Goal: Information Seeking & Learning: Learn about a topic

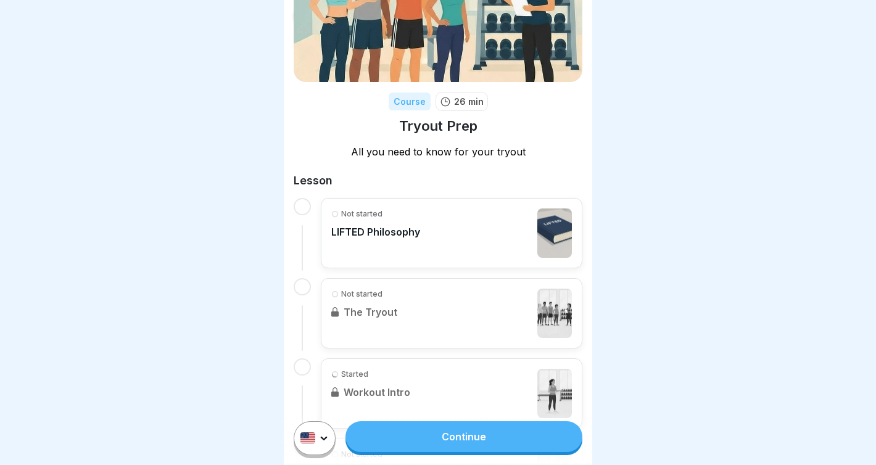
scroll to position [101, 0]
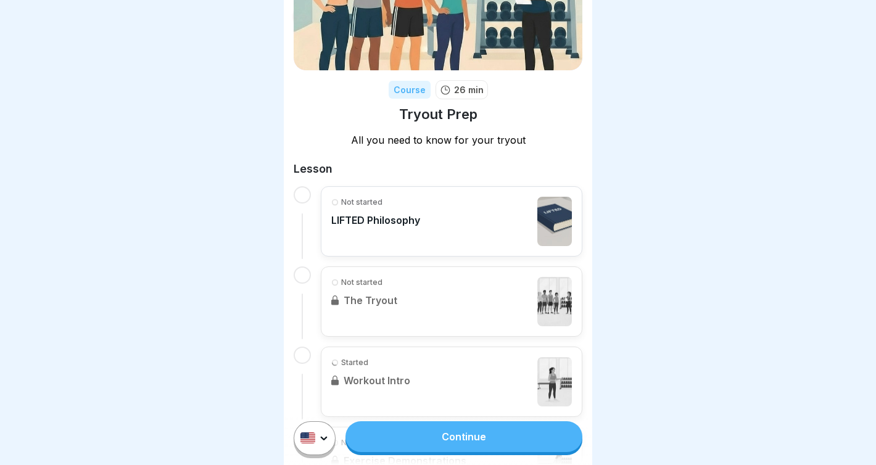
click at [408, 430] on link "Continue" at bounding box center [463, 436] width 237 height 31
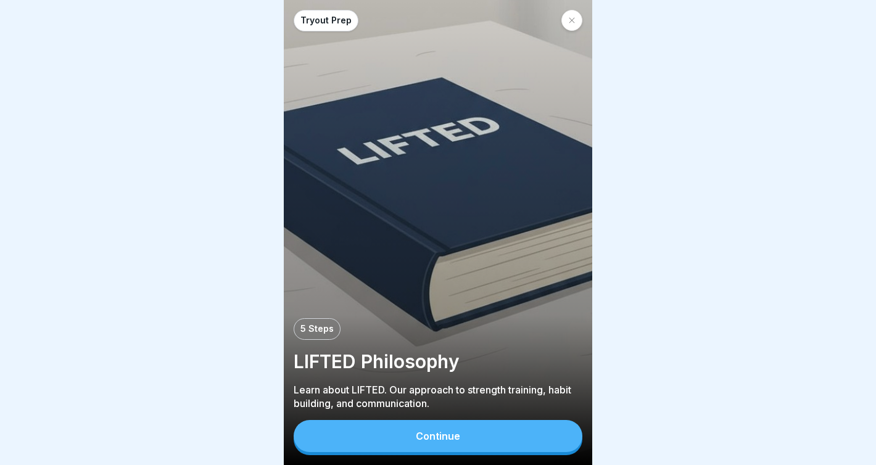
click at [419, 448] on button "Continue" at bounding box center [438, 436] width 289 height 32
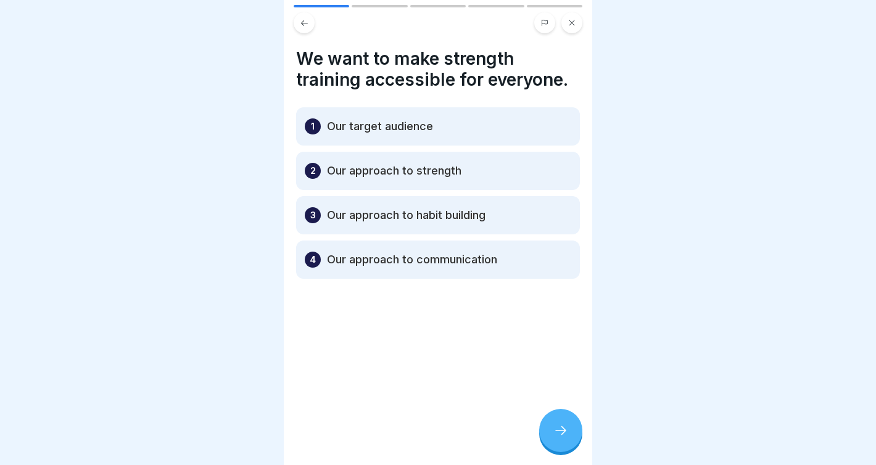
click at [567, 433] on icon at bounding box center [560, 430] width 15 height 15
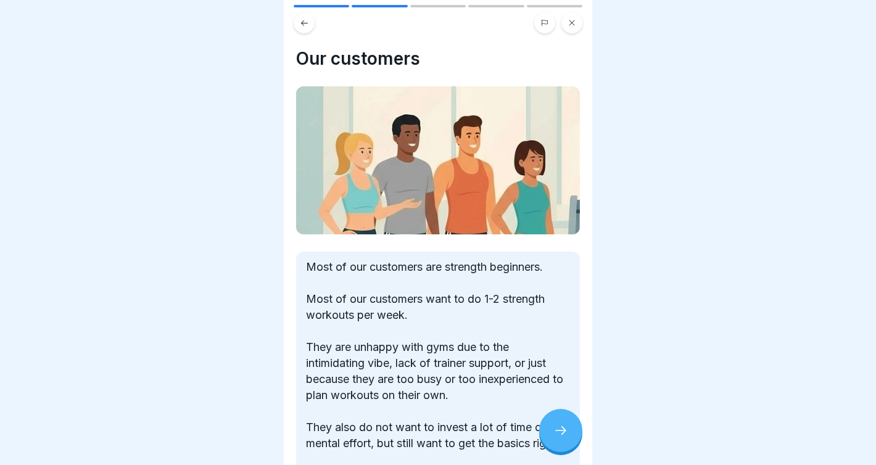
scroll to position [164, 0]
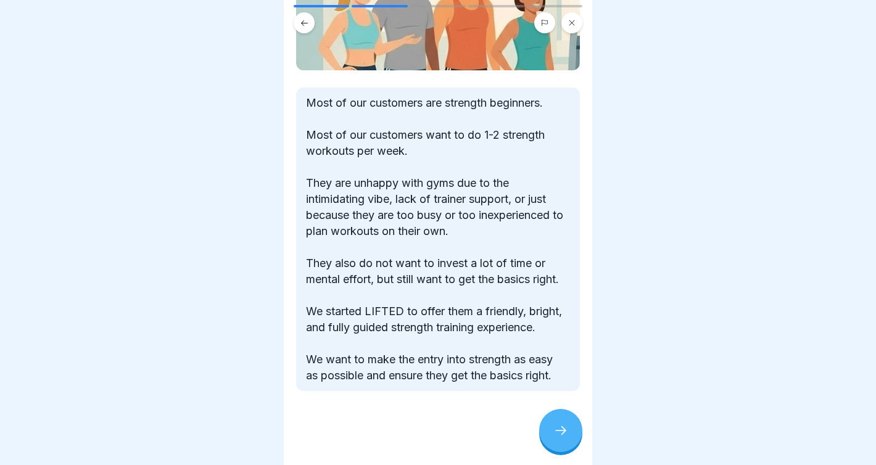
click at [559, 428] on icon at bounding box center [560, 430] width 15 height 15
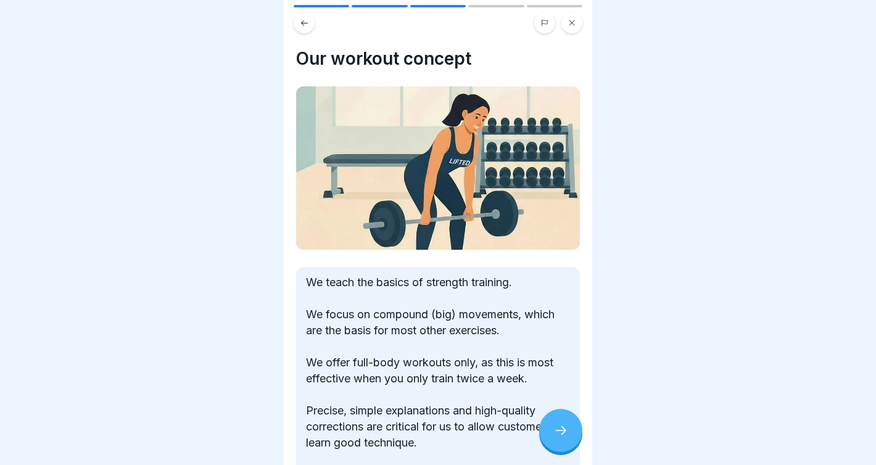
scroll to position [99, 0]
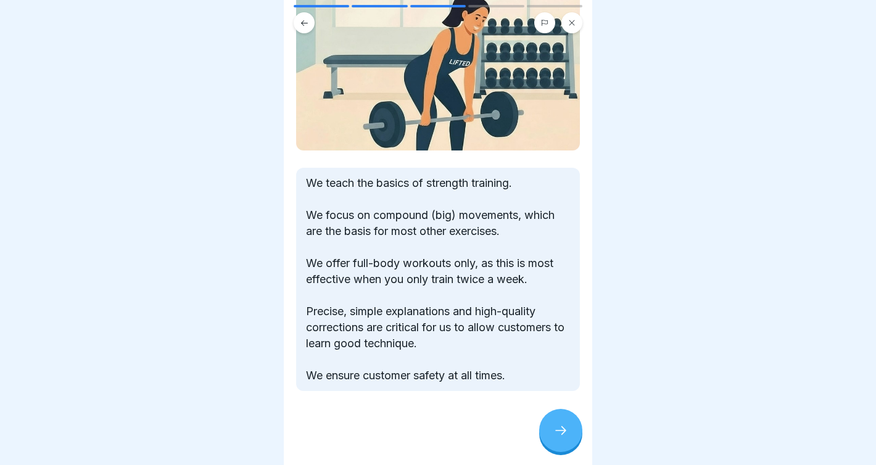
click at [557, 423] on div at bounding box center [560, 430] width 43 height 43
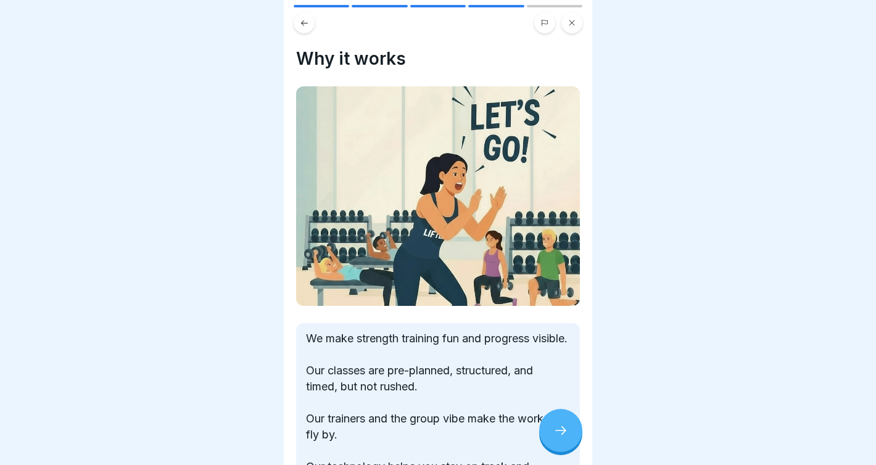
click at [558, 423] on div at bounding box center [560, 430] width 43 height 43
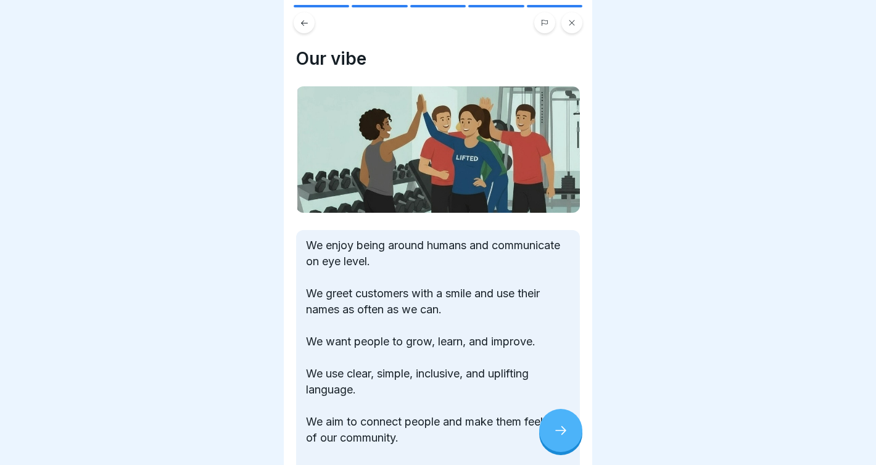
click at [306, 22] on icon at bounding box center [304, 22] width 9 height 9
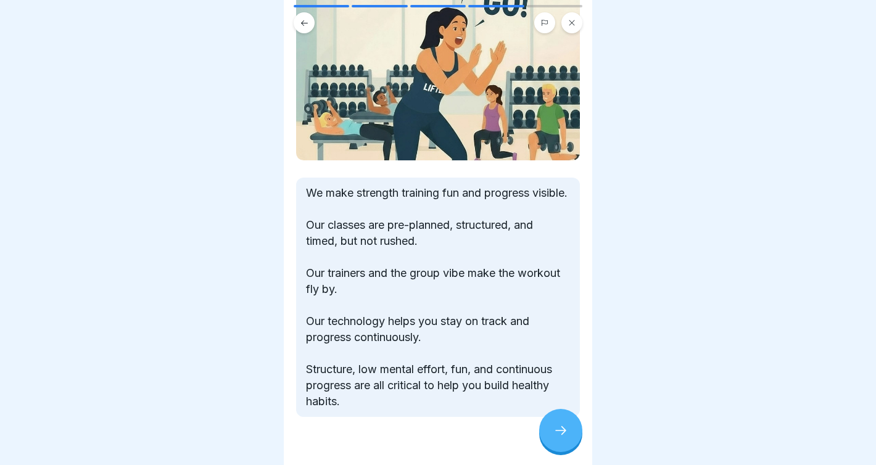
scroll to position [143, 0]
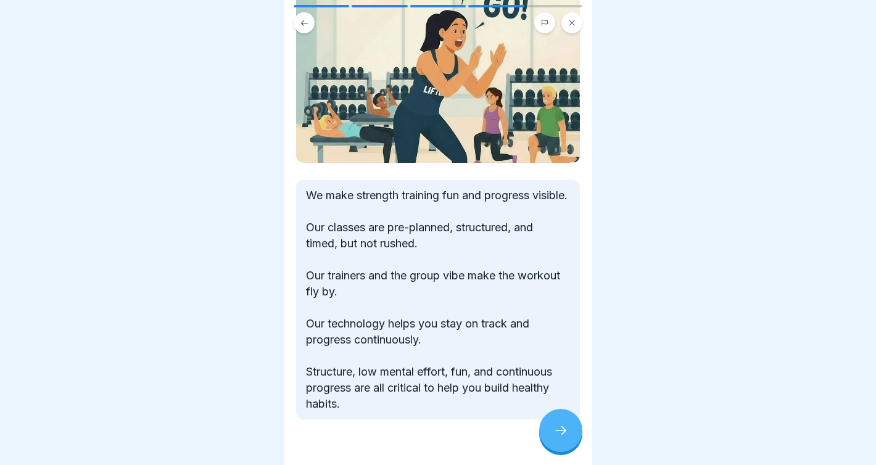
click at [485, 339] on p "We make strength training fun and progress visible. Our classes are pre-planned…" at bounding box center [438, 299] width 264 height 224
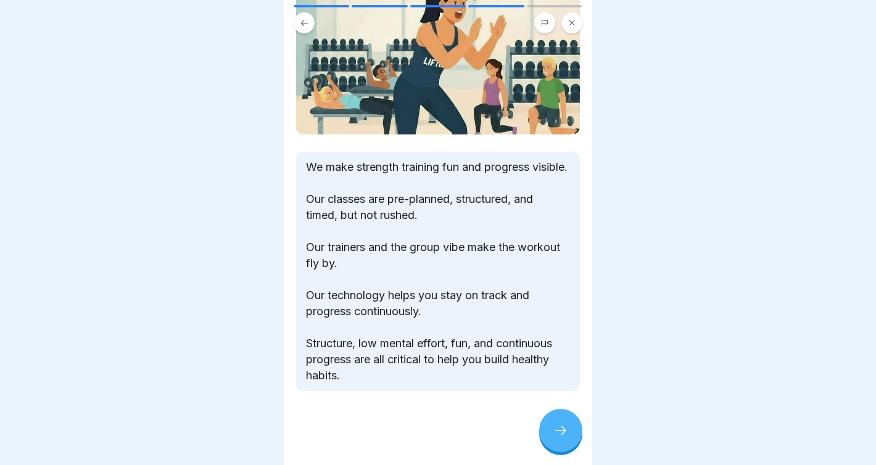
click at [567, 407] on div at bounding box center [438, 428] width 284 height 74
click at [567, 430] on icon at bounding box center [560, 430] width 15 height 15
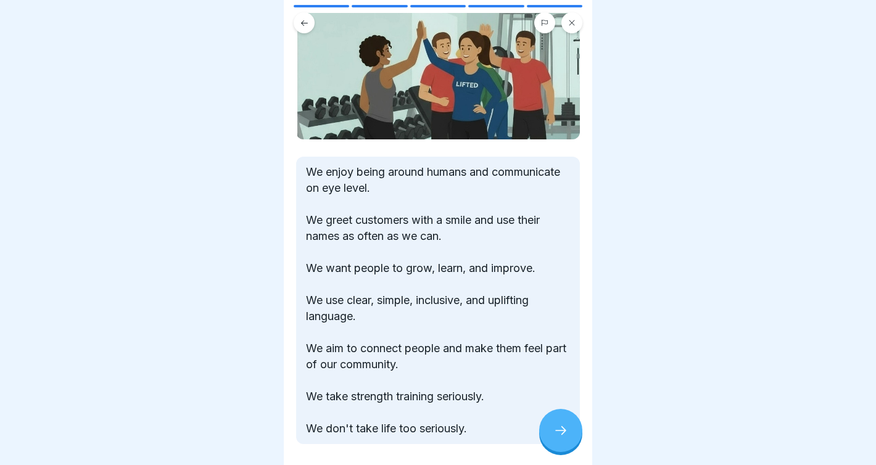
scroll to position [78, 0]
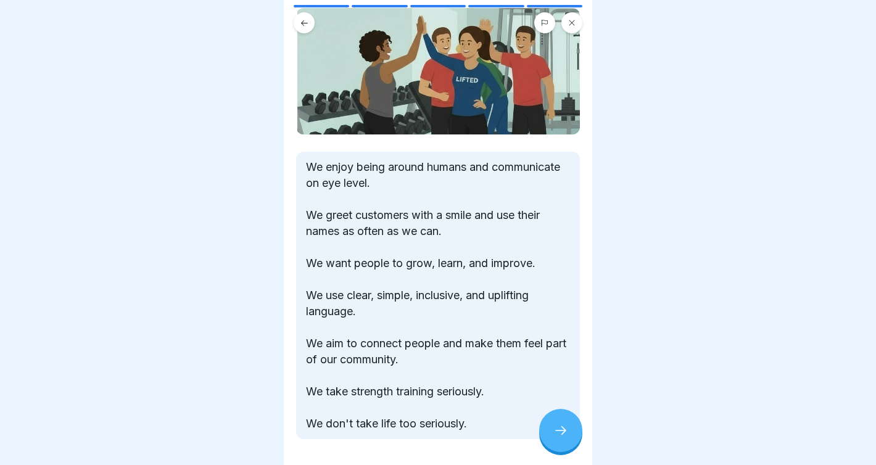
click at [557, 424] on div at bounding box center [560, 430] width 43 height 43
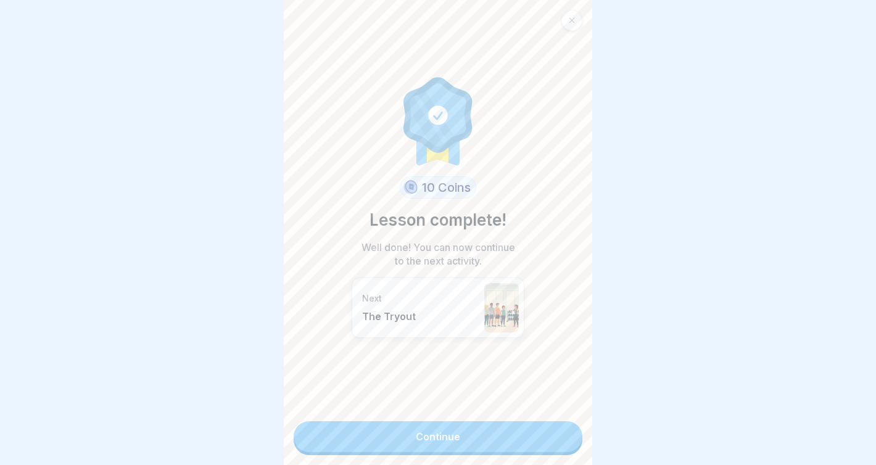
click at [509, 447] on link "Continue" at bounding box center [438, 436] width 289 height 31
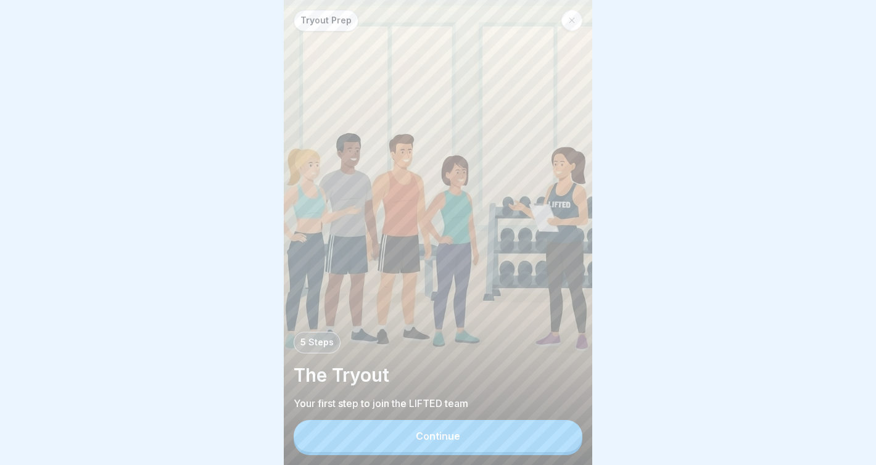
click at [461, 435] on button "Continue" at bounding box center [438, 436] width 289 height 32
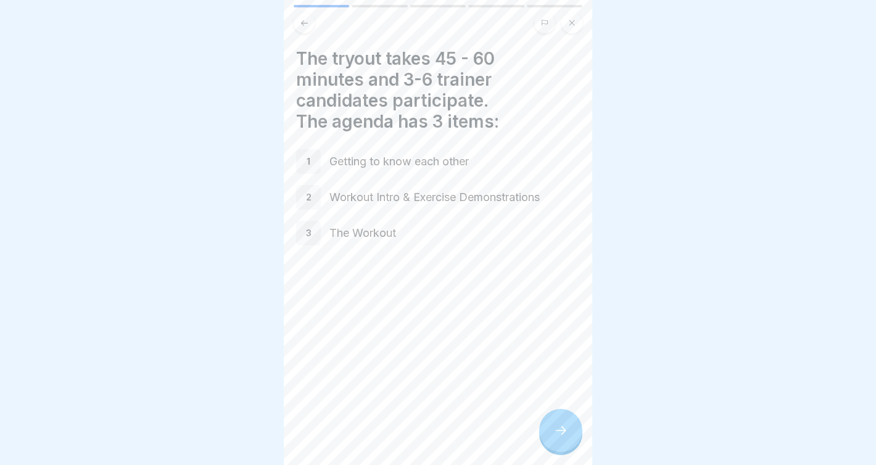
click at [567, 424] on div at bounding box center [560, 430] width 43 height 43
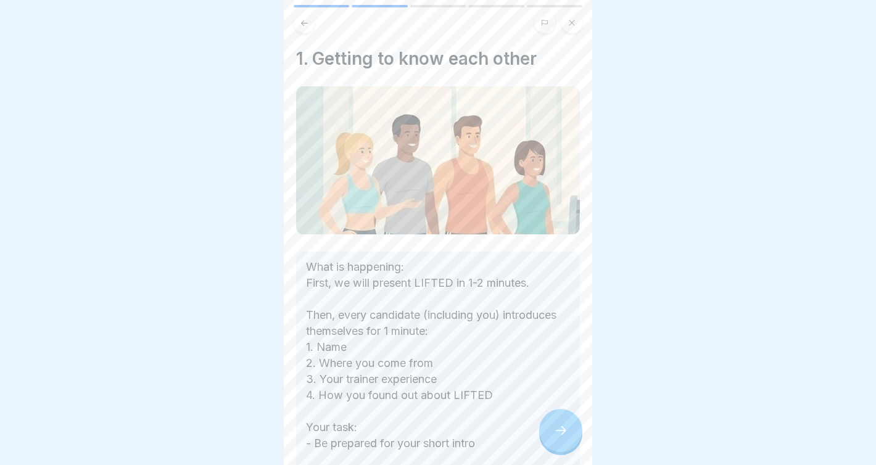
click at [565, 434] on icon at bounding box center [560, 430] width 15 height 15
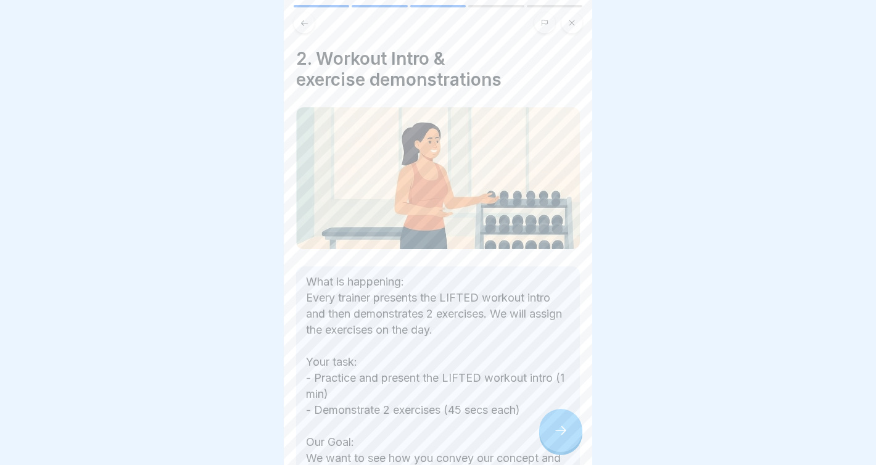
click at [565, 434] on icon at bounding box center [560, 430] width 15 height 15
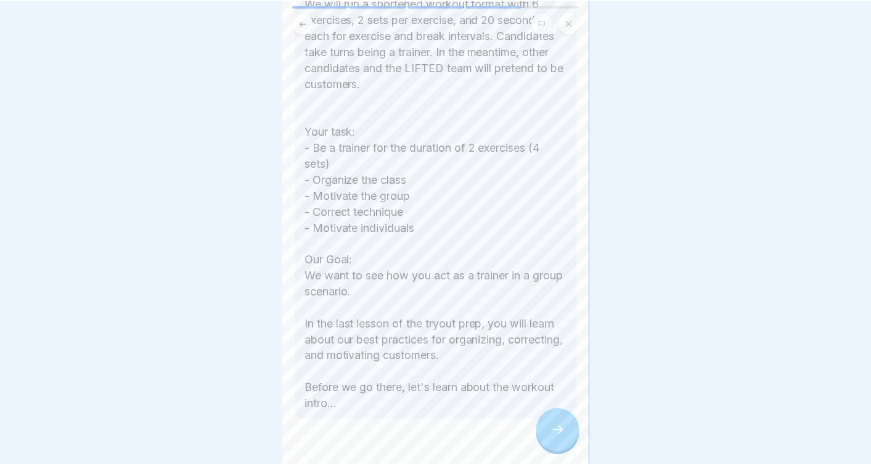
scroll to position [358, 0]
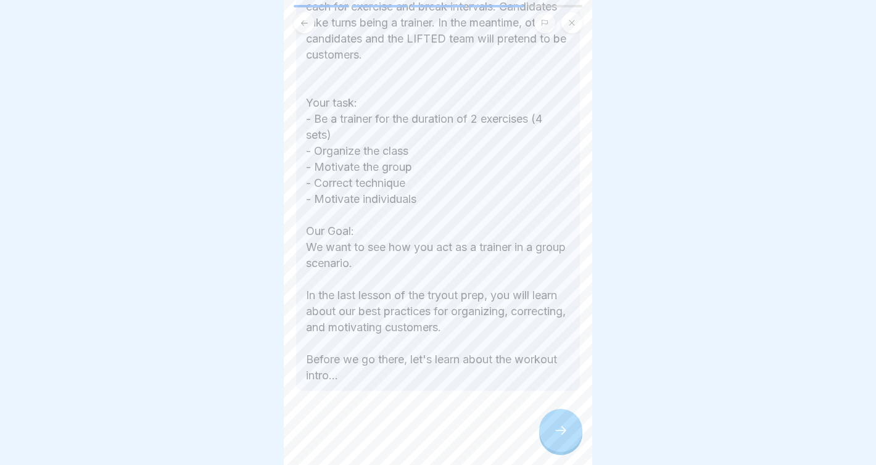
click at [557, 429] on icon at bounding box center [560, 430] width 15 height 15
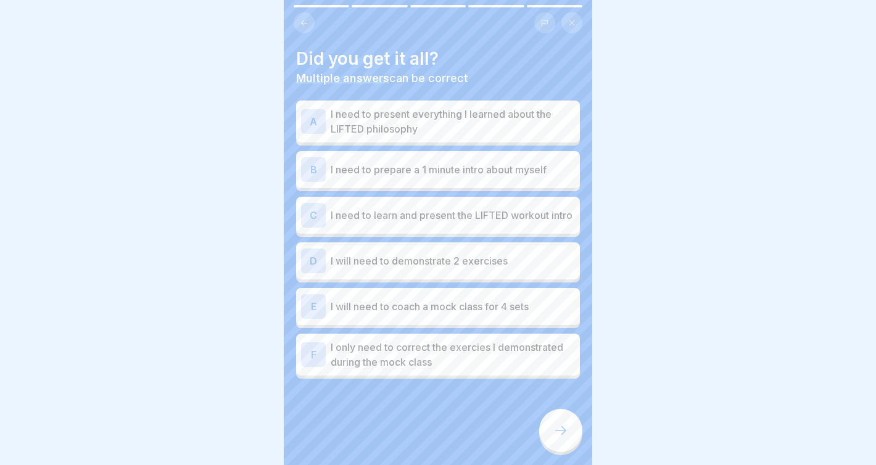
click at [554, 445] on div at bounding box center [560, 430] width 43 height 43
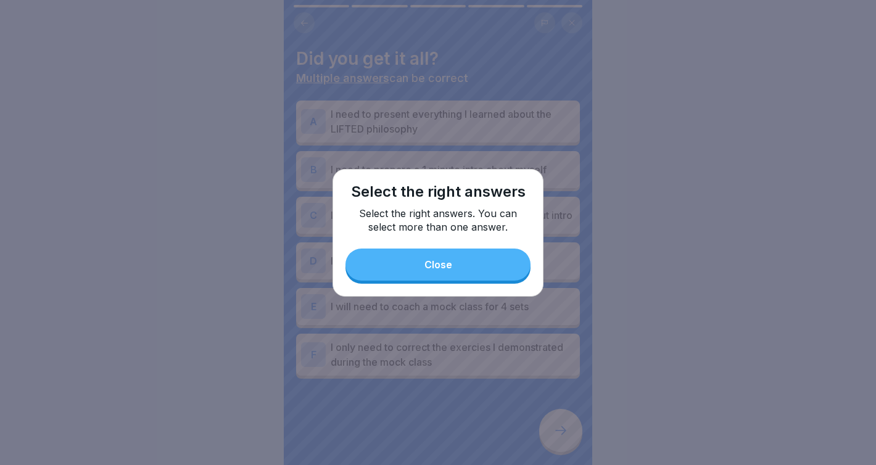
click at [488, 268] on button "Close" at bounding box center [437, 265] width 185 height 32
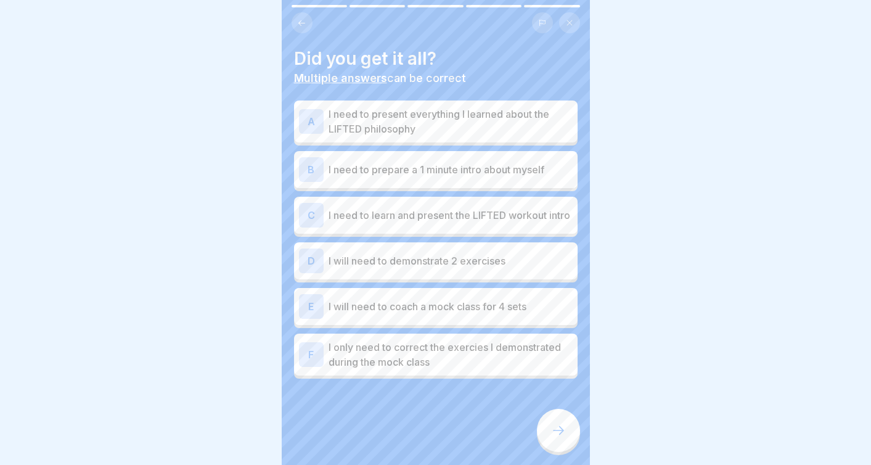
click at [546, 430] on div at bounding box center [558, 430] width 43 height 43
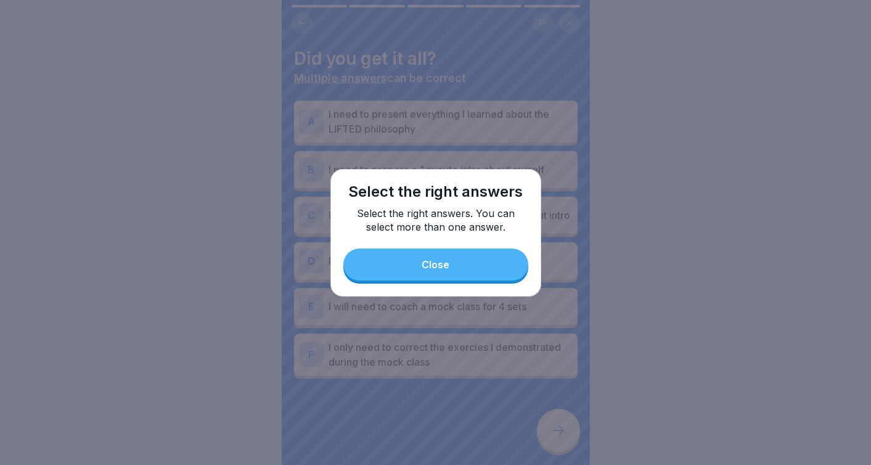
click at [480, 261] on button "Close" at bounding box center [435, 265] width 185 height 32
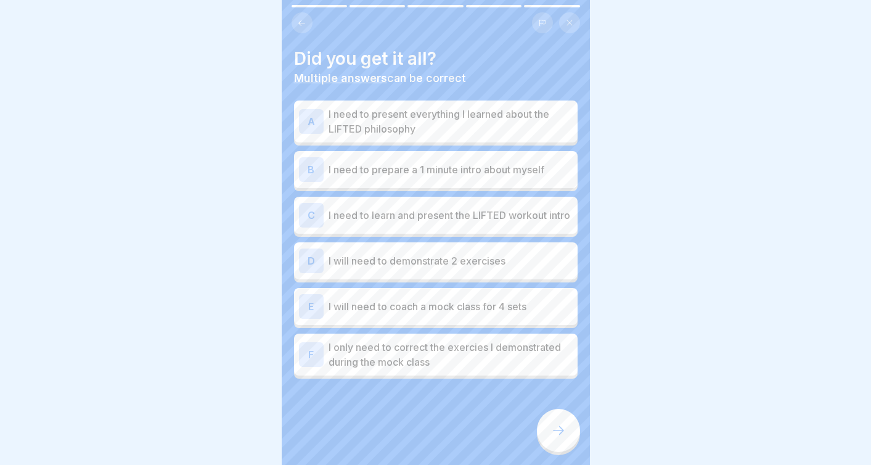
click at [564, 435] on icon at bounding box center [558, 430] width 15 height 15
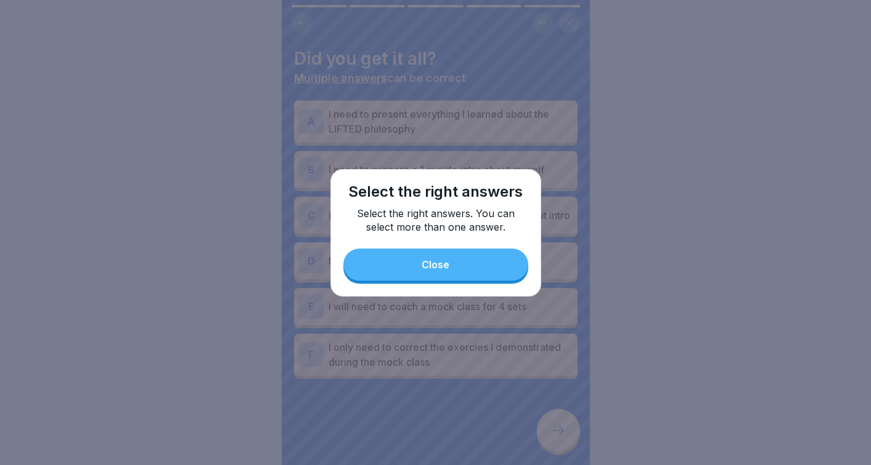
click at [497, 255] on button "Close" at bounding box center [435, 265] width 185 height 32
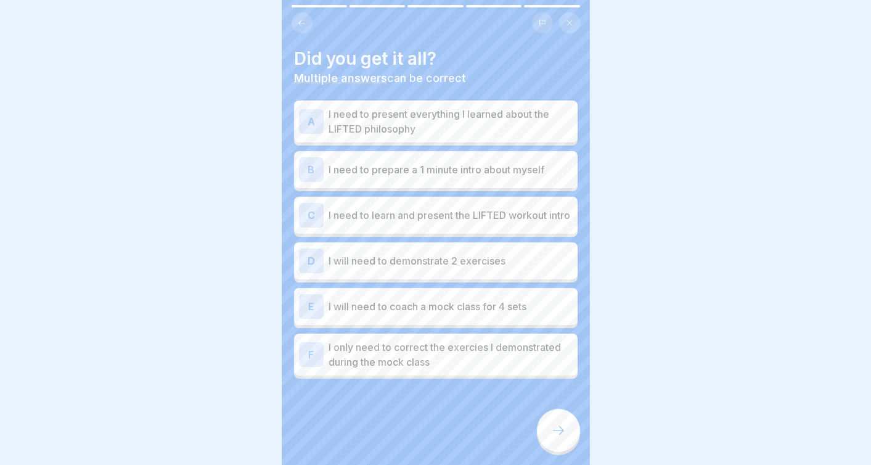
click at [301, 20] on icon at bounding box center [301, 23] width 7 height 6
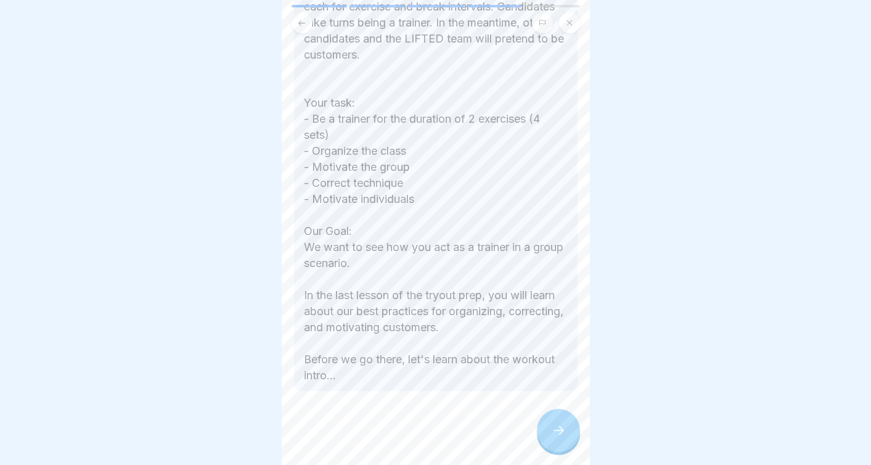
click at [548, 437] on div at bounding box center [558, 430] width 43 height 43
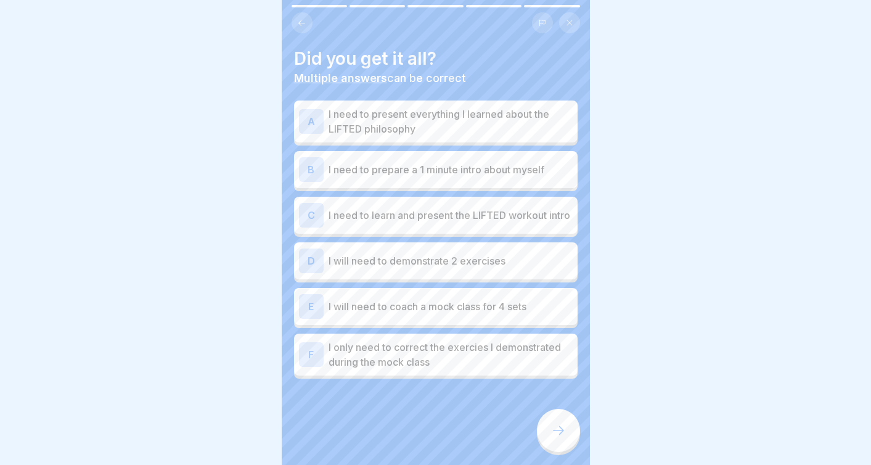
click at [564, 435] on icon at bounding box center [558, 430] width 15 height 15
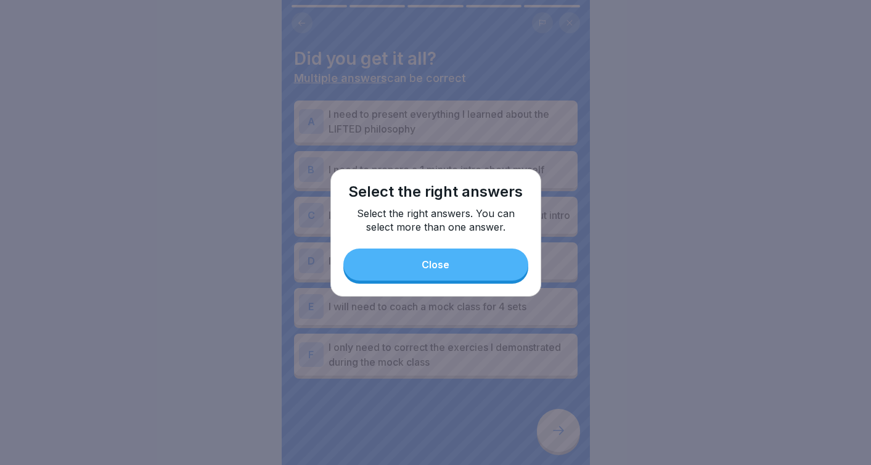
click at [490, 263] on button "Close" at bounding box center [435, 265] width 185 height 32
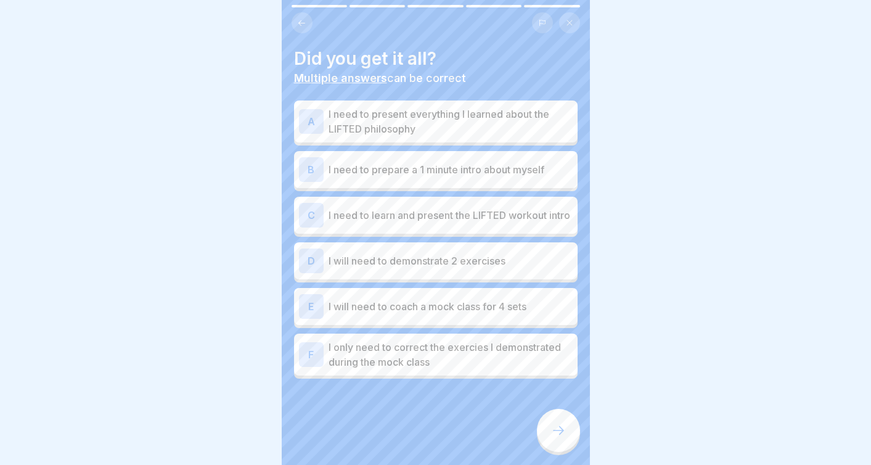
click at [419, 306] on p "I will need to coach a mock class for 4 sets" at bounding box center [451, 306] width 244 height 15
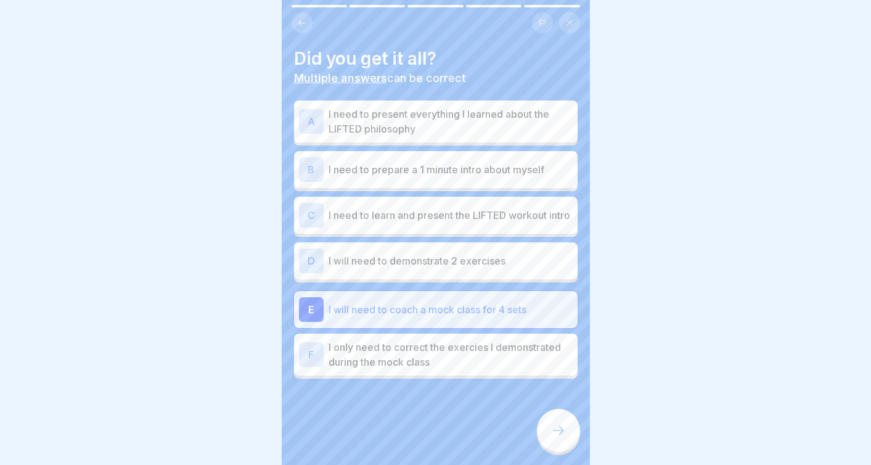
click at [422, 268] on p "I will need to demonstrate 2 exercises" at bounding box center [451, 260] width 244 height 15
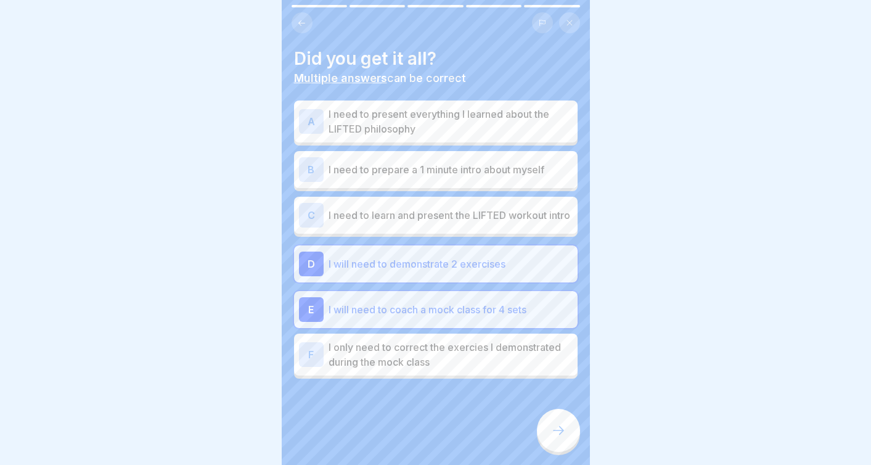
click at [456, 165] on p "I need to prepare a 1 minute intro about myself" at bounding box center [451, 169] width 244 height 15
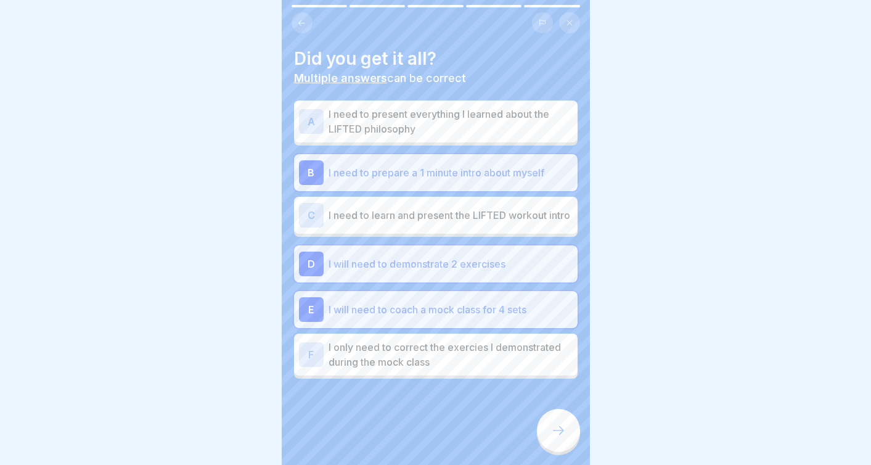
click at [427, 114] on p "I need to present everything I learned about the LIFTED philosophy" at bounding box center [451, 122] width 244 height 30
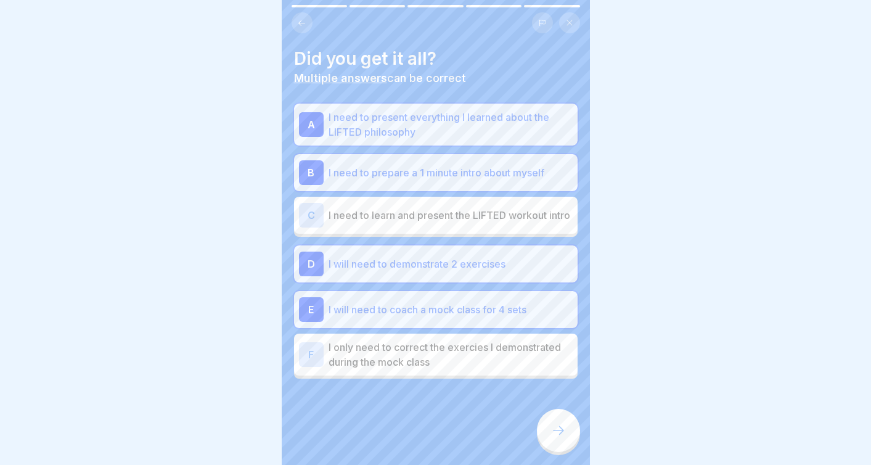
click at [388, 215] on p "I need to learn and present the LIFTED workout intro" at bounding box center [451, 215] width 244 height 15
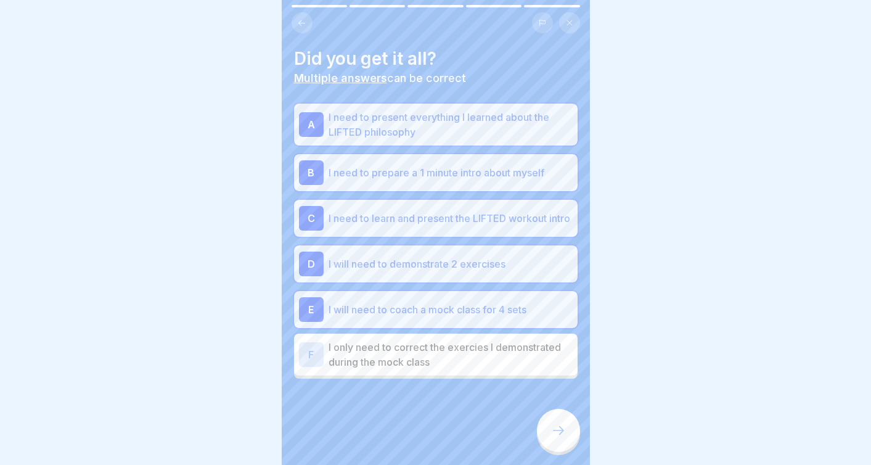
click at [448, 351] on p "I only need to correct the exercies I demonstrated during the mock class" at bounding box center [451, 355] width 244 height 30
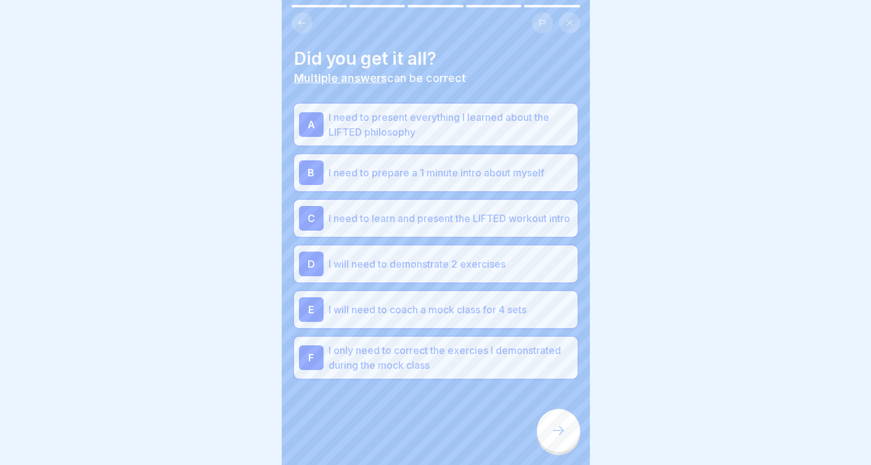
click at [555, 434] on icon at bounding box center [558, 430] width 15 height 15
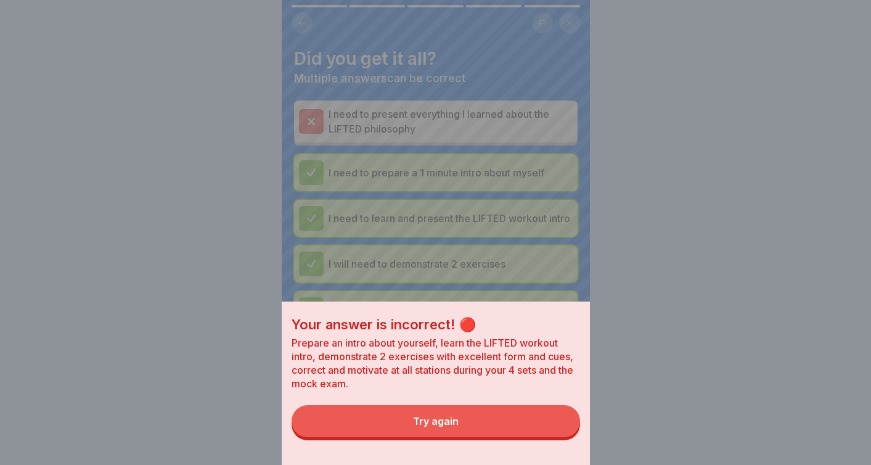
click at [484, 430] on button "Try again" at bounding box center [436, 421] width 289 height 32
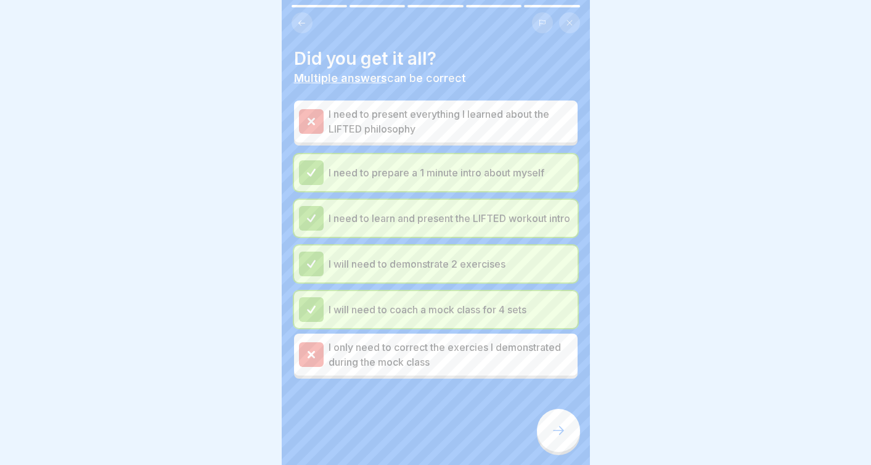
click at [461, 125] on p "I need to present everything I learned about the LIFTED philosophy" at bounding box center [451, 122] width 244 height 30
click at [410, 351] on p "I only need to correct the exercies I demonstrated during the mock class" at bounding box center [451, 355] width 244 height 30
click at [318, 351] on div at bounding box center [311, 354] width 25 height 25
click at [315, 360] on icon at bounding box center [311, 354] width 11 height 11
click at [319, 121] on div at bounding box center [311, 121] width 25 height 25
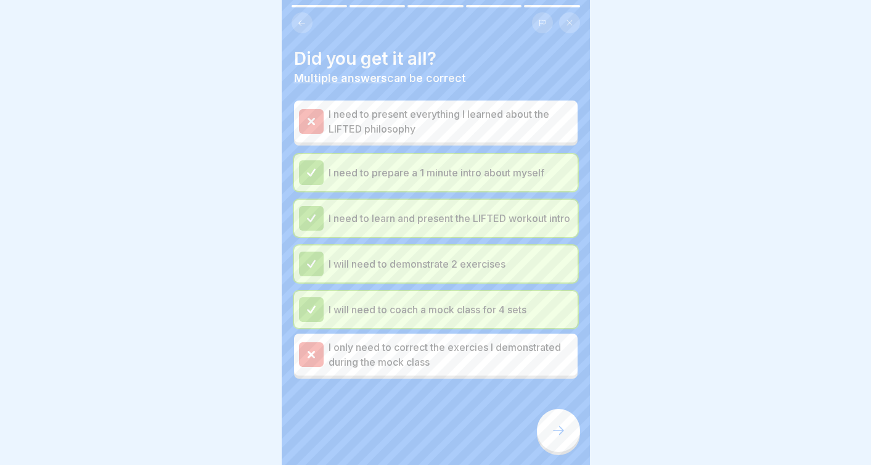
click at [572, 18] on button at bounding box center [569, 22] width 21 height 21
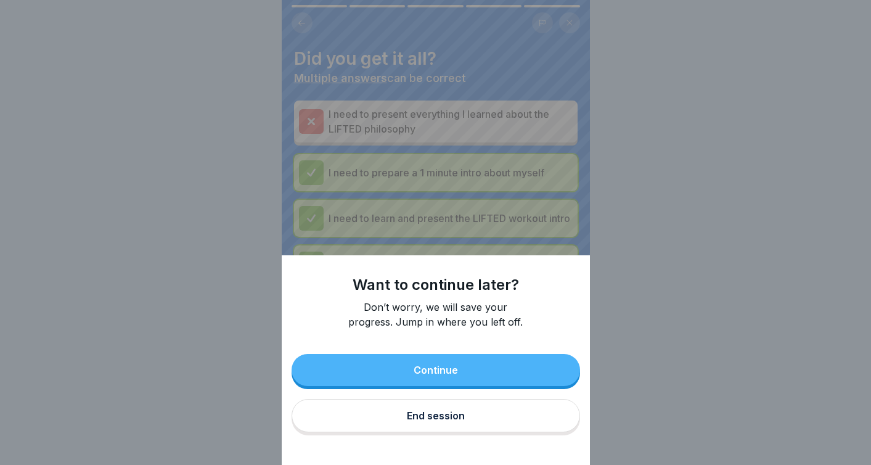
click at [443, 409] on button "End session" at bounding box center [436, 415] width 289 height 33
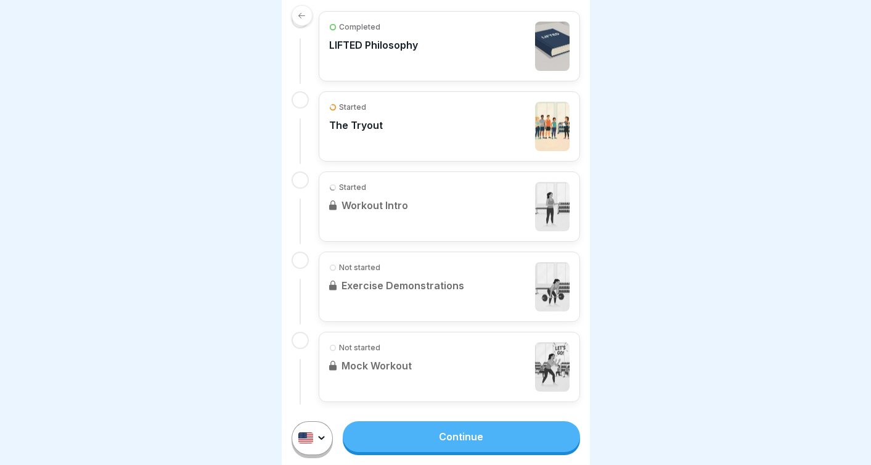
scroll to position [286, 0]
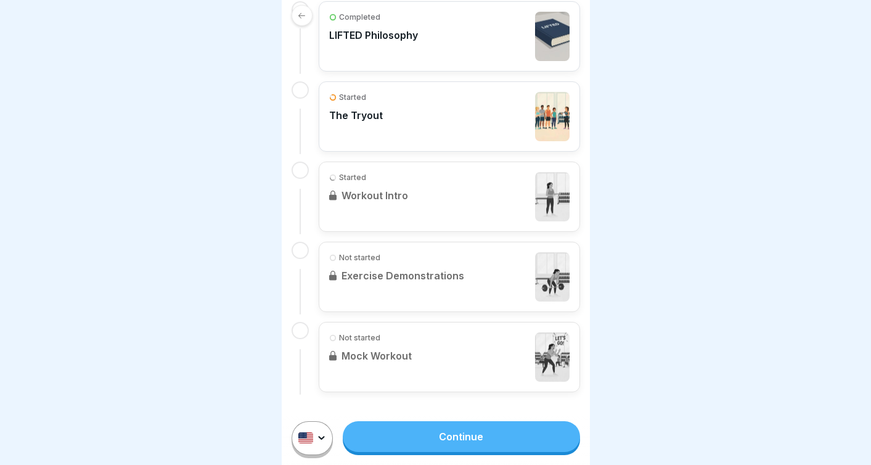
click at [379, 202] on div "Started Workout Intro" at bounding box center [449, 197] width 261 height 70
click at [338, 99] on div "Started" at bounding box center [356, 97] width 54 height 11
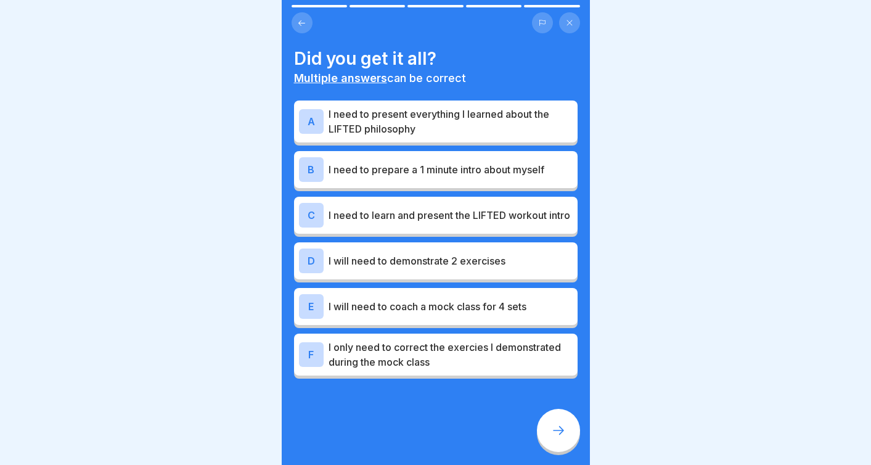
click at [374, 170] on p "I need to prepare a 1 minute intro about myself" at bounding box center [451, 169] width 244 height 15
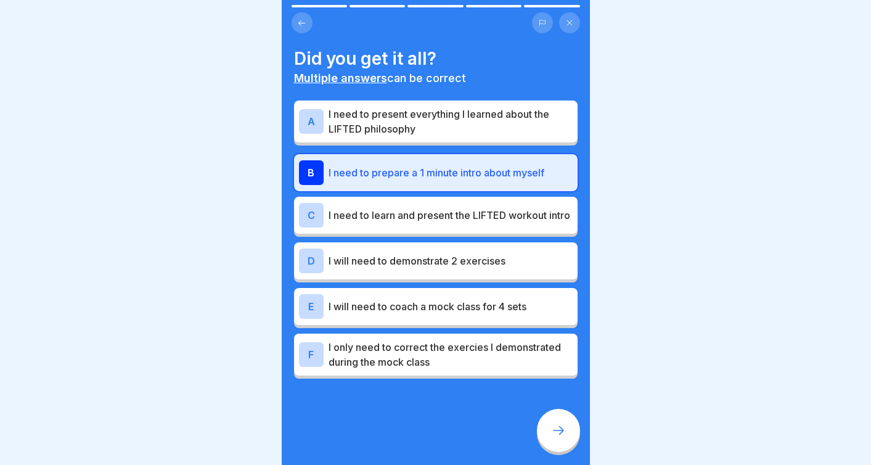
click at [385, 213] on p "I need to learn and present the LIFTED workout intro" at bounding box center [451, 215] width 244 height 15
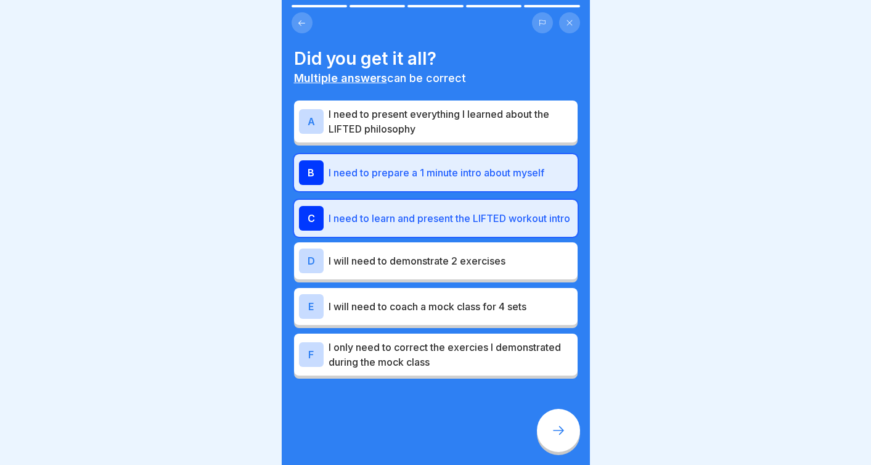
click at [392, 268] on p "I will need to demonstrate 2 exercises" at bounding box center [451, 260] width 244 height 15
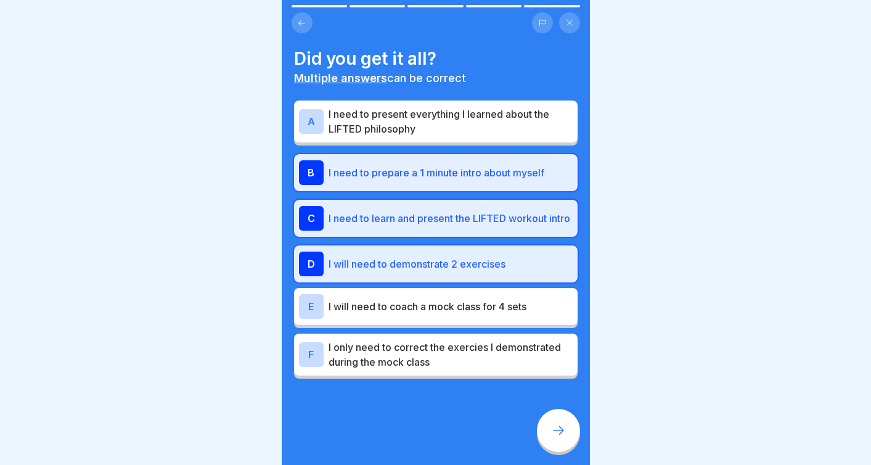
click at [394, 314] on p "I will need to coach a mock class for 4 sets" at bounding box center [451, 306] width 244 height 15
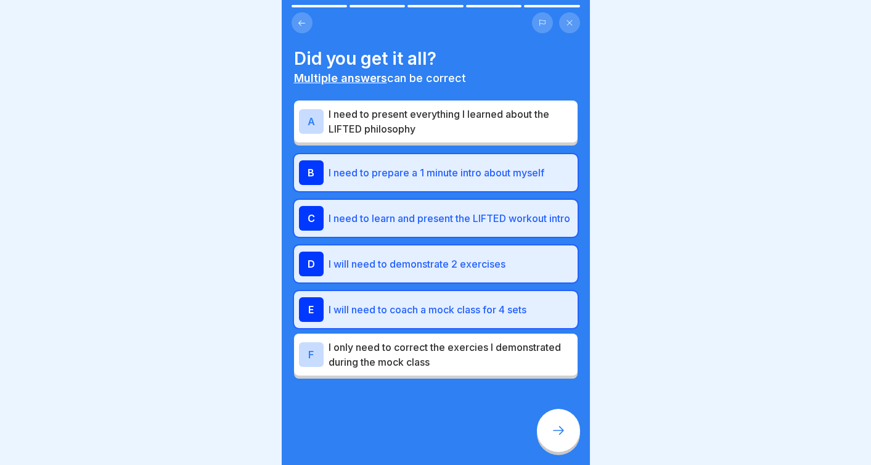
click at [561, 430] on icon at bounding box center [558, 430] width 15 height 15
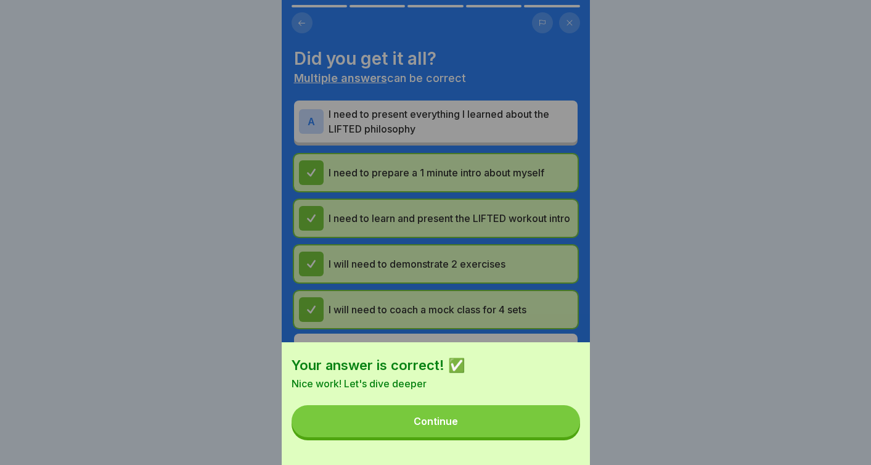
click at [489, 424] on button "Continue" at bounding box center [436, 421] width 289 height 32
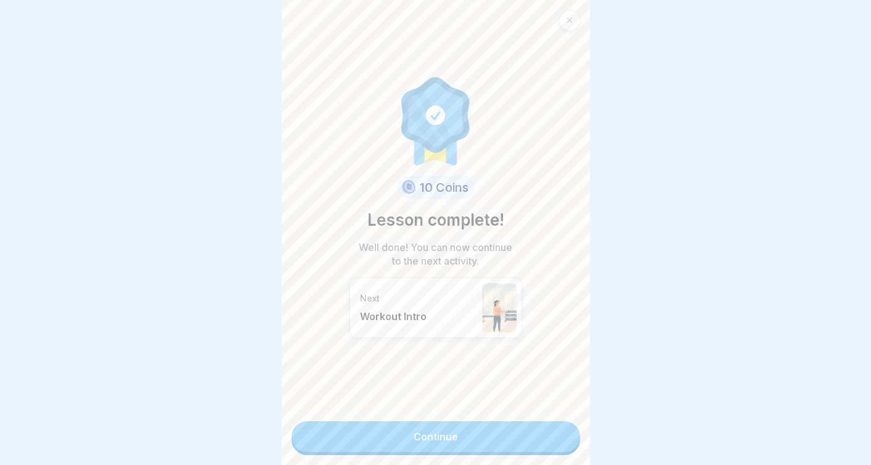
click at [480, 437] on link "Continue" at bounding box center [436, 436] width 289 height 31
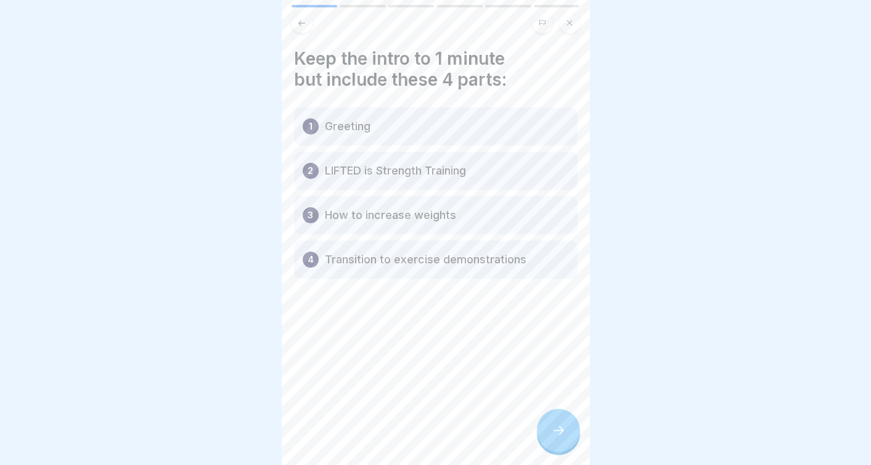
click at [557, 433] on icon at bounding box center [558, 430] width 15 height 15
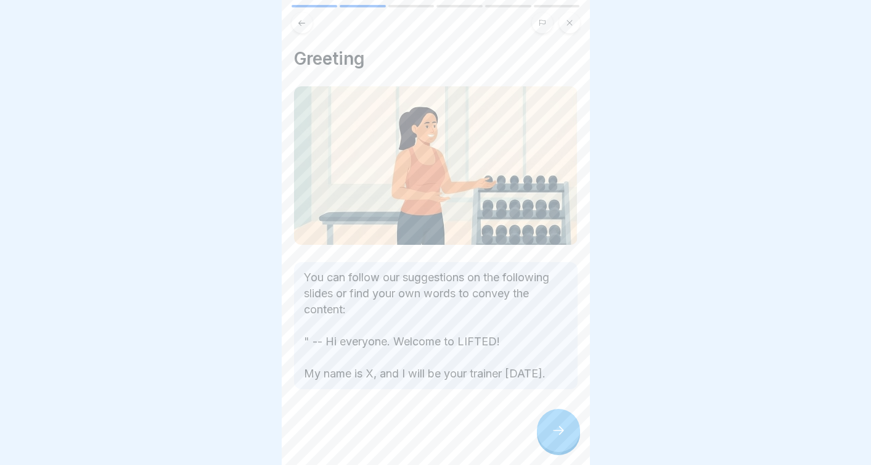
click at [557, 445] on div at bounding box center [558, 430] width 43 height 43
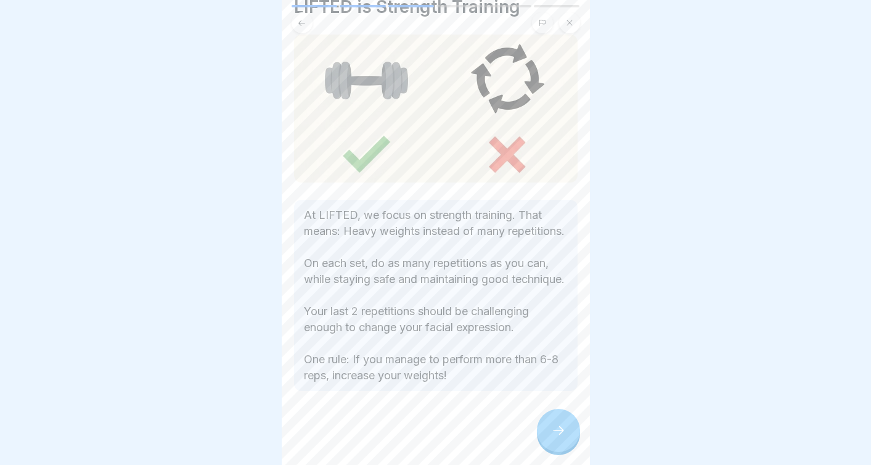
scroll to position [72, 0]
click at [557, 435] on icon at bounding box center [558, 430] width 15 height 15
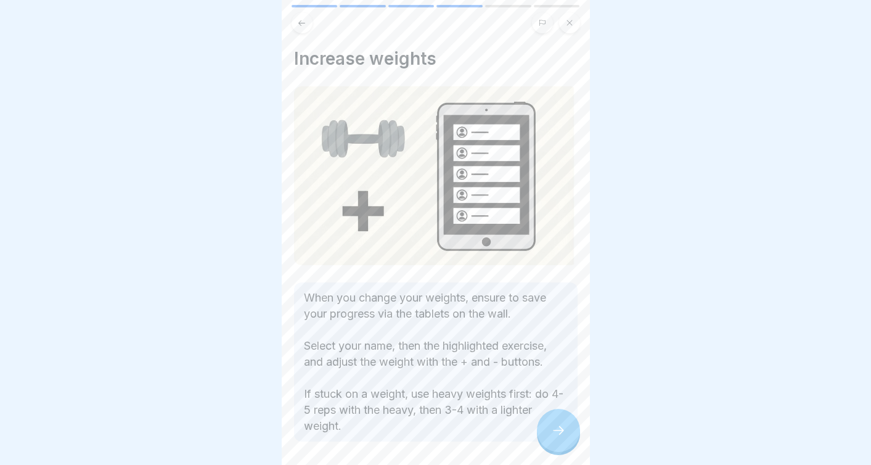
scroll to position [51, 0]
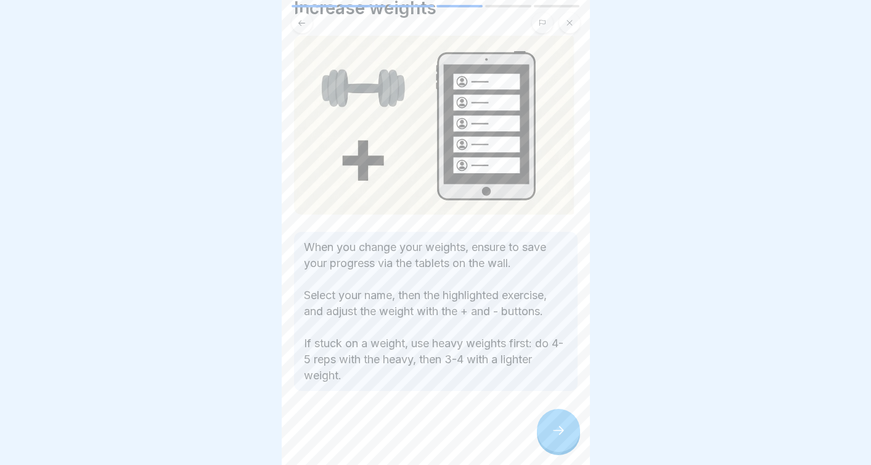
click at [568, 430] on div at bounding box center [558, 430] width 43 height 43
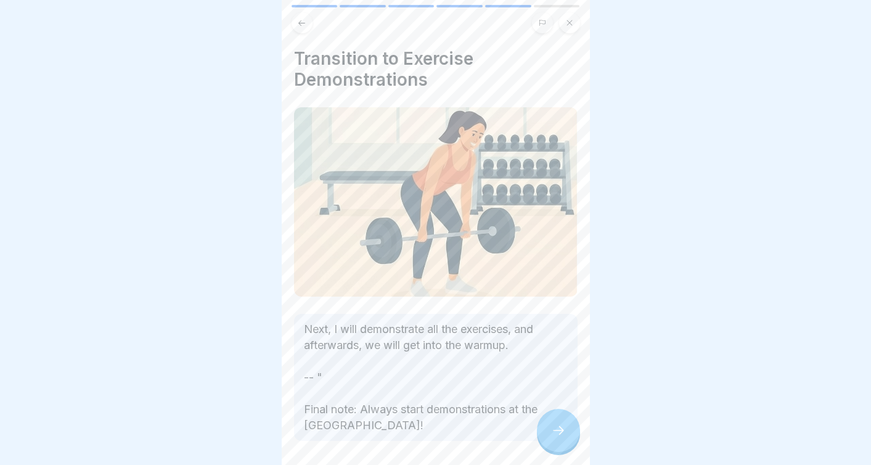
click at [568, 430] on div at bounding box center [558, 430] width 43 height 43
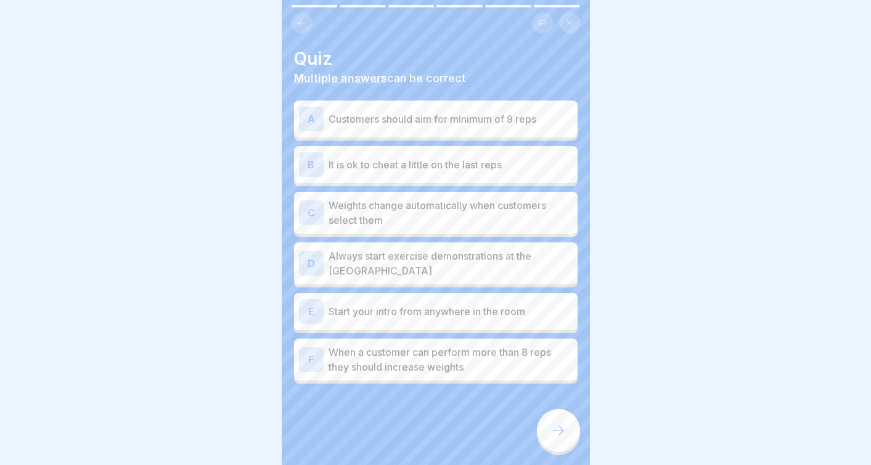
click at [308, 23] on button at bounding box center [302, 22] width 21 height 21
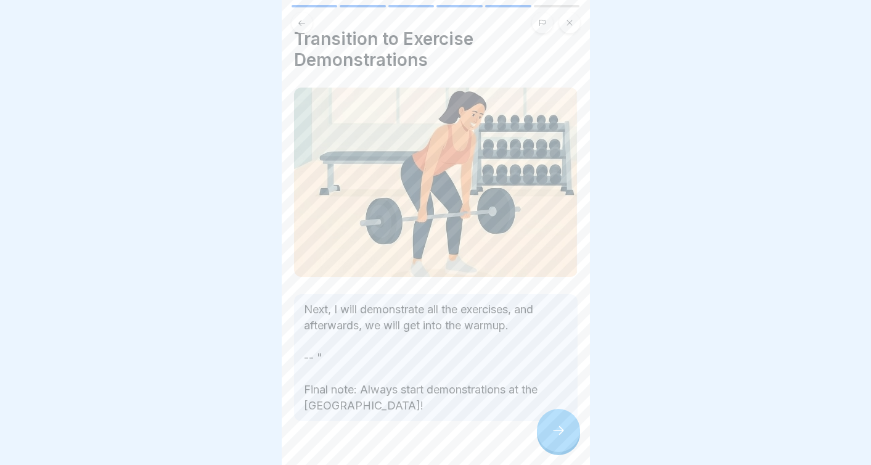
scroll to position [23, 0]
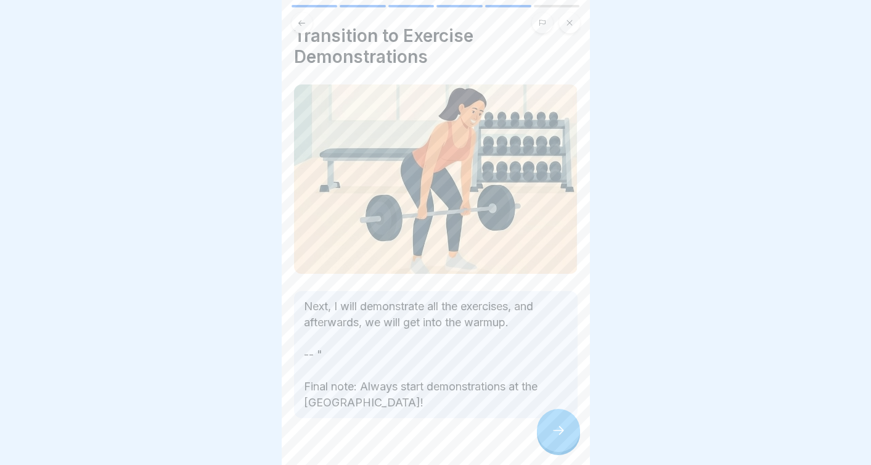
click at [554, 422] on div at bounding box center [558, 430] width 43 height 43
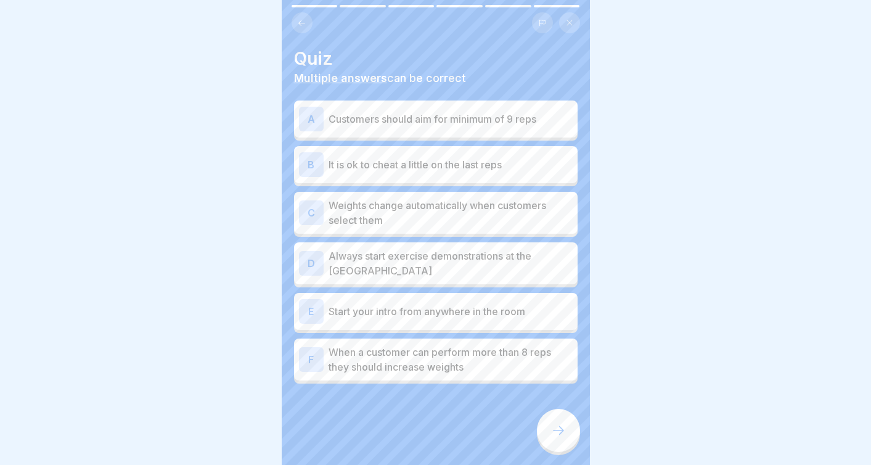
click at [554, 424] on div at bounding box center [558, 430] width 43 height 43
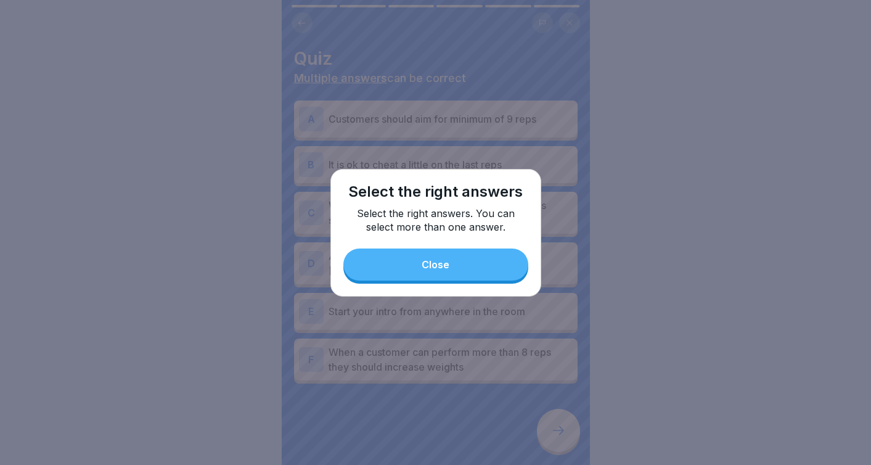
click at [495, 252] on button "Close" at bounding box center [435, 265] width 185 height 32
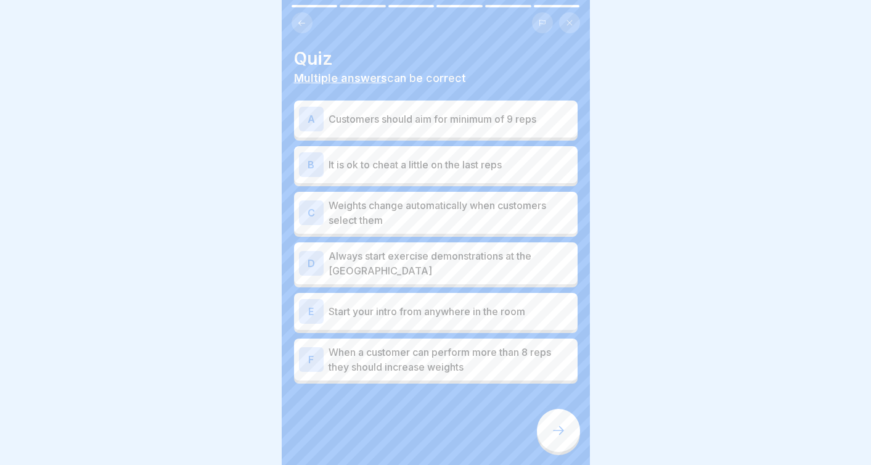
click at [509, 274] on p "Always start exercise demonstrations at the Deadlift station" at bounding box center [451, 264] width 244 height 30
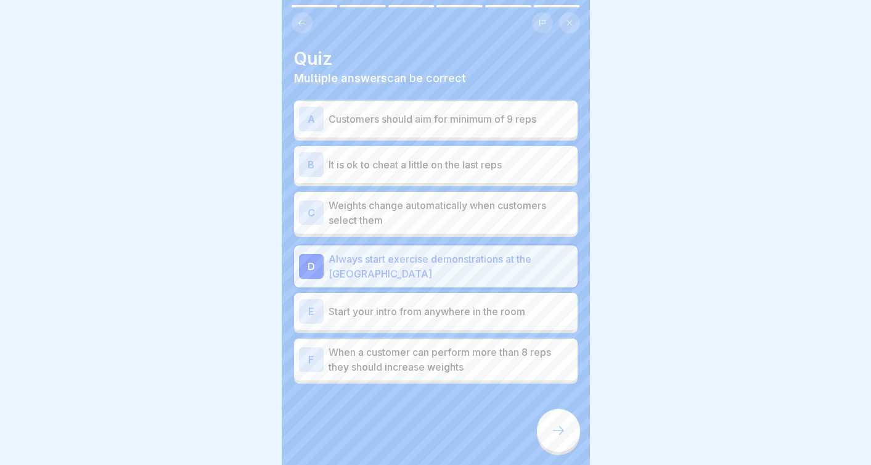
click at [505, 367] on p "When a customer can perform more than 8 reps they should increase weights" at bounding box center [451, 360] width 244 height 30
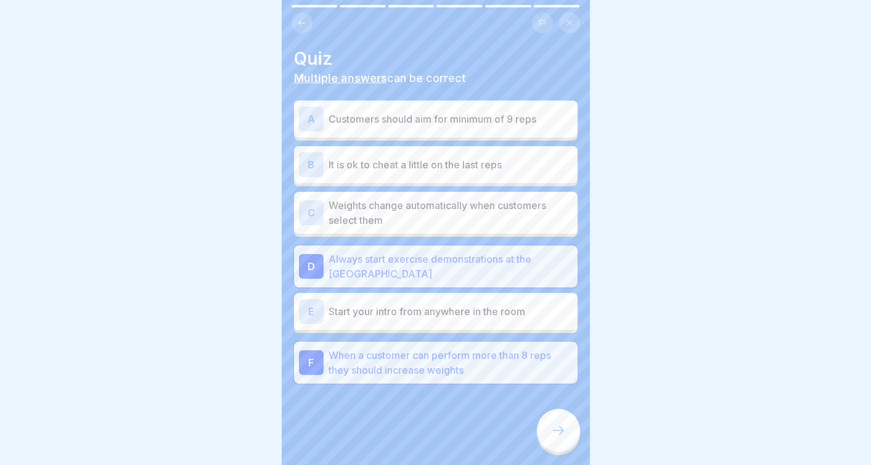
click at [569, 450] on div at bounding box center [436, 421] width 284 height 74
click at [557, 436] on icon at bounding box center [558, 430] width 15 height 15
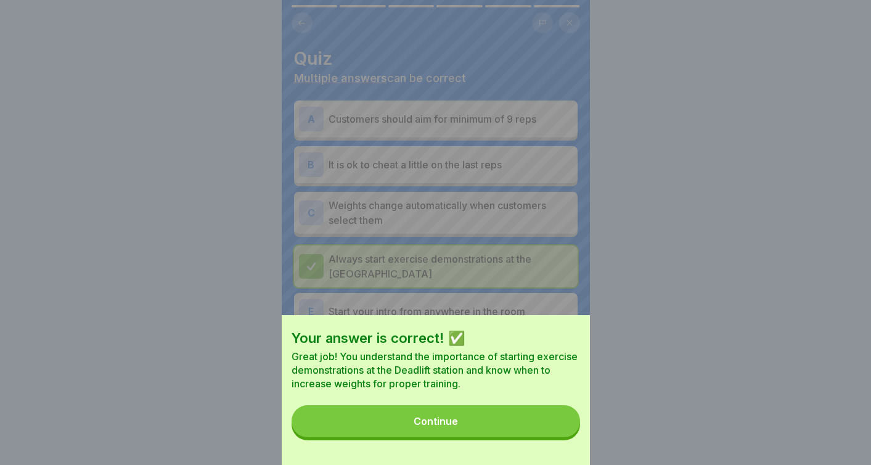
click at [525, 415] on button "Continue" at bounding box center [436, 421] width 289 height 32
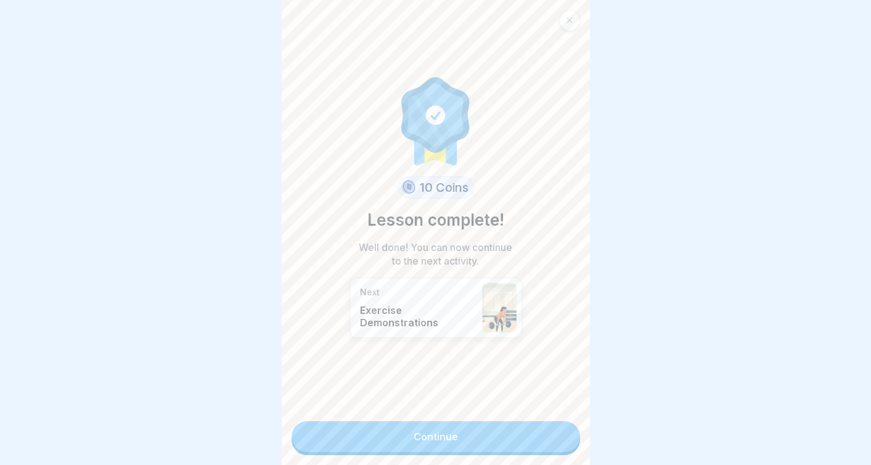
click at [522, 448] on link "Continue" at bounding box center [436, 436] width 289 height 31
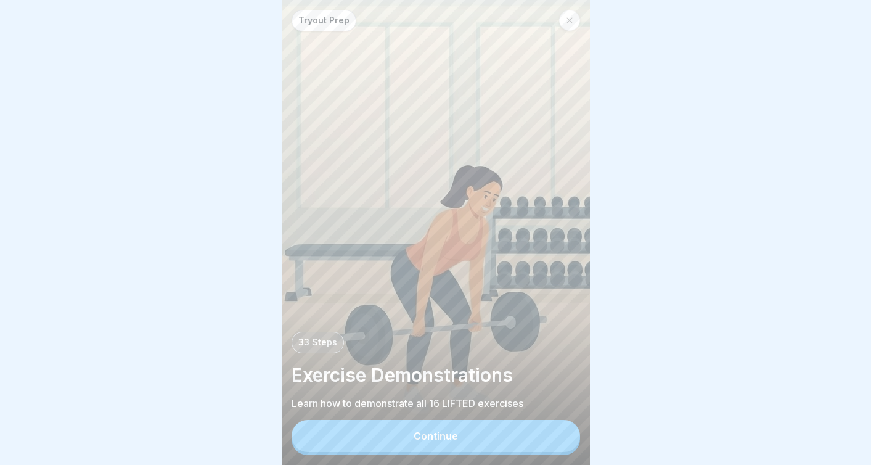
click at [517, 438] on button "Continue" at bounding box center [436, 436] width 289 height 32
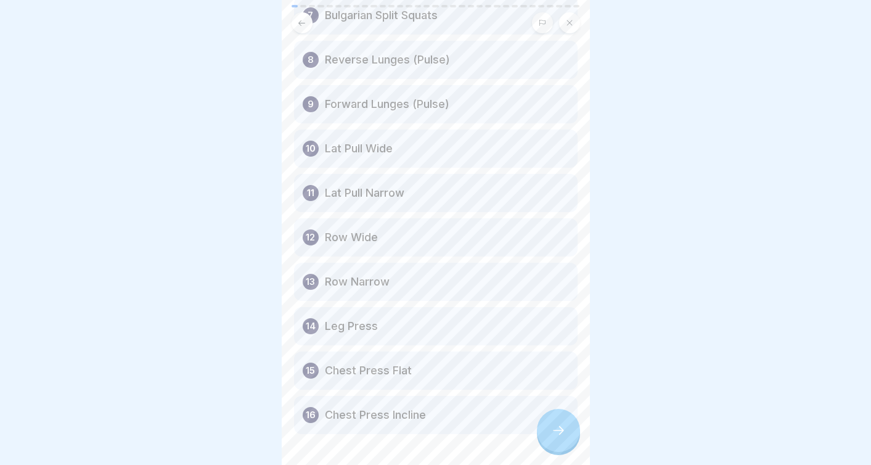
scroll to position [400, 0]
click at [569, 429] on div at bounding box center [558, 430] width 43 height 43
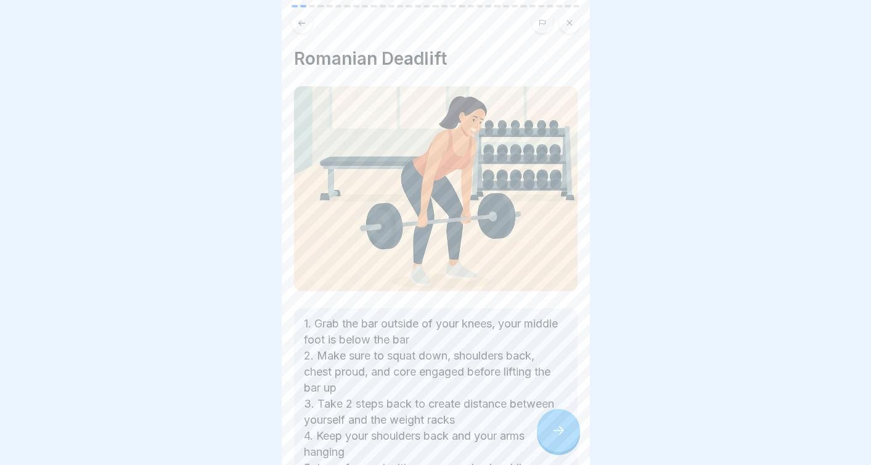
scroll to position [349, 0]
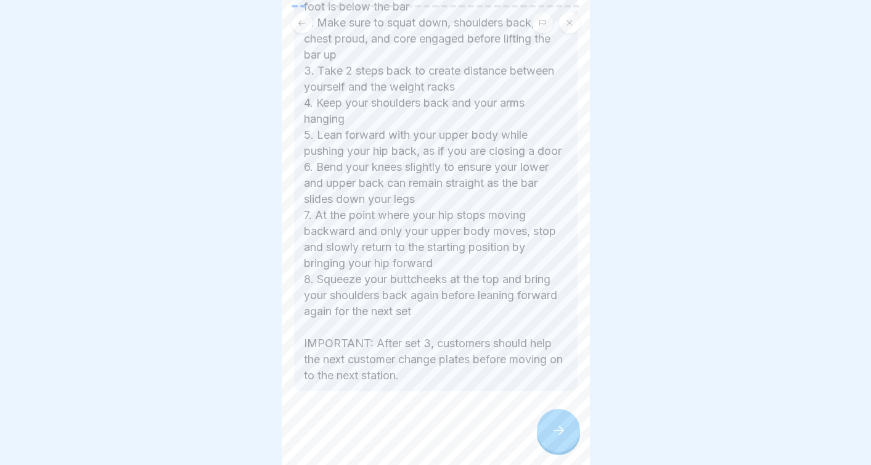
click at [543, 425] on div at bounding box center [558, 430] width 43 height 43
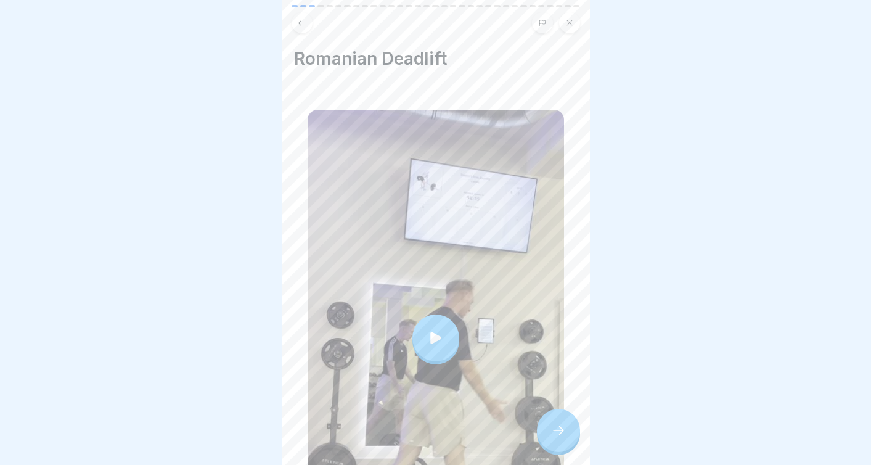
scroll to position [175, 0]
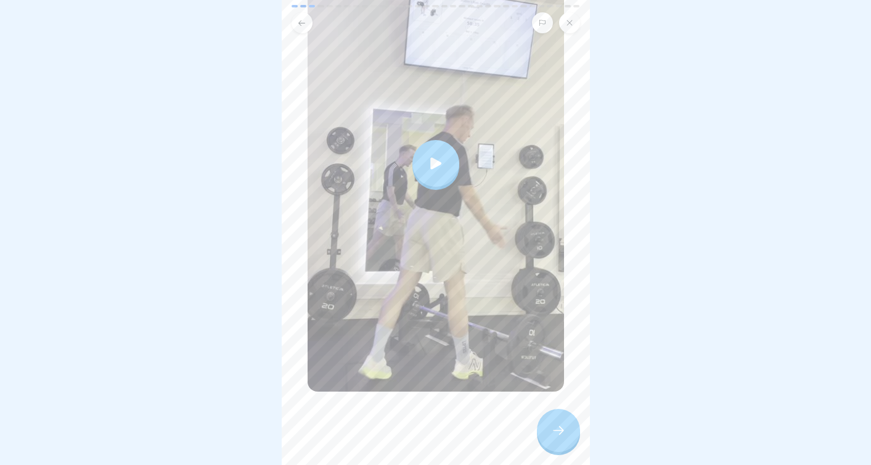
click at [446, 163] on div at bounding box center [436, 163] width 47 height 47
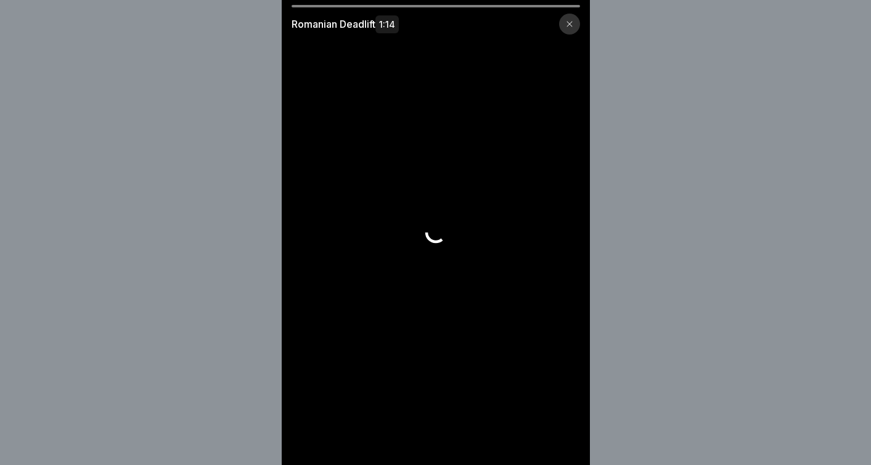
click at [435, 169] on video at bounding box center [436, 232] width 308 height 465
click at [569, 28] on div at bounding box center [569, 24] width 21 height 21
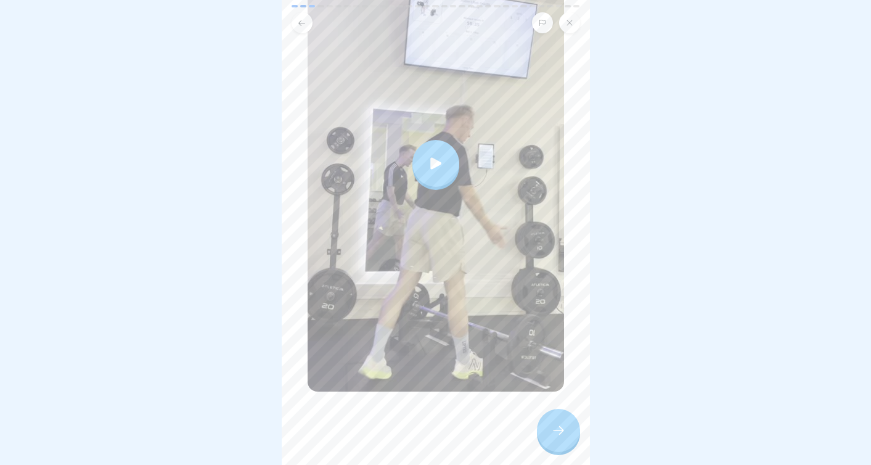
click at [553, 421] on div at bounding box center [558, 430] width 43 height 43
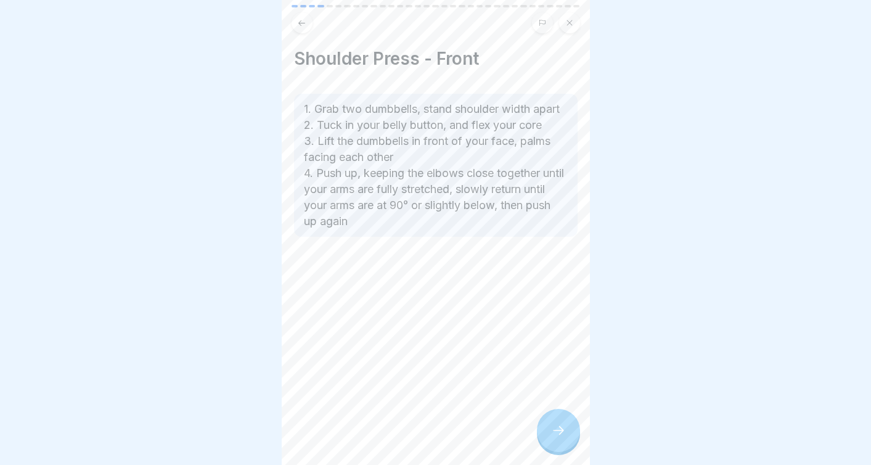
click at [553, 420] on div at bounding box center [558, 430] width 43 height 43
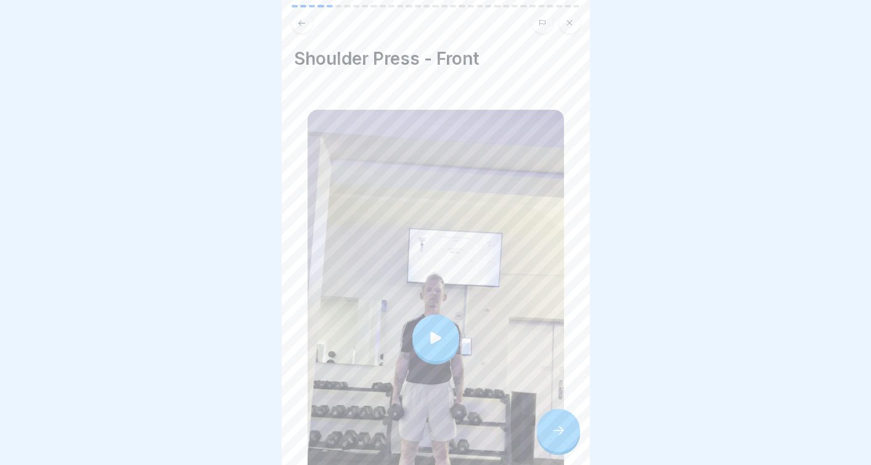
click at [553, 420] on div at bounding box center [558, 430] width 43 height 43
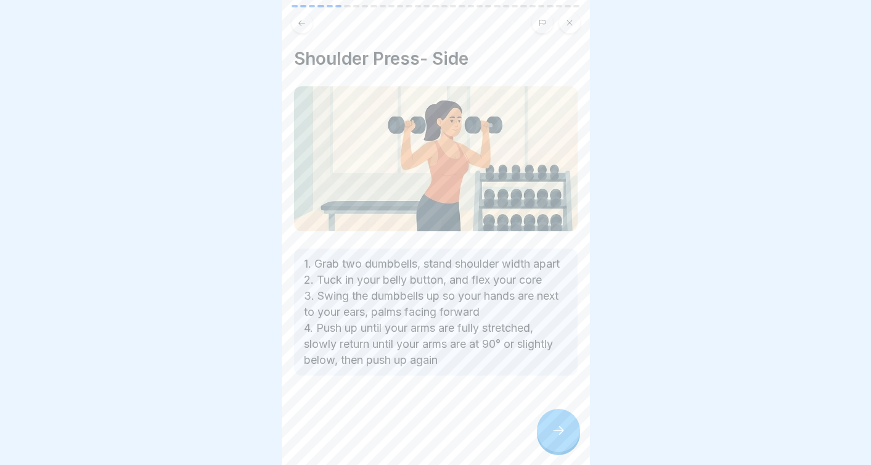
click at [553, 420] on div at bounding box center [558, 430] width 43 height 43
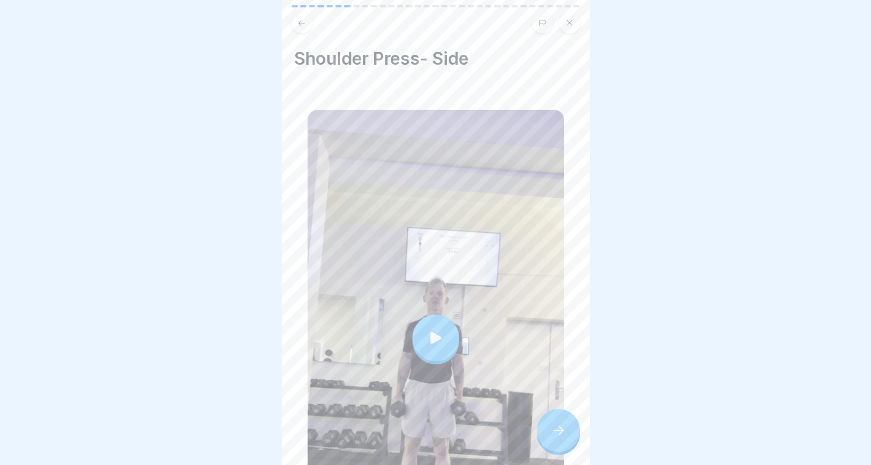
click at [553, 420] on div at bounding box center [558, 430] width 43 height 43
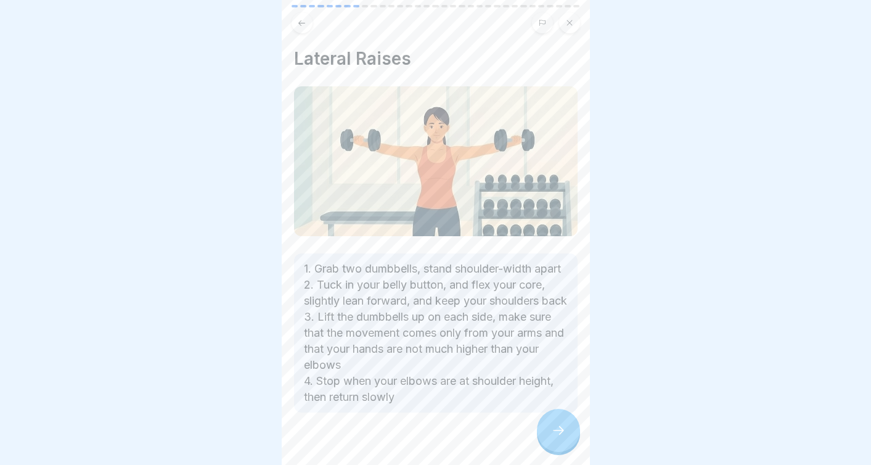
click at [553, 420] on div at bounding box center [558, 430] width 43 height 43
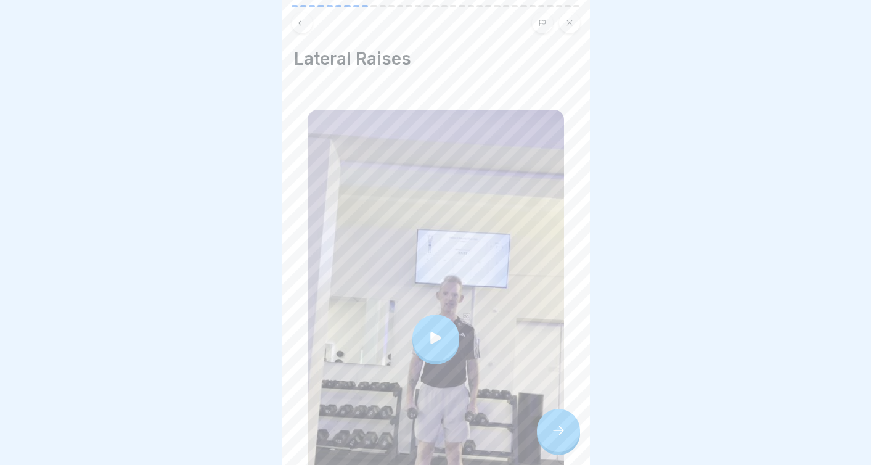
click at [553, 420] on div at bounding box center [558, 430] width 43 height 43
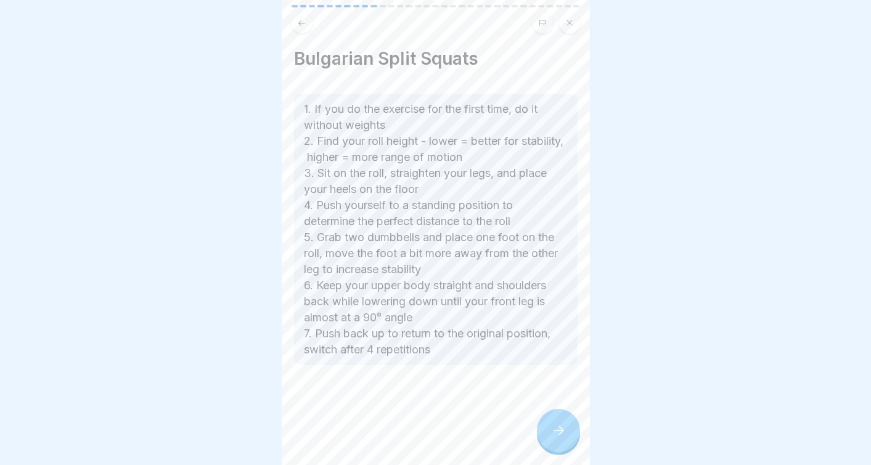
click at [553, 420] on div at bounding box center [558, 430] width 43 height 43
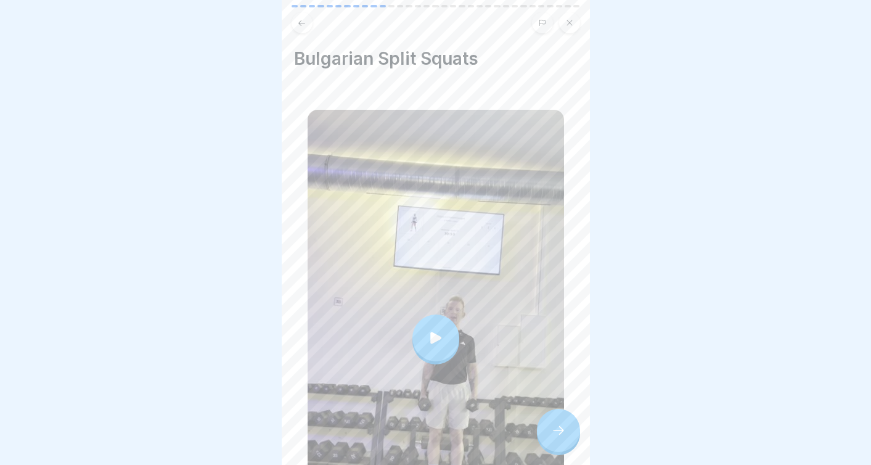
click at [553, 420] on div at bounding box center [558, 430] width 43 height 43
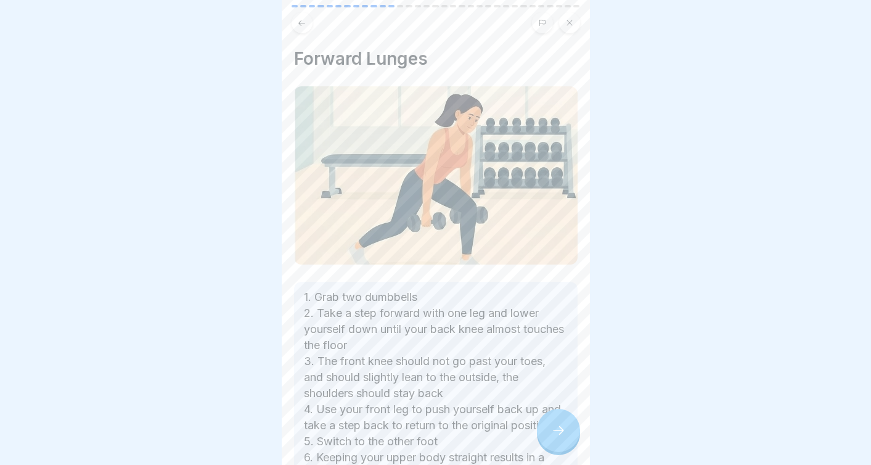
click at [553, 420] on div at bounding box center [558, 430] width 43 height 43
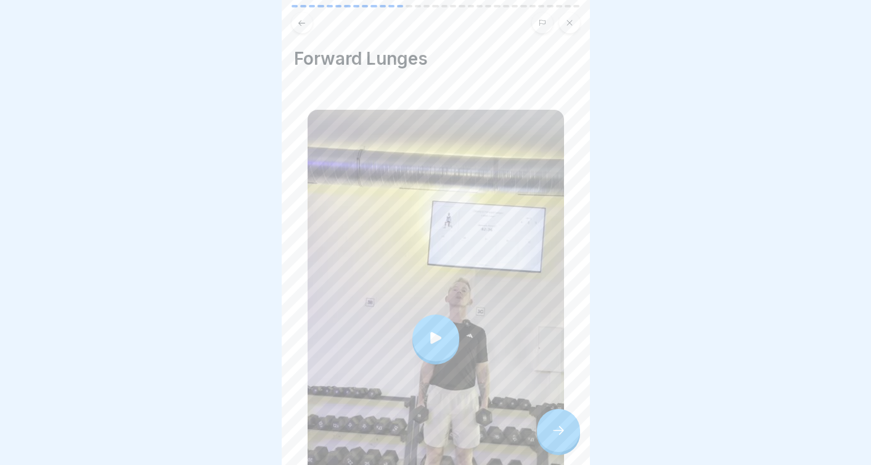
click at [553, 420] on div at bounding box center [558, 430] width 43 height 43
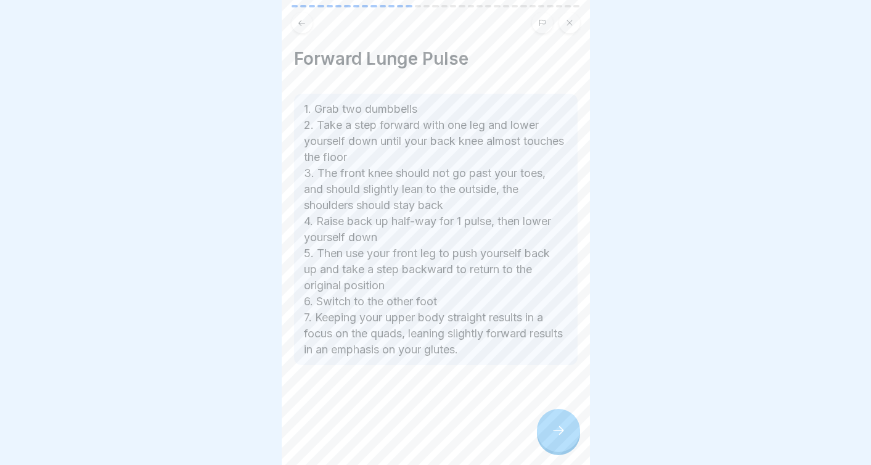
click at [553, 420] on div at bounding box center [558, 430] width 43 height 43
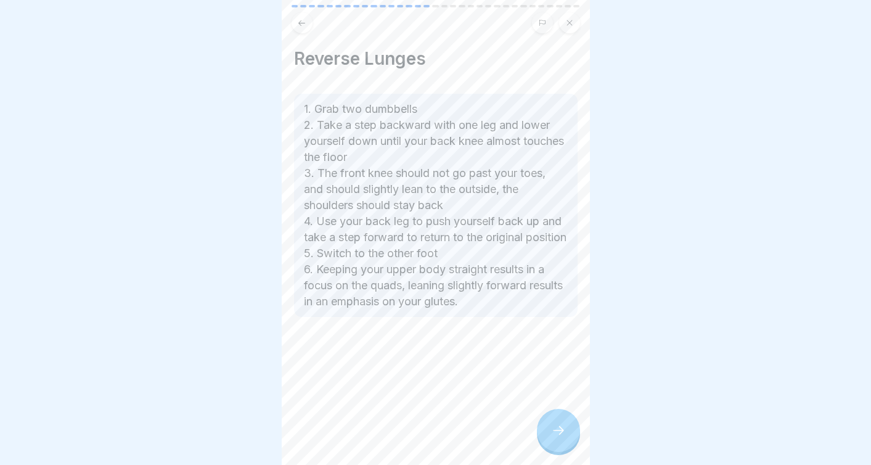
click at [553, 420] on div at bounding box center [558, 430] width 43 height 43
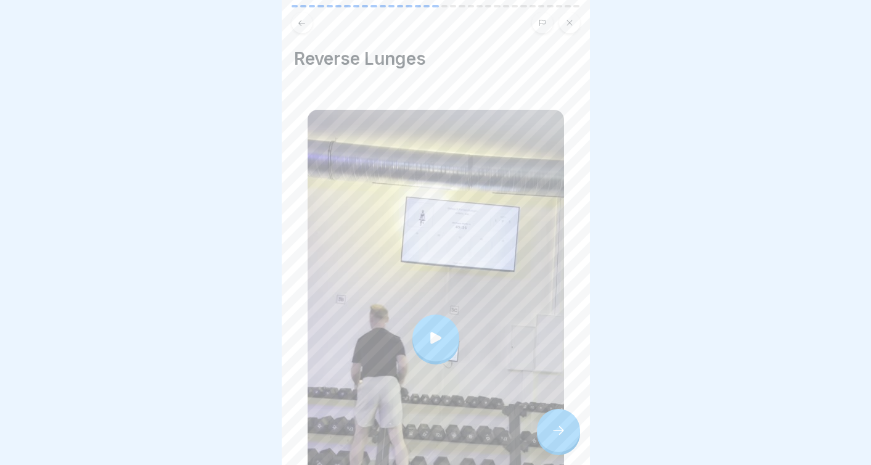
click at [553, 420] on div at bounding box center [558, 430] width 43 height 43
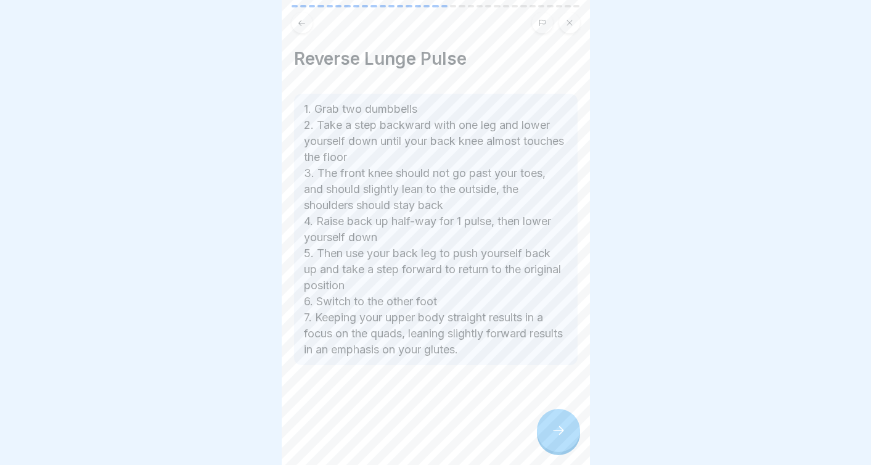
click at [553, 420] on div at bounding box center [558, 430] width 43 height 43
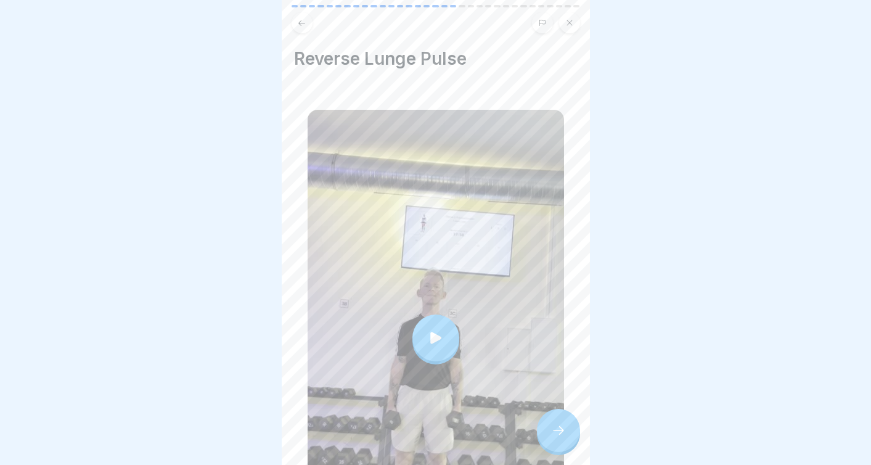
click at [553, 420] on div at bounding box center [558, 430] width 43 height 43
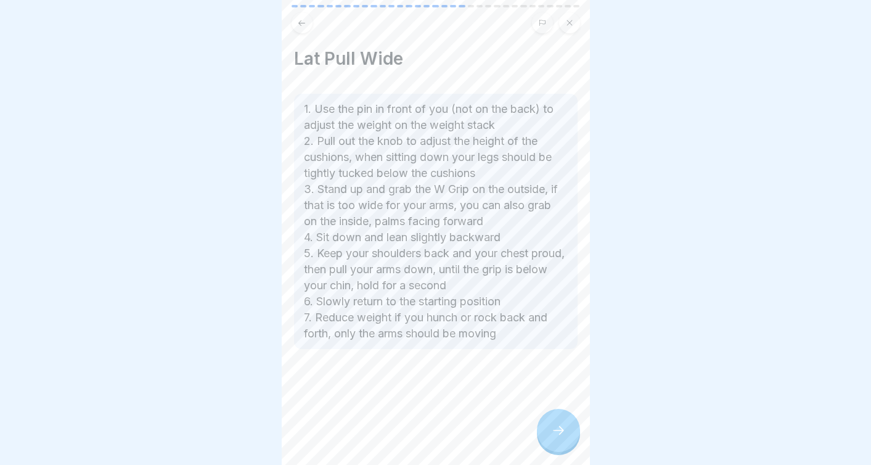
click at [553, 420] on div at bounding box center [558, 430] width 43 height 43
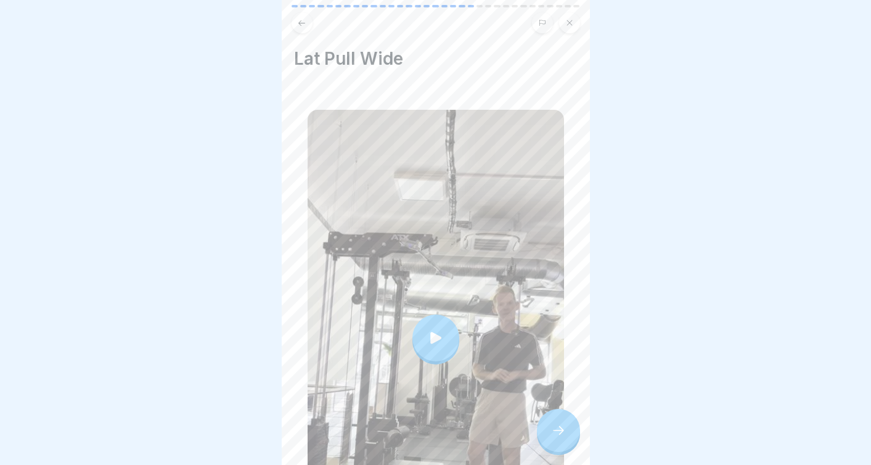
click at [553, 420] on div at bounding box center [558, 430] width 43 height 43
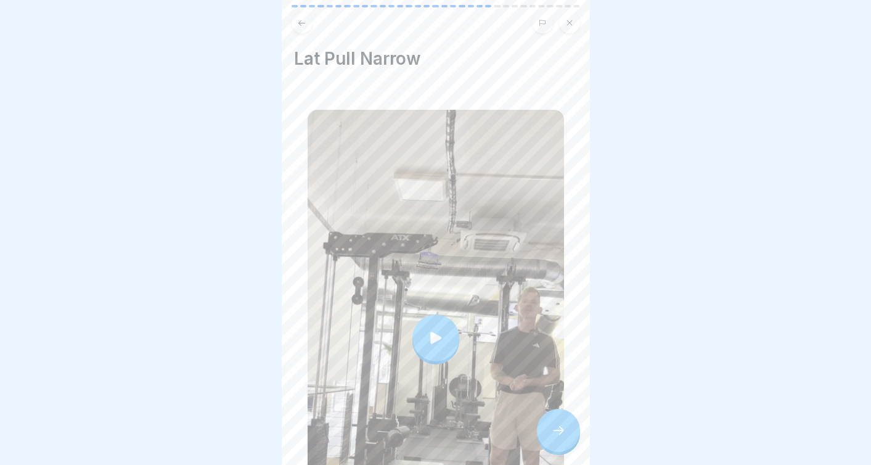
click at [553, 420] on div at bounding box center [558, 430] width 43 height 43
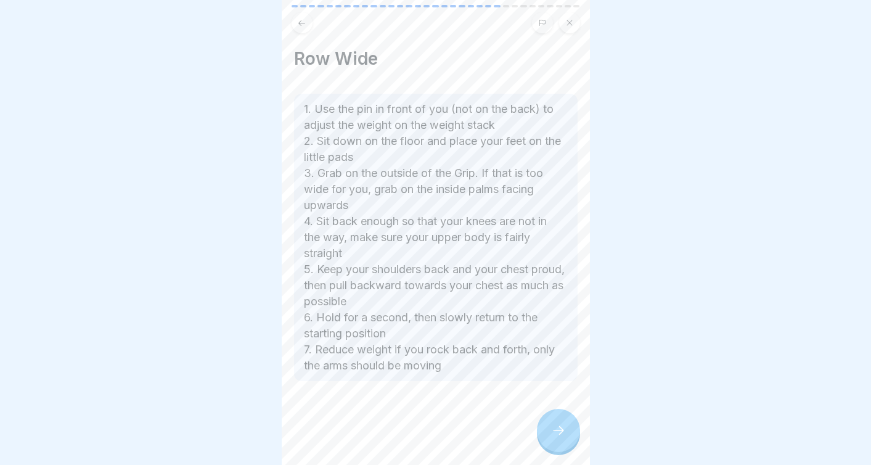
click at [553, 420] on div at bounding box center [558, 430] width 43 height 43
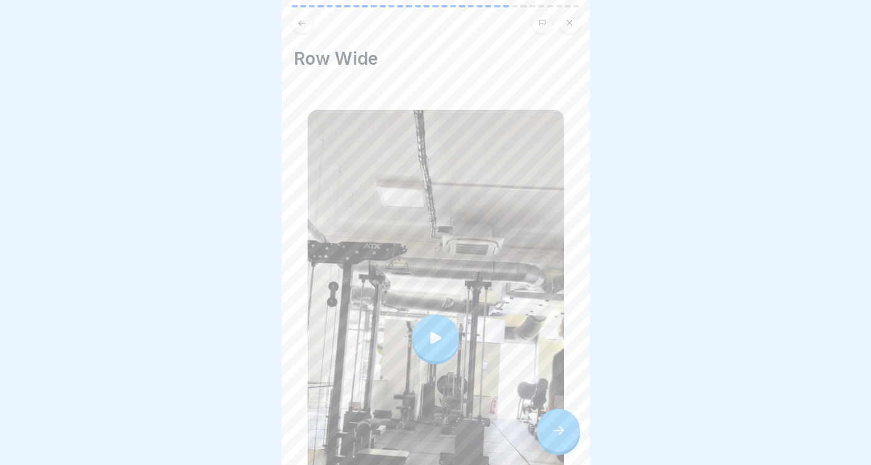
click at [553, 420] on div at bounding box center [558, 430] width 43 height 43
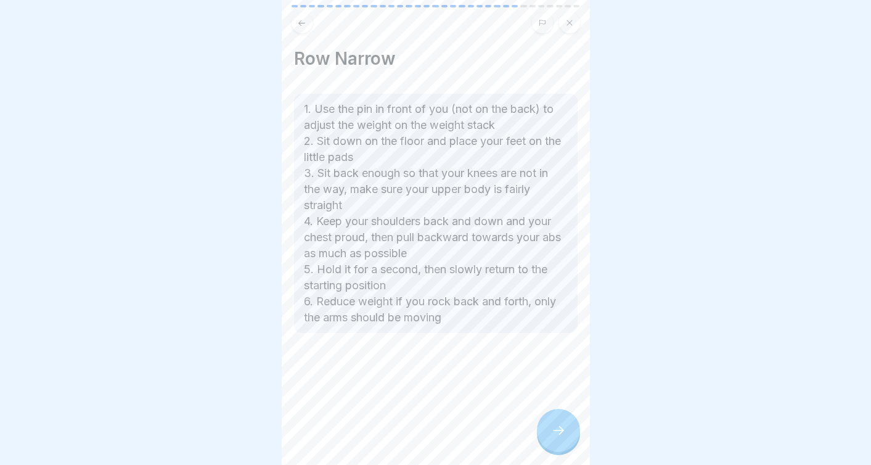
click at [553, 420] on div at bounding box center [558, 430] width 43 height 43
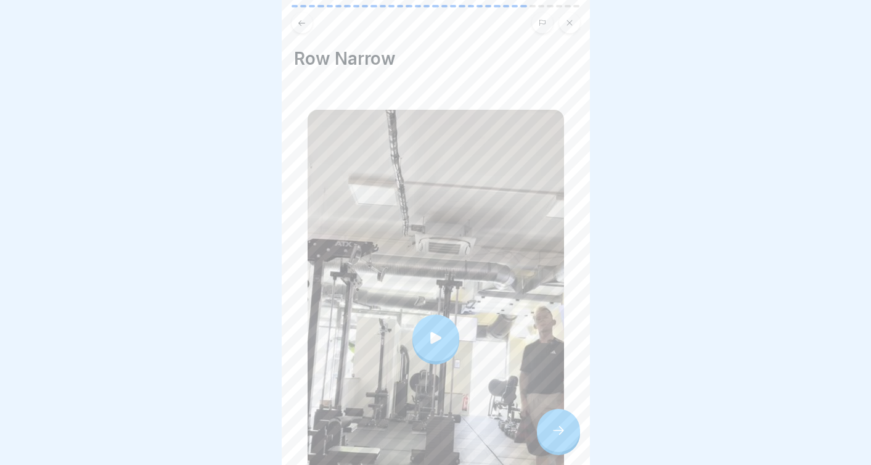
click at [553, 420] on div at bounding box center [558, 430] width 43 height 43
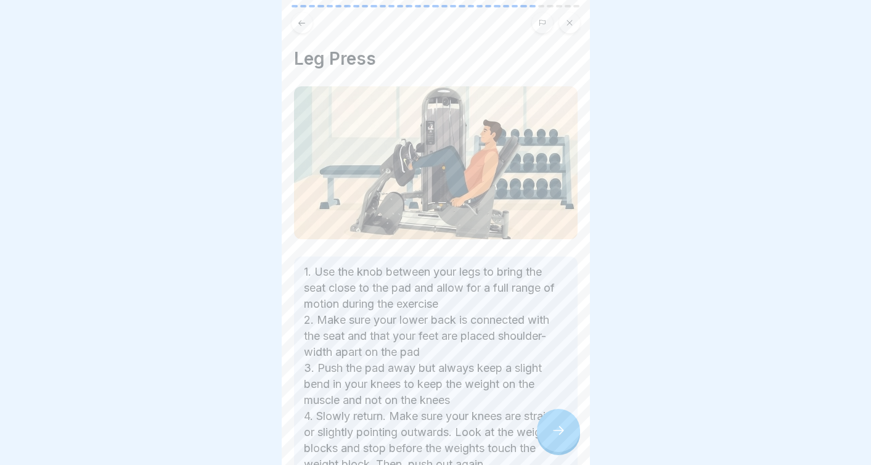
click at [553, 420] on div at bounding box center [558, 430] width 43 height 43
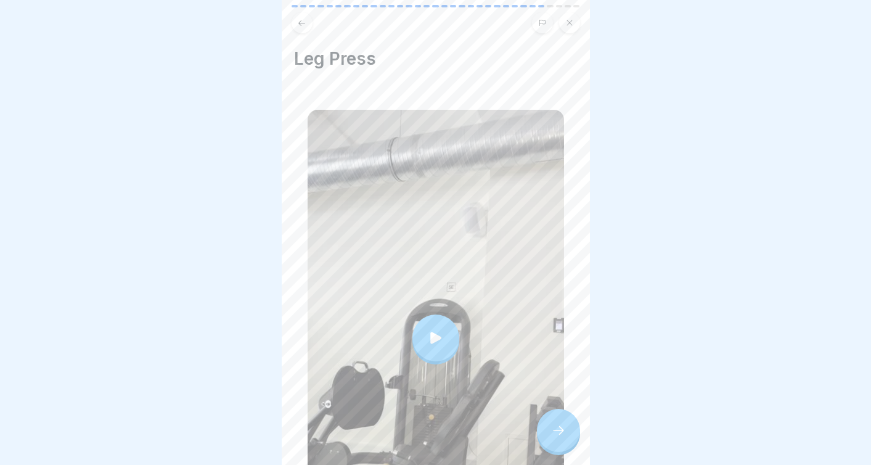
click at [553, 420] on div at bounding box center [558, 430] width 43 height 43
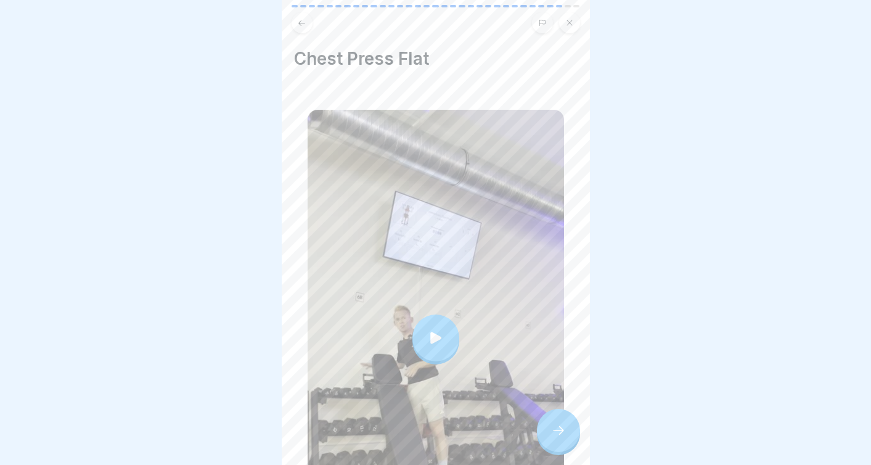
click at [567, 425] on div at bounding box center [558, 430] width 43 height 43
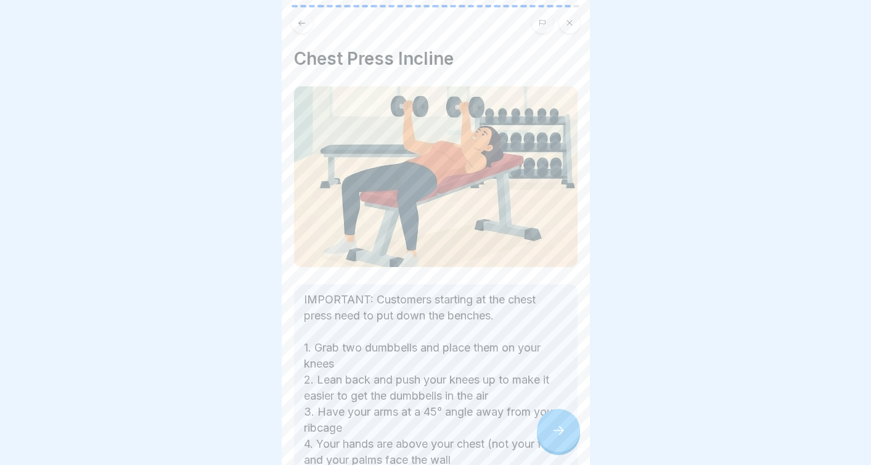
click at [566, 427] on div at bounding box center [558, 430] width 43 height 43
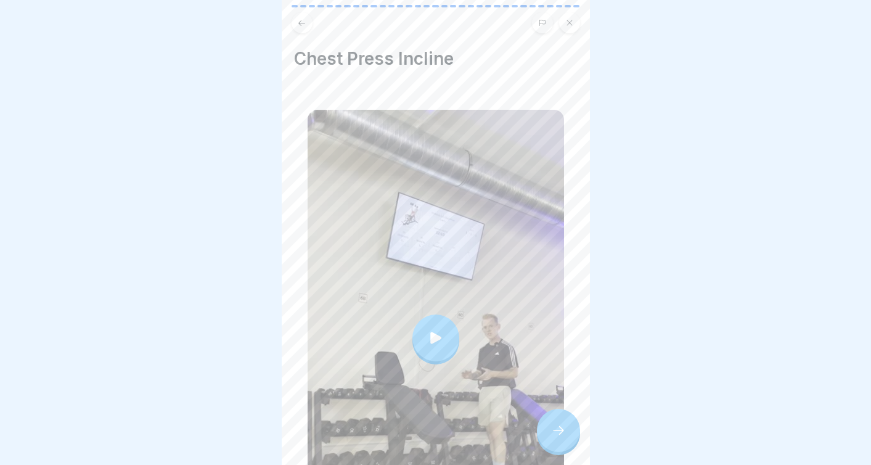
click at [566, 427] on div at bounding box center [558, 430] width 43 height 43
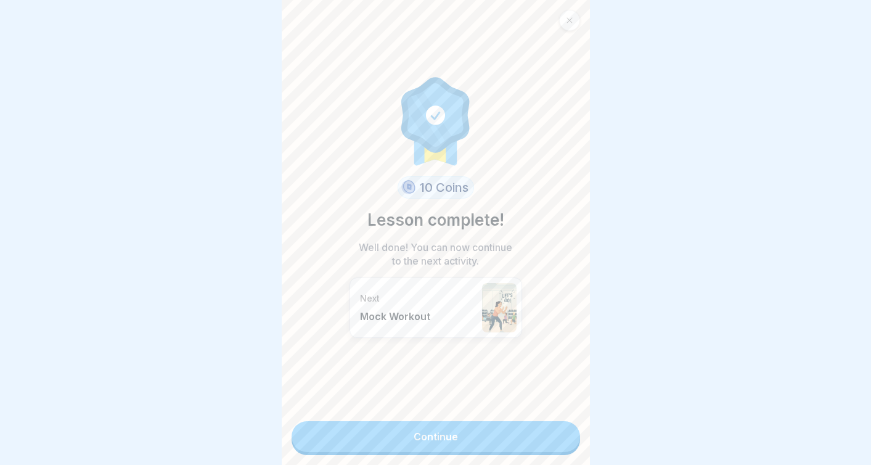
click at [569, 25] on div at bounding box center [569, 20] width 21 height 21
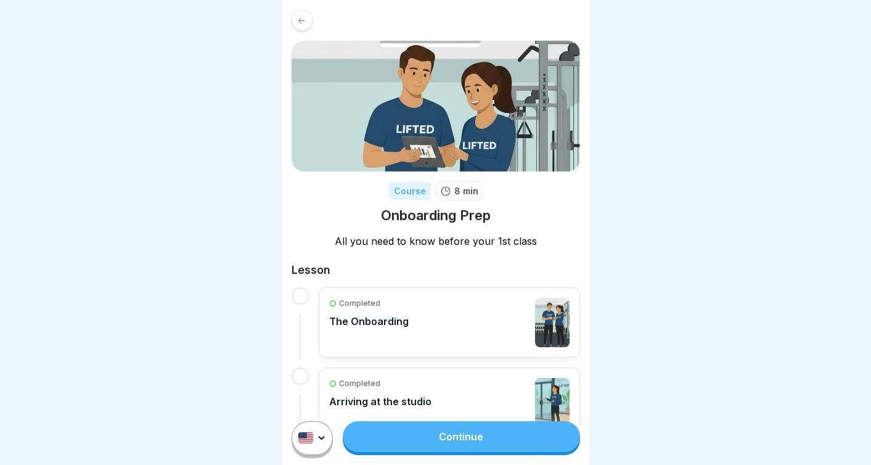
scroll to position [206, 0]
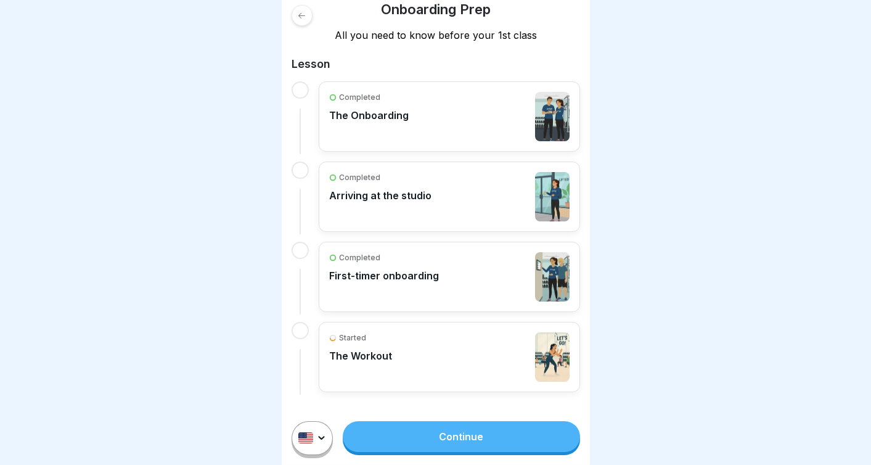
click at [450, 429] on link "Continue" at bounding box center [461, 436] width 237 height 31
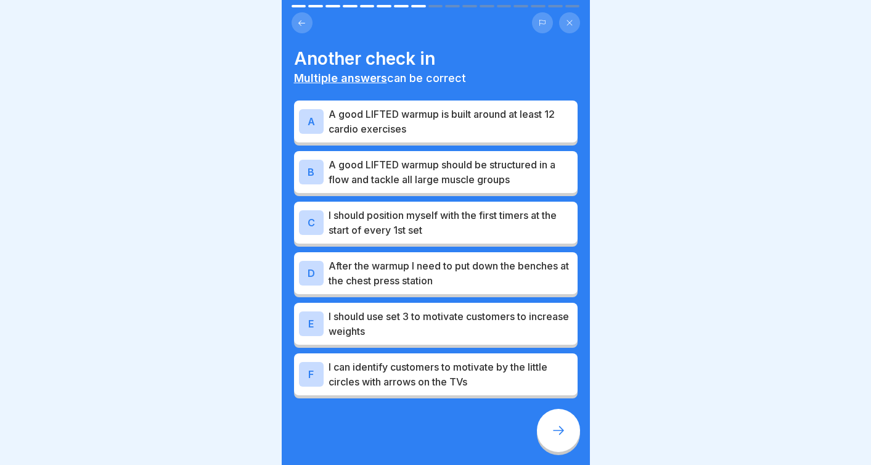
click at [550, 428] on div at bounding box center [558, 430] width 43 height 43
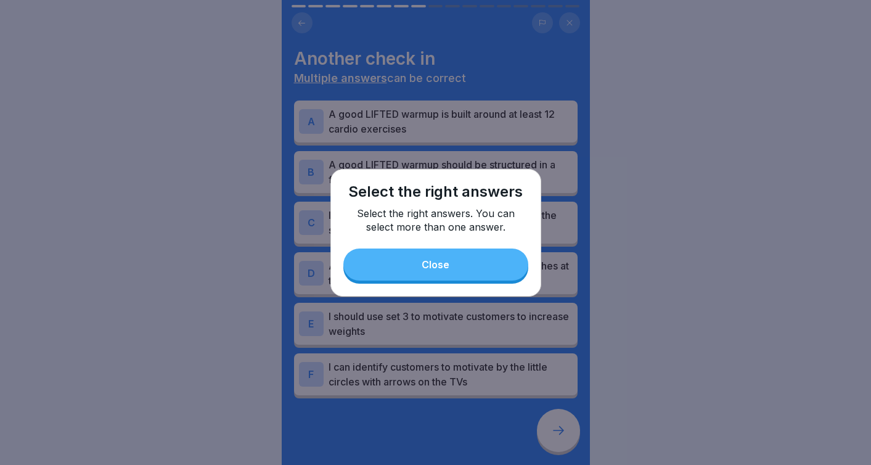
click at [465, 271] on button "Close" at bounding box center [435, 265] width 185 height 32
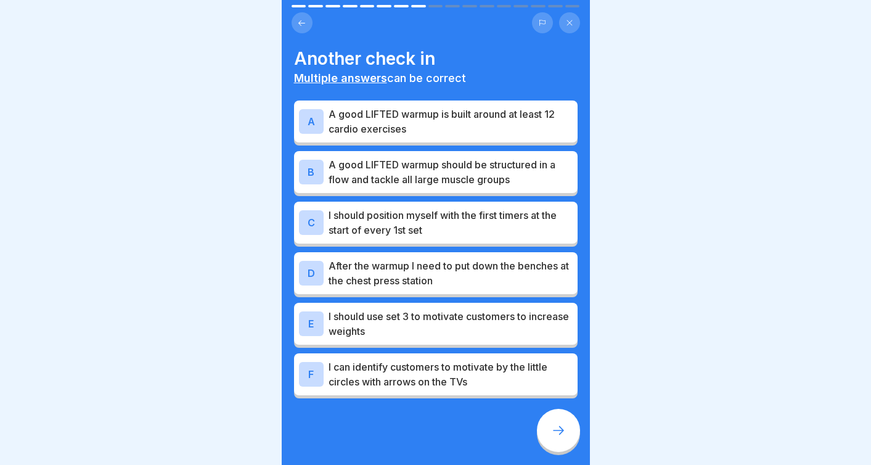
scroll to position [7, 0]
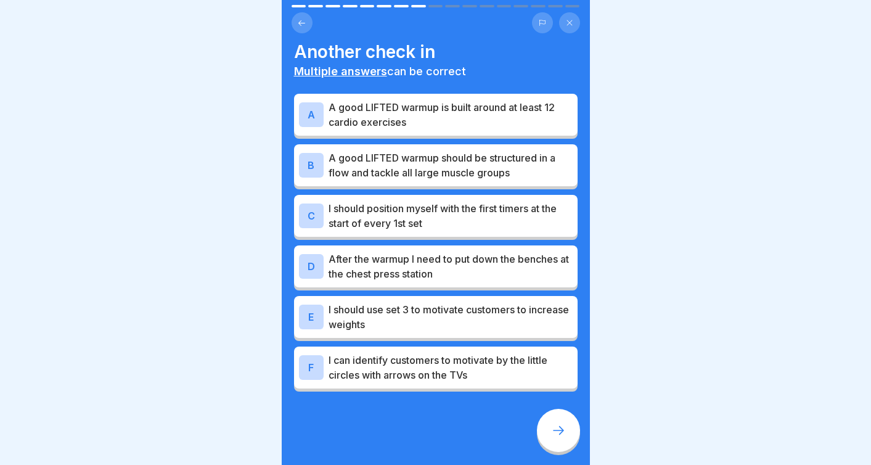
click at [553, 440] on div at bounding box center [558, 430] width 43 height 43
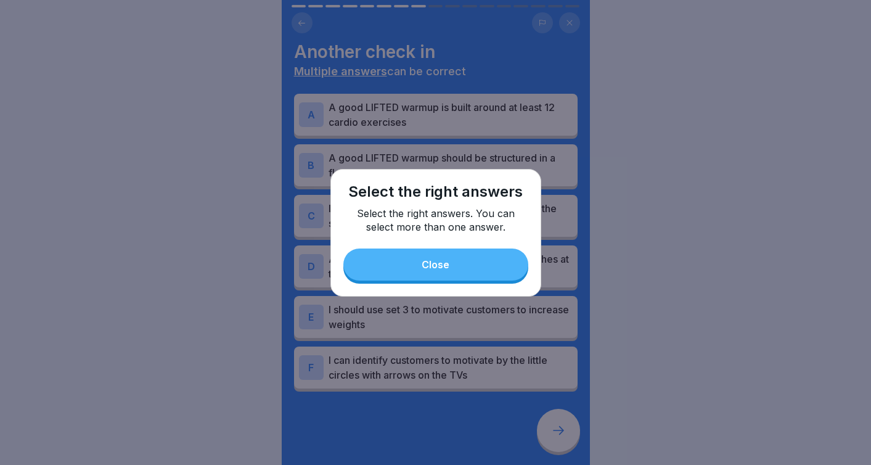
click at [506, 248] on div "Select the right answers Select the right answers. You can select more than one…" at bounding box center [436, 233] width 211 height 128
click at [507, 253] on button "Close" at bounding box center [435, 265] width 185 height 32
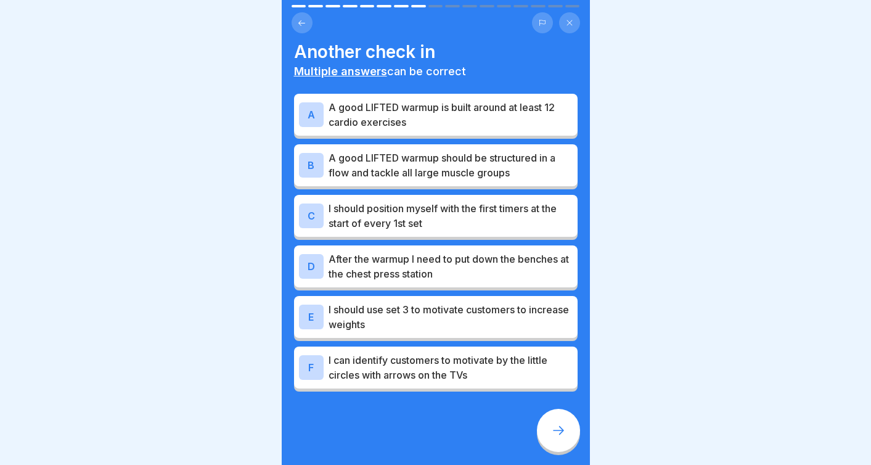
click at [567, 447] on div at bounding box center [558, 430] width 43 height 43
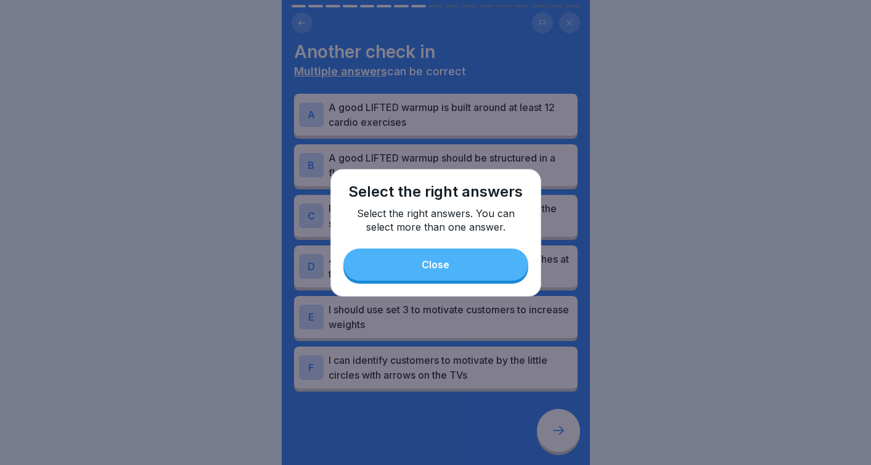
click at [485, 244] on div "Select the right answers Select the right answers. You can select more than one…" at bounding box center [436, 233] width 211 height 128
click at [487, 257] on button "Close" at bounding box center [435, 265] width 185 height 32
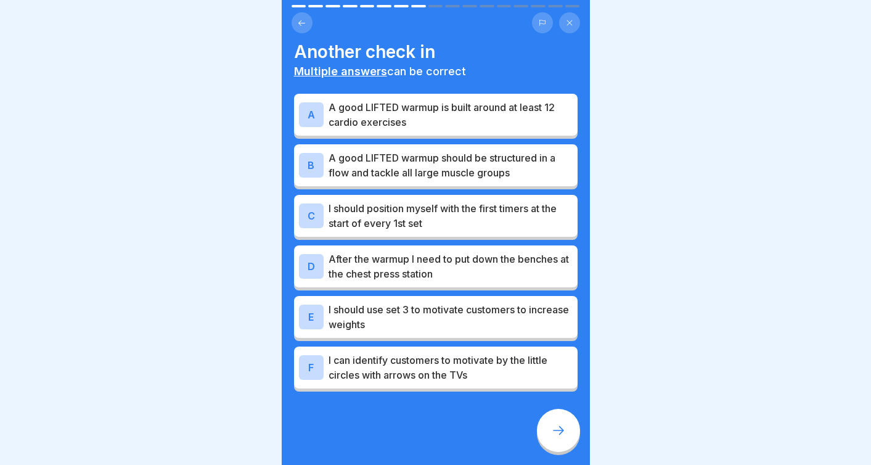
scroll to position [5, 0]
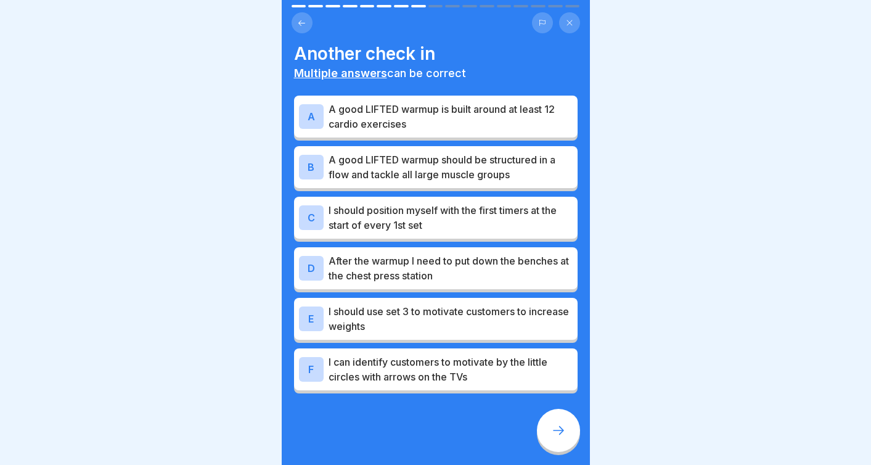
click at [458, 127] on p "A good LIFTED warmup is built around at least 12 cardio exercises" at bounding box center [451, 117] width 244 height 30
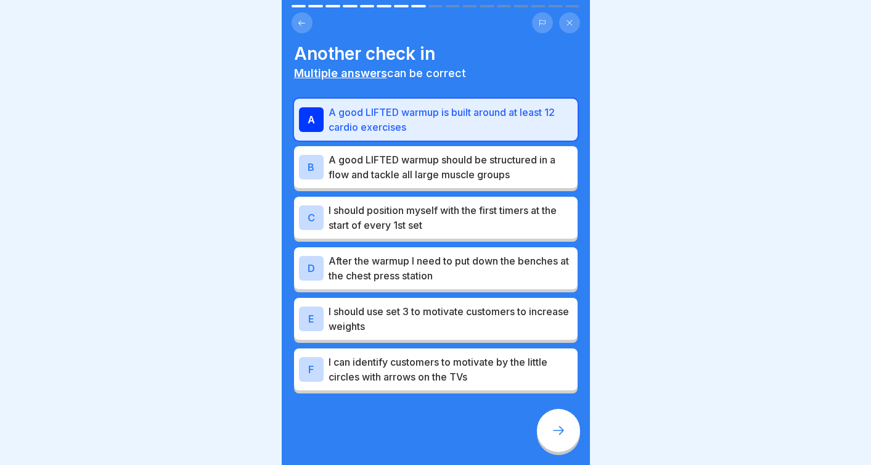
click at [448, 173] on p "A good LIFTED warmup should be structured in a flow and tackle all large muscle…" at bounding box center [451, 167] width 244 height 30
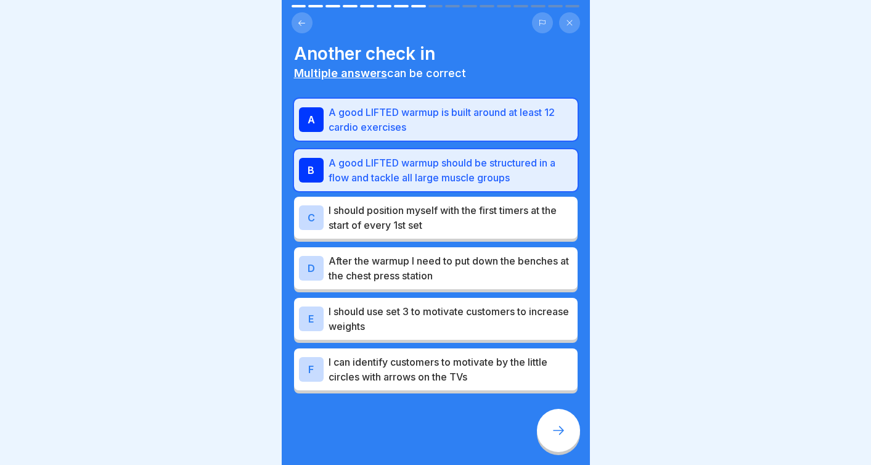
scroll to position [7, 0]
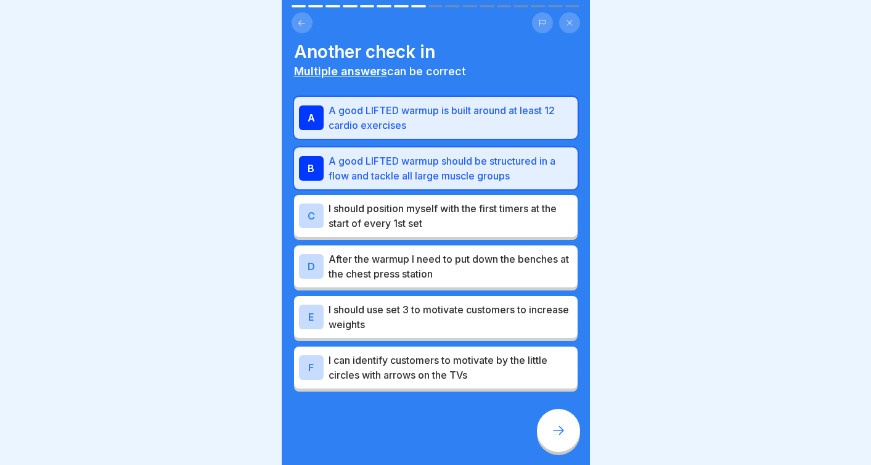
click at [429, 269] on p "After the warmup I need to put down the benches at the chest press station" at bounding box center [451, 267] width 244 height 30
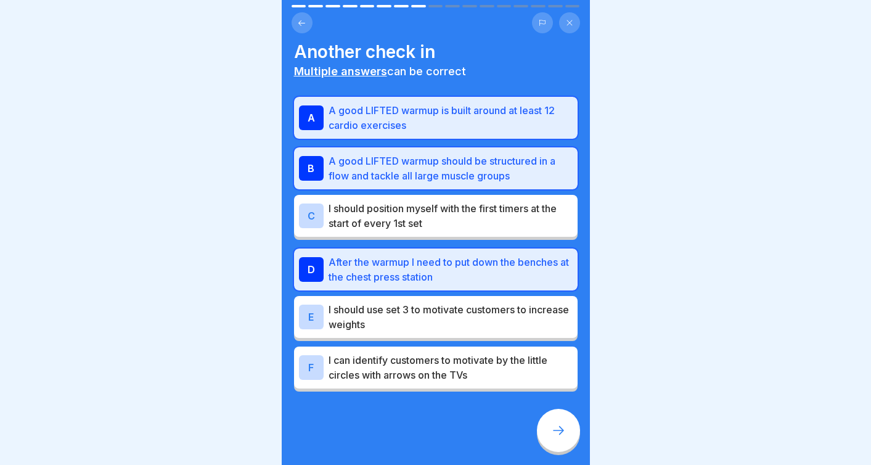
click at [446, 372] on p "I can identify customers to motivate by the little circles with arrows on the T…" at bounding box center [451, 368] width 244 height 30
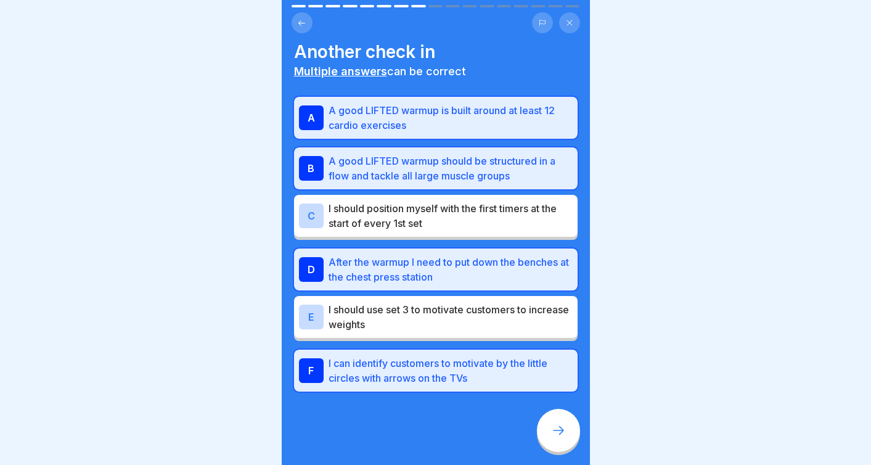
click at [446, 372] on p "I can identify customers to motivate by the little circles with arrows on the T…" at bounding box center [451, 371] width 244 height 30
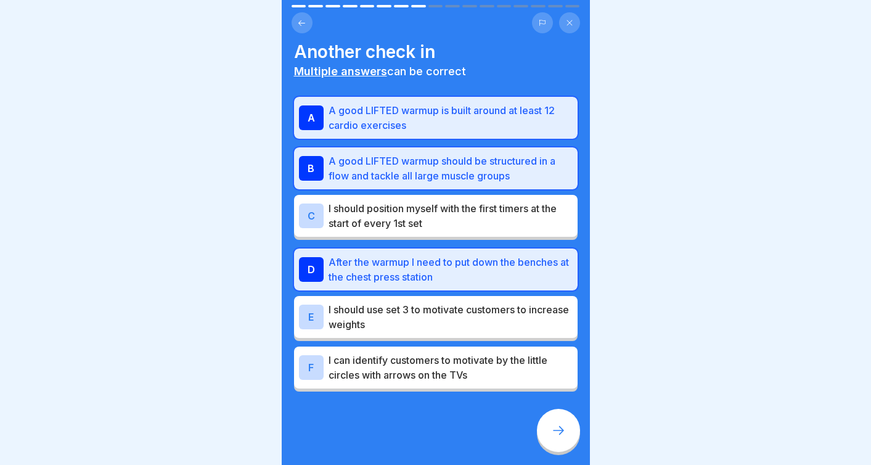
click at [554, 448] on div at bounding box center [558, 430] width 43 height 43
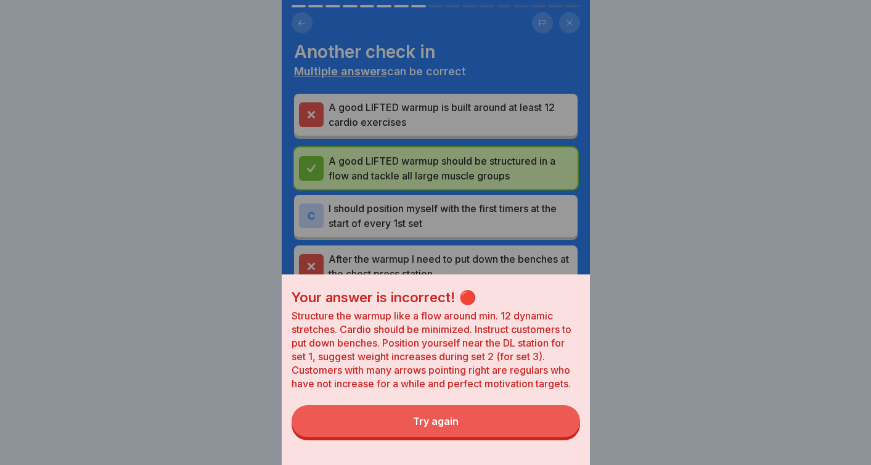
click at [463, 294] on h1 "Your answer is incorrect! 🔴" at bounding box center [436, 297] width 289 height 18
click at [446, 422] on div "Try again" at bounding box center [436, 421] width 46 height 11
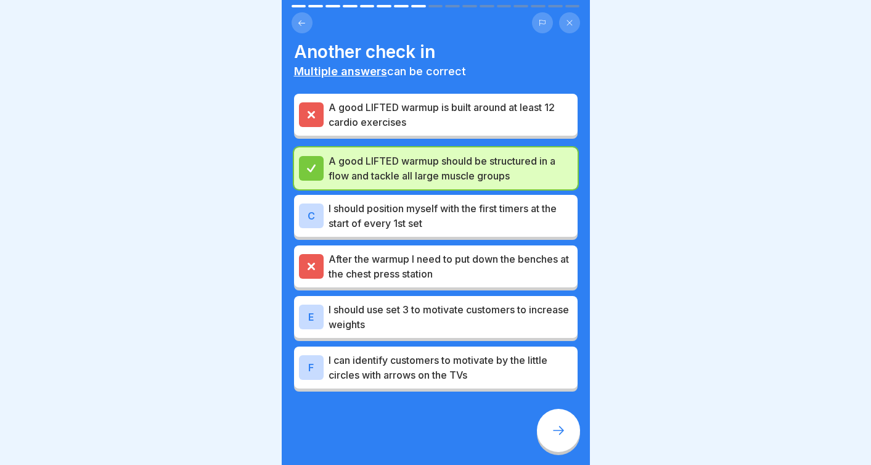
click at [315, 91] on div "Another check in Multiple answers can be correct A good LIFTED warmup is built …" at bounding box center [436, 216] width 284 height 350
click at [312, 125] on div at bounding box center [311, 114] width 25 height 25
click at [311, 116] on icon at bounding box center [311, 115] width 6 height 6
click at [574, 23] on button at bounding box center [569, 22] width 21 height 21
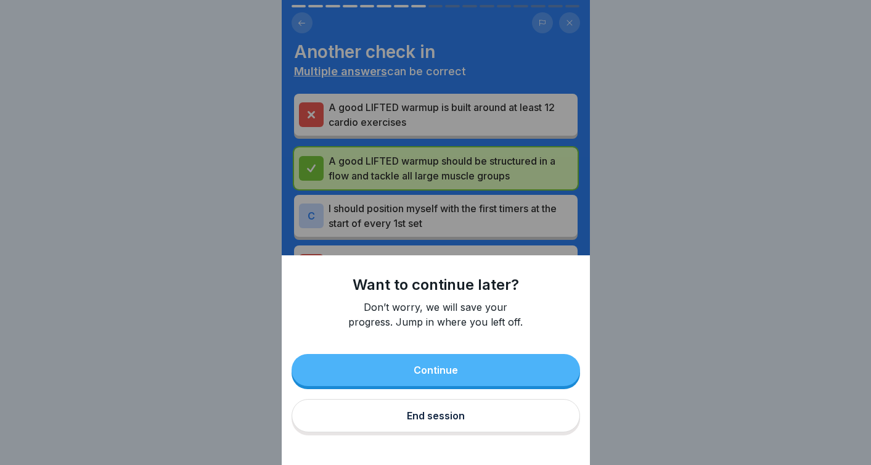
click at [399, 380] on button "Continue" at bounding box center [436, 370] width 289 height 32
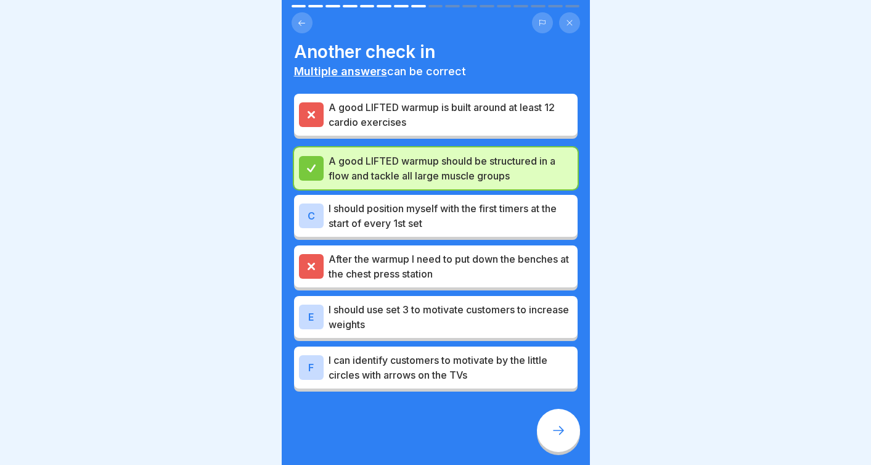
click at [313, 119] on icon at bounding box center [311, 114] width 11 height 11
click at [429, 271] on p "After the warmup I need to put down the benches at the chest press station" at bounding box center [451, 267] width 244 height 30
click at [445, 272] on p "After the warmup I need to put down the benches at the chest press station" at bounding box center [451, 267] width 244 height 30
click at [559, 422] on div at bounding box center [558, 430] width 43 height 43
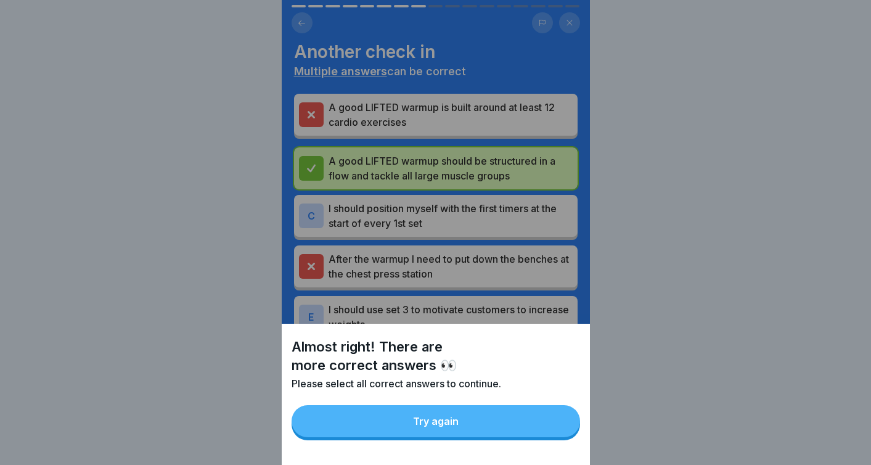
click at [451, 268] on div "Almost right! There are more correct answers 👀 Please select all correct answer…" at bounding box center [436, 232] width 308 height 465
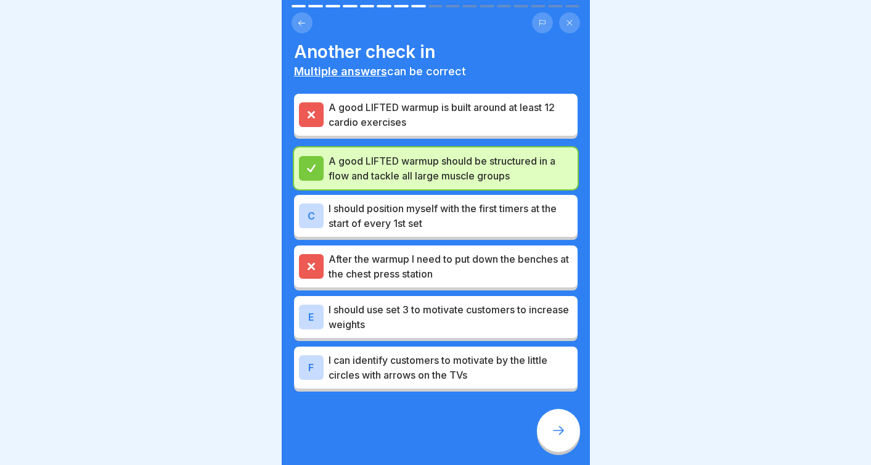
click at [487, 216] on p "I should position myself with the first timers at the start of every 1st set" at bounding box center [451, 216] width 244 height 30
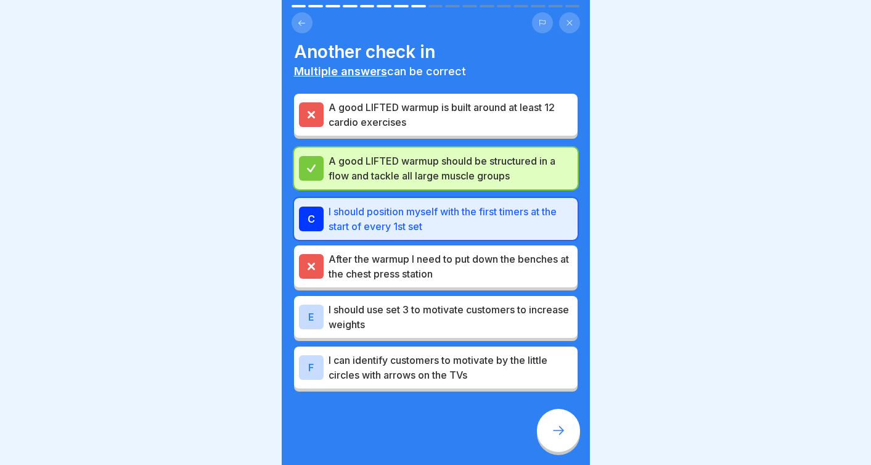
click at [559, 440] on div at bounding box center [558, 430] width 43 height 43
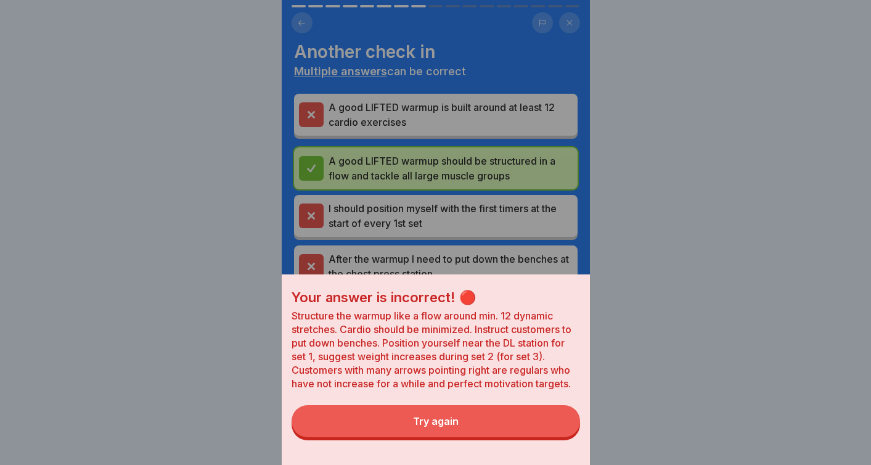
click at [492, 422] on button "Try again" at bounding box center [436, 421] width 289 height 32
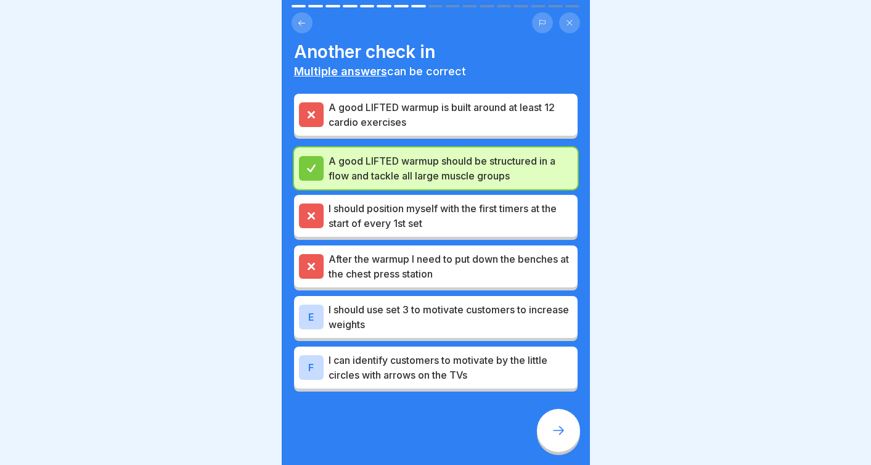
click at [494, 373] on p "I can identify customers to motivate by the little circles with arrows on the T…" at bounding box center [451, 368] width 244 height 30
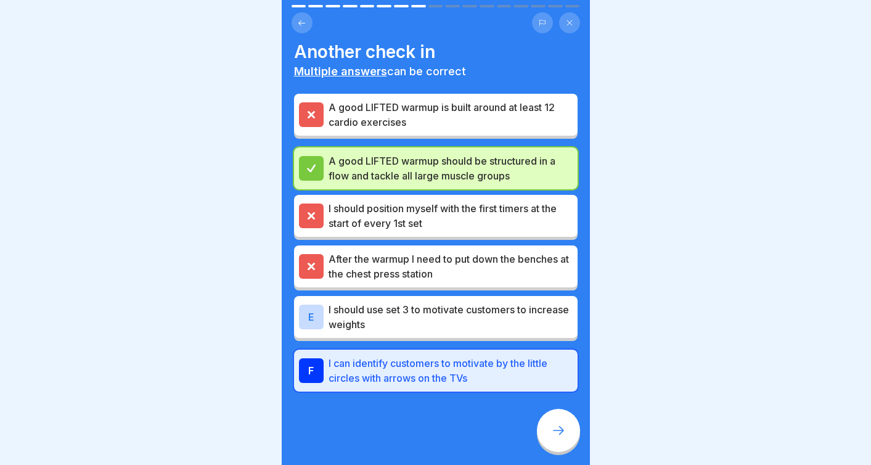
click at [551, 424] on icon at bounding box center [558, 430] width 15 height 15
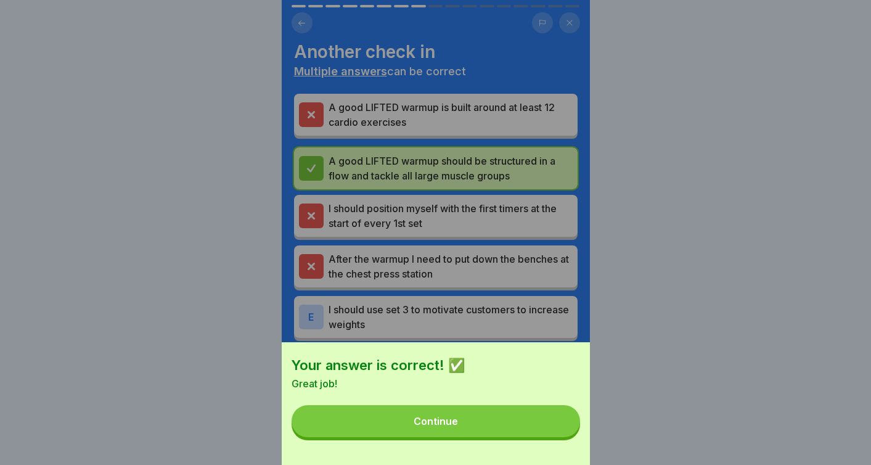
click at [501, 425] on button "Continue" at bounding box center [436, 421] width 289 height 32
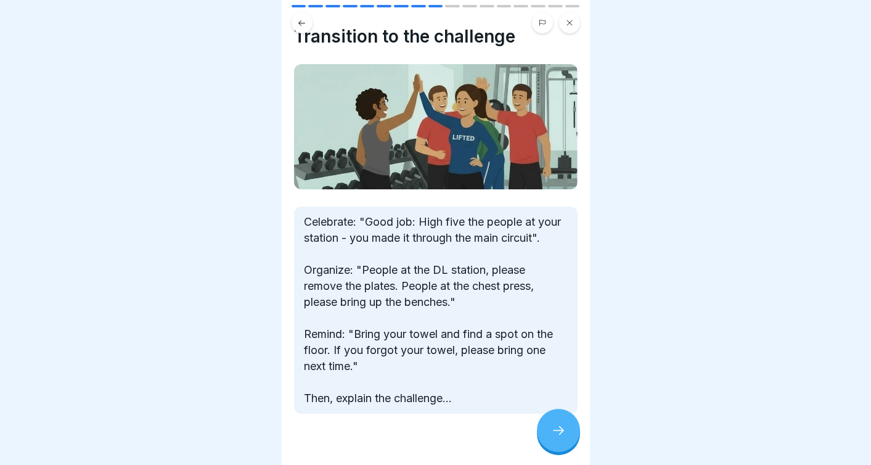
scroll to position [22, 0]
click at [556, 425] on icon at bounding box center [558, 430] width 15 height 15
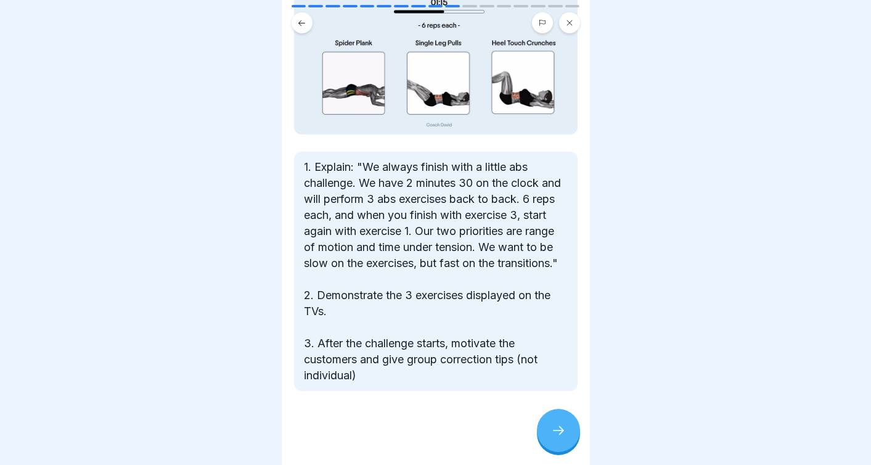
scroll to position [148, 0]
click at [538, 428] on div at bounding box center [558, 430] width 43 height 43
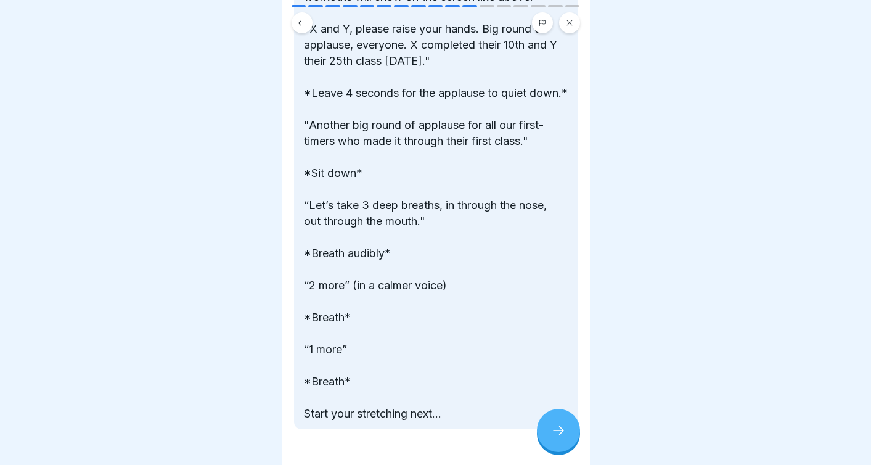
scroll to position [401, 0]
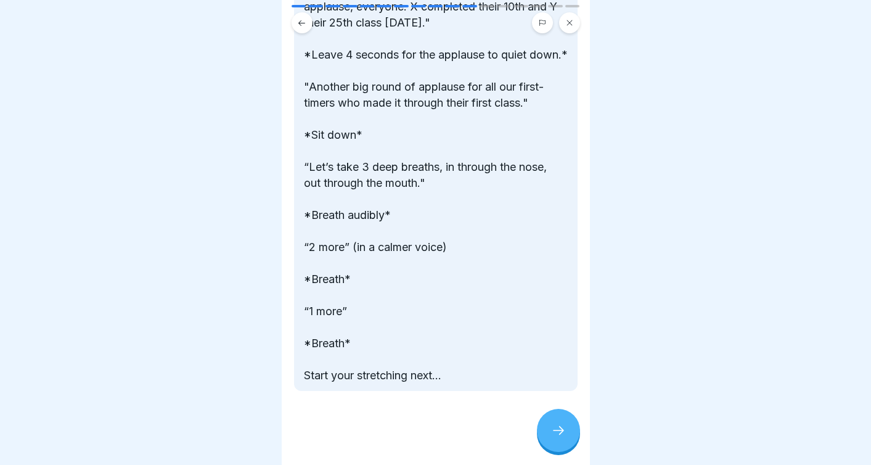
click at [553, 427] on icon at bounding box center [558, 430] width 15 height 15
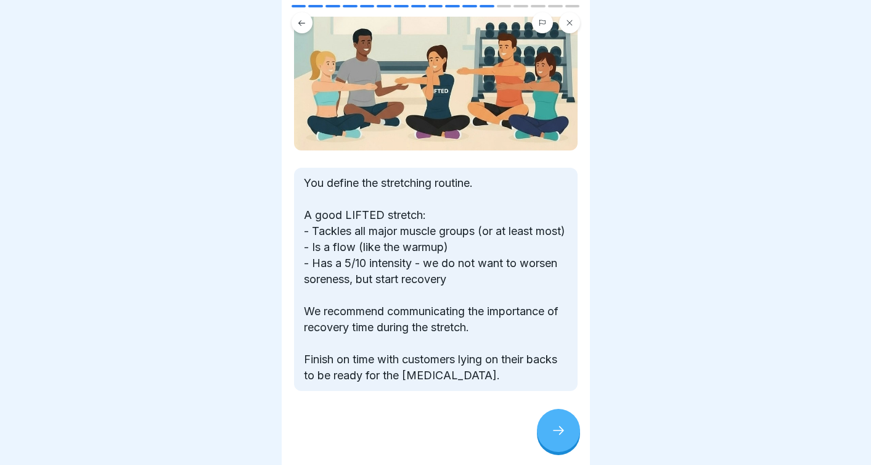
scroll to position [85, 0]
click at [554, 434] on icon at bounding box center [558, 430] width 15 height 15
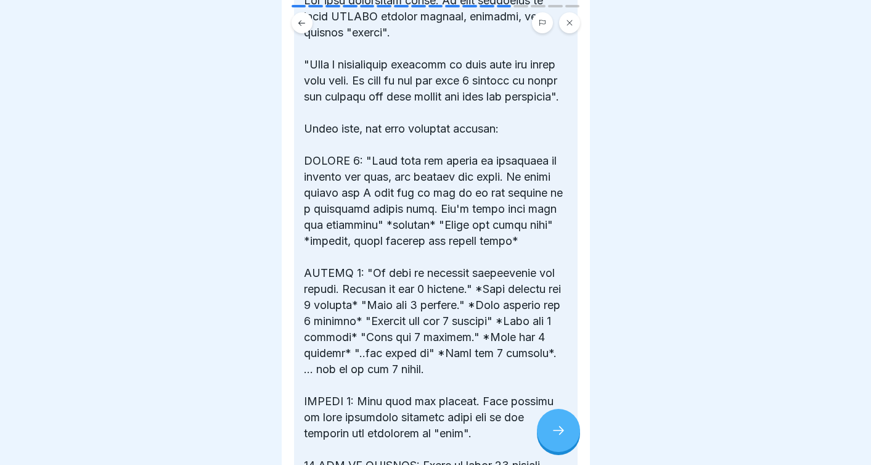
scroll to position [372, 0]
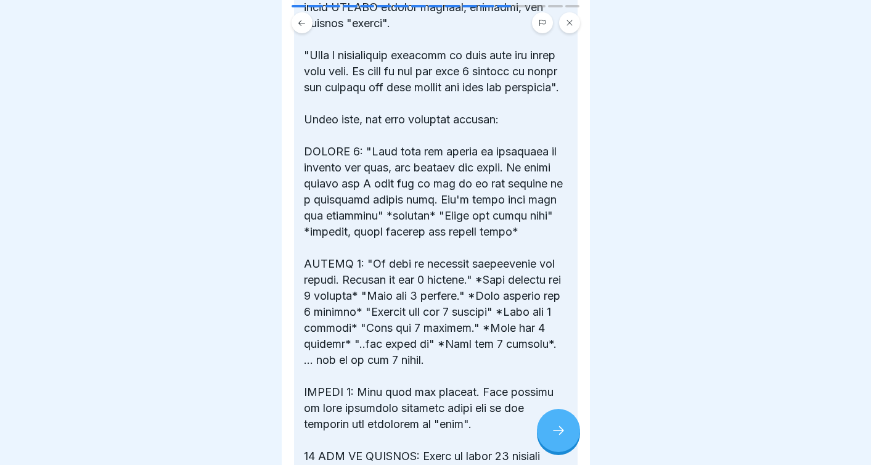
click at [561, 436] on icon at bounding box center [558, 430] width 15 height 15
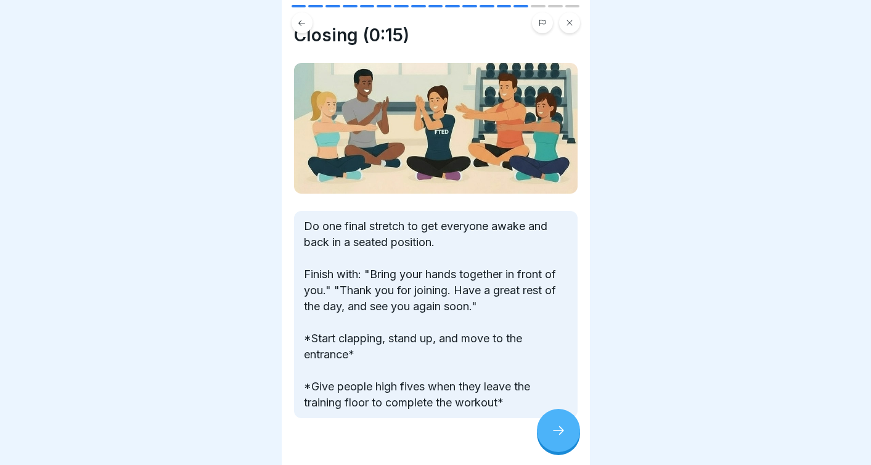
scroll to position [26, 0]
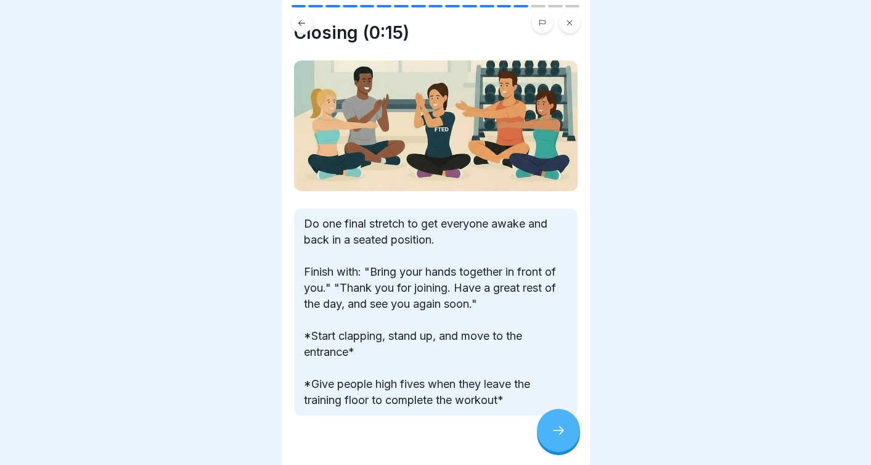
click at [546, 424] on div at bounding box center [558, 430] width 43 height 43
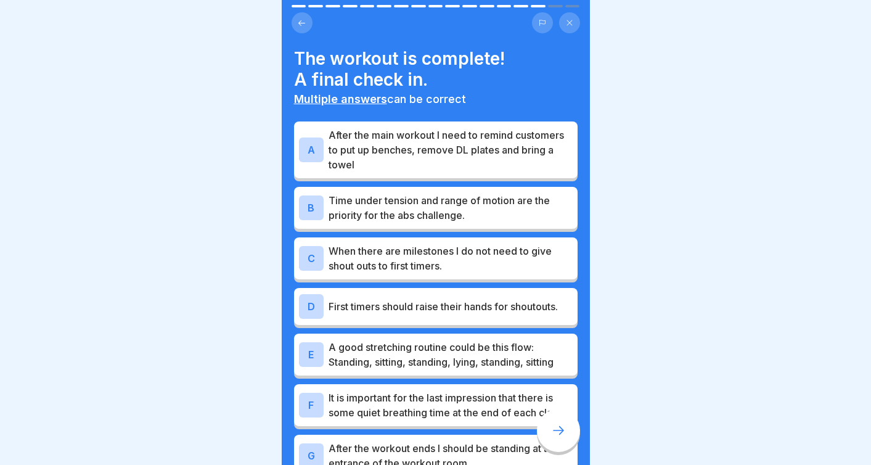
scroll to position [15, 0]
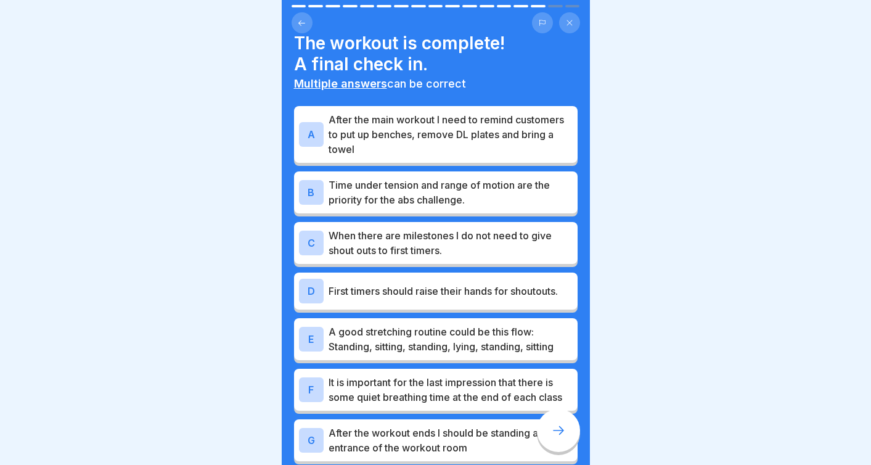
click at [507, 144] on p "After the main workout I need to remind customers to put up benches, remove DL …" at bounding box center [451, 134] width 244 height 44
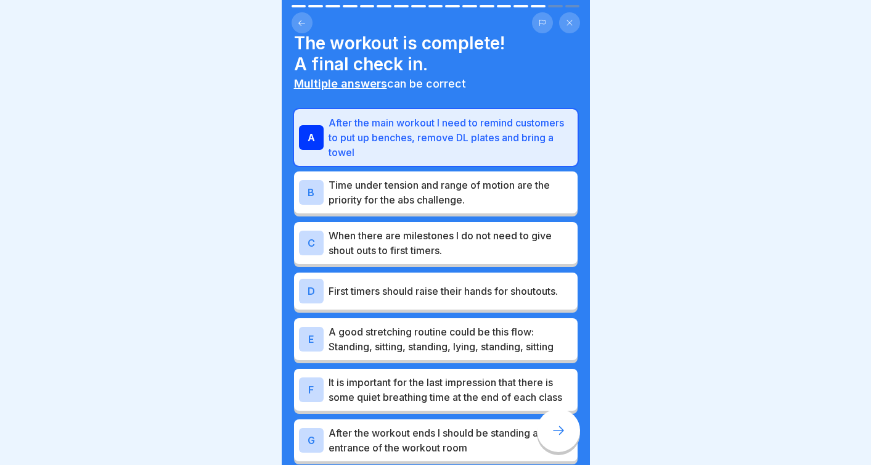
click at [496, 208] on div "B Time under tension and range of motion are the priority for the abs challenge." at bounding box center [436, 192] width 284 height 42
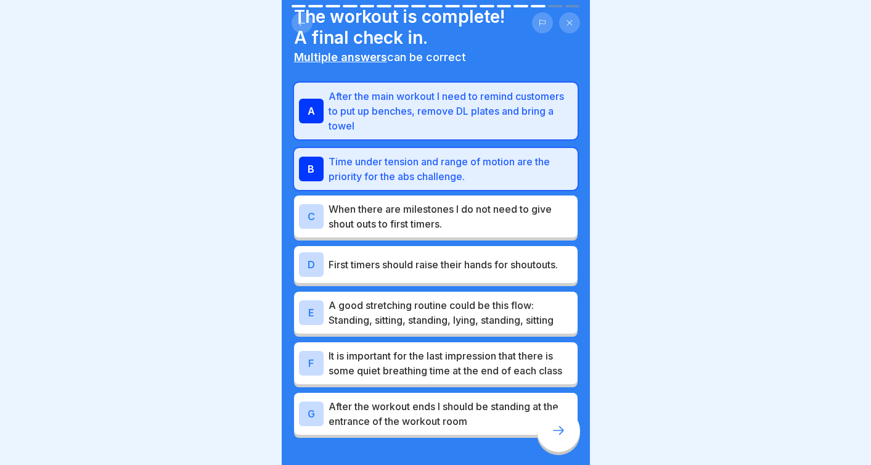
scroll to position [44, 0]
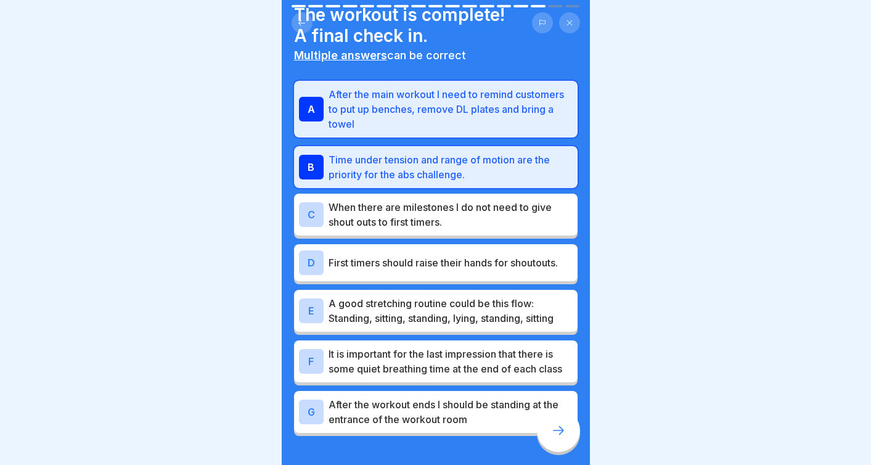
click at [495, 368] on p "It is important for the last impression that there is some quiet breathing time…" at bounding box center [451, 362] width 244 height 30
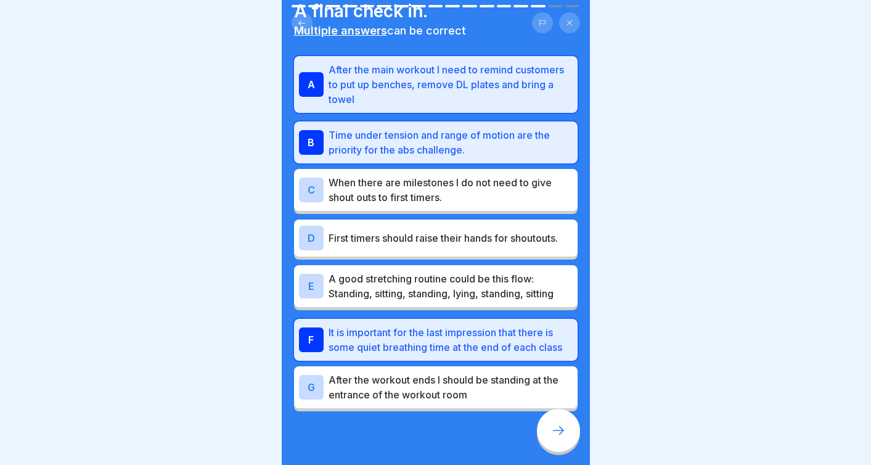
scroll to position [72, 0]
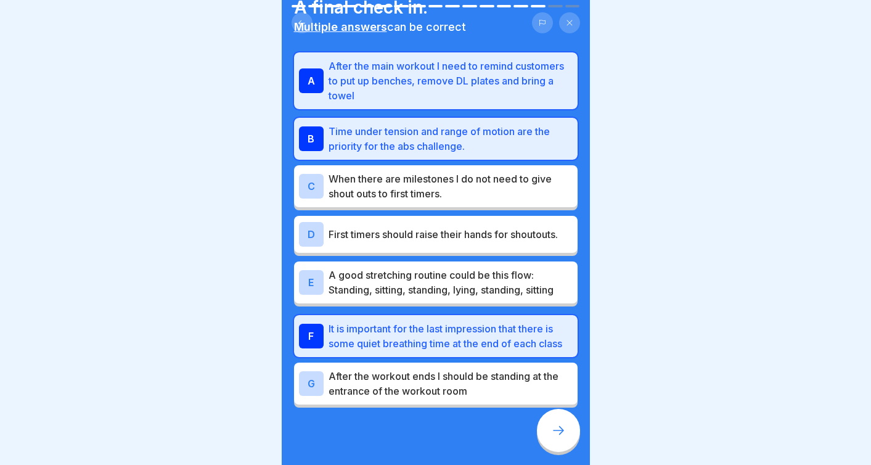
click at [509, 387] on p "After the workout ends I should be standing at the entrance of the workout room" at bounding box center [451, 384] width 244 height 30
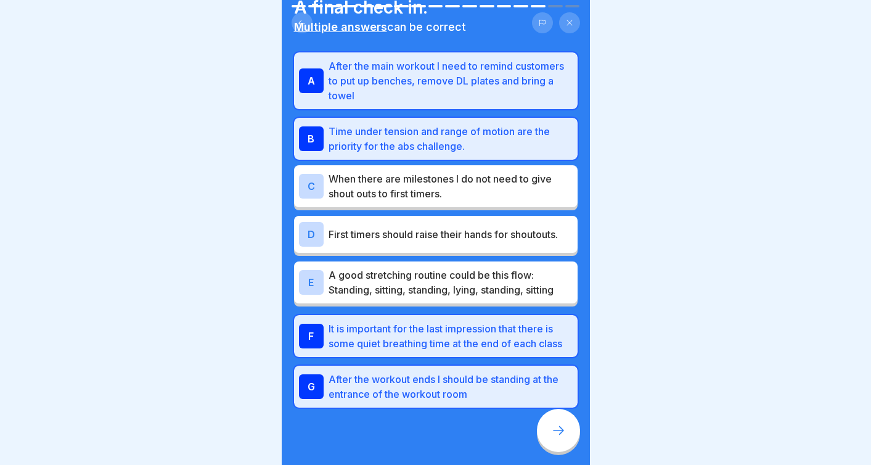
click at [551, 427] on icon at bounding box center [558, 430] width 15 height 15
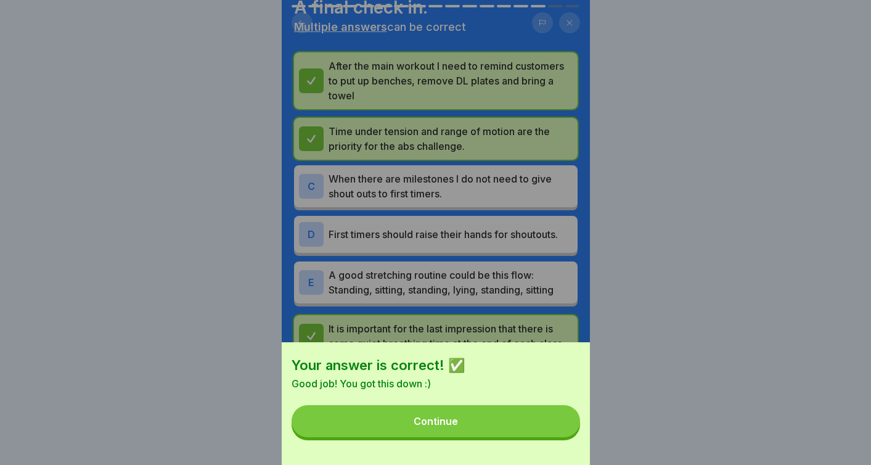
click at [509, 424] on button "Continue" at bounding box center [436, 421] width 289 height 32
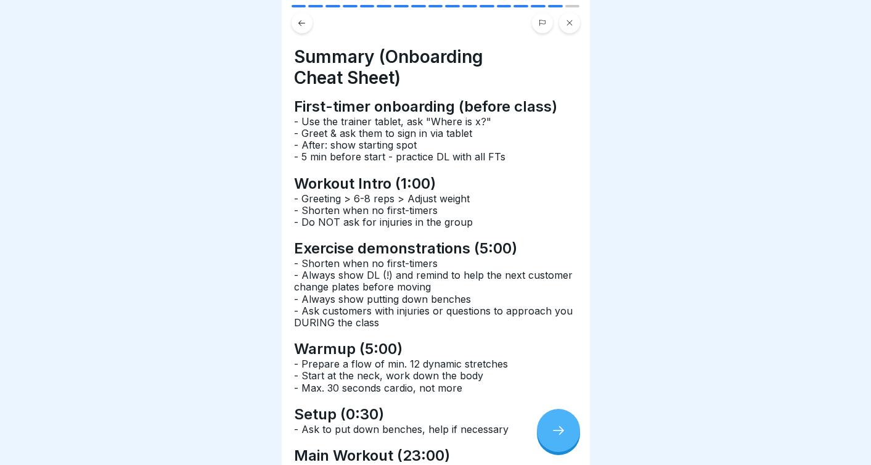
scroll to position [2, 0]
click at [574, 436] on div at bounding box center [558, 430] width 43 height 43
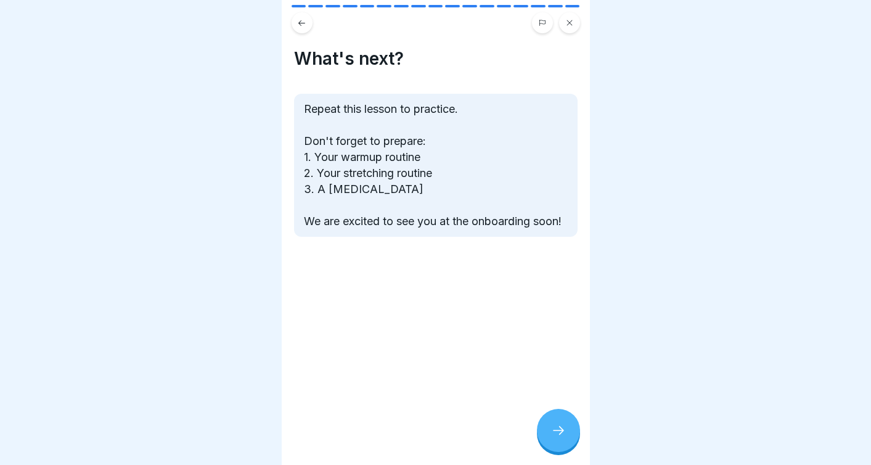
click at [560, 441] on div at bounding box center [558, 430] width 43 height 43
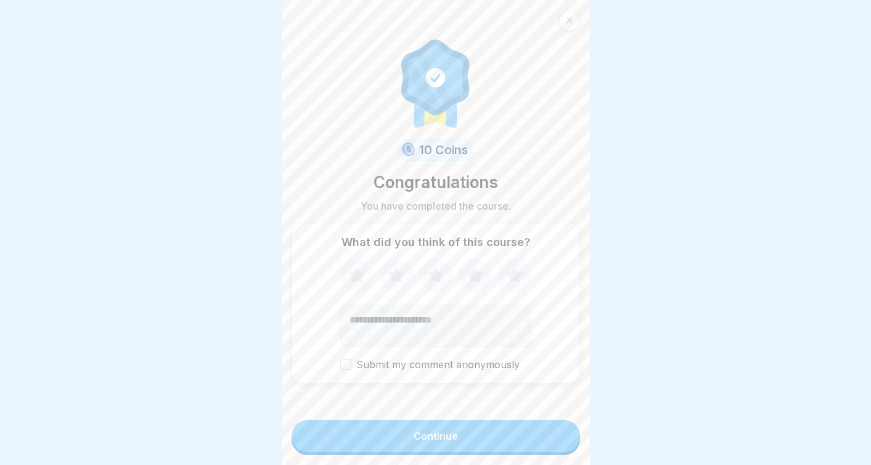
click at [468, 434] on button "Continue" at bounding box center [436, 436] width 289 height 32
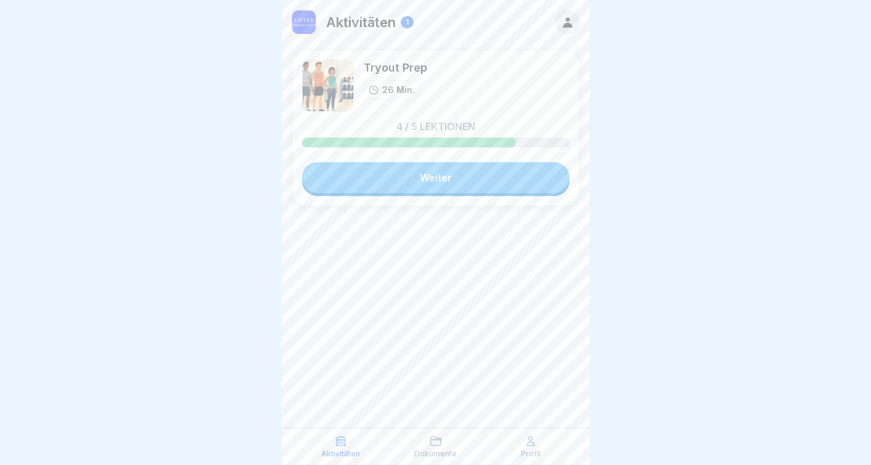
click at [400, 175] on link "Weiter" at bounding box center [436, 177] width 268 height 31
click at [415, 196] on div "Tryout Prep 26 Min. 4 / 5 Lektionen Weiter" at bounding box center [436, 127] width 289 height 157
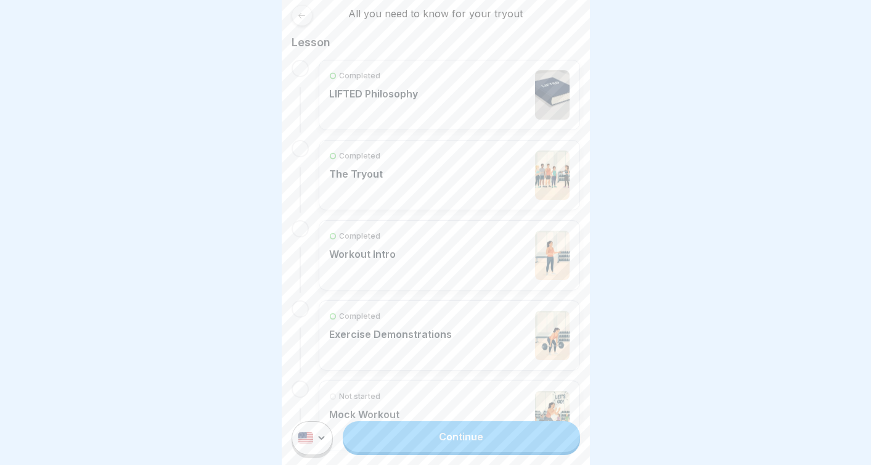
scroll to position [286, 0]
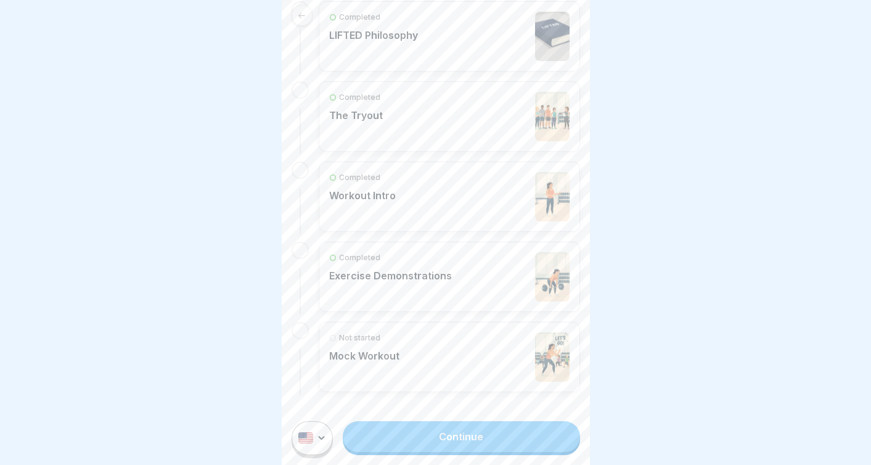
click at [409, 350] on div "Not started Mock Workout" at bounding box center [449, 356] width 240 height 49
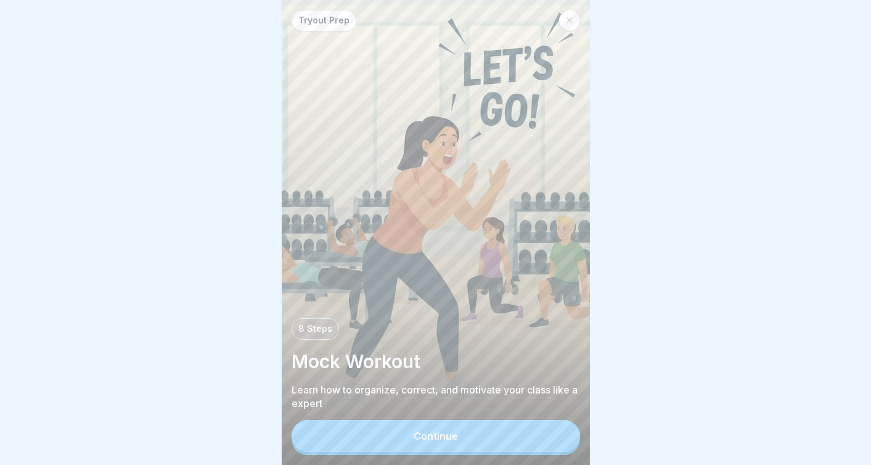
click at [428, 445] on button "Continue" at bounding box center [436, 436] width 289 height 32
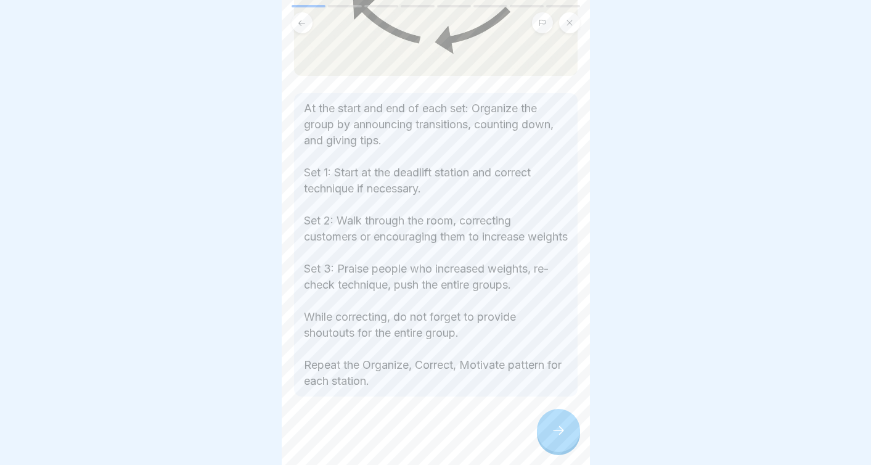
scroll to position [312, 0]
click at [555, 439] on div at bounding box center [558, 430] width 43 height 43
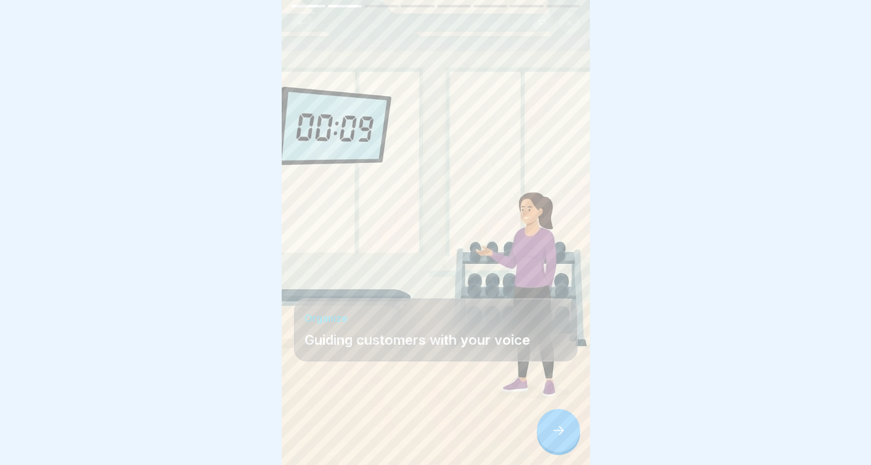
click at [558, 424] on div at bounding box center [558, 430] width 43 height 43
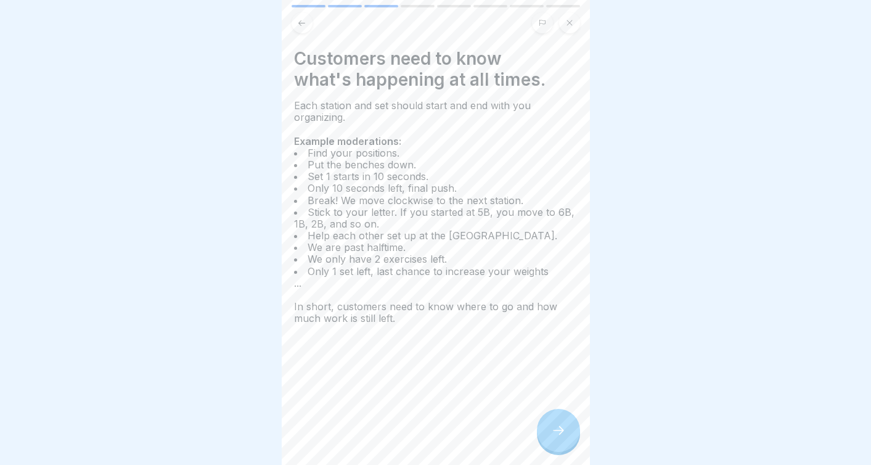
click at [560, 435] on icon at bounding box center [558, 430] width 15 height 15
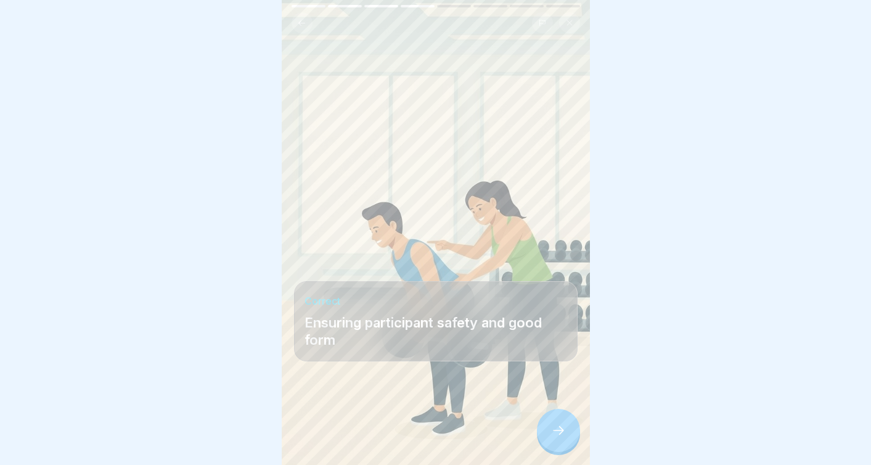
click at [551, 434] on icon at bounding box center [558, 430] width 15 height 15
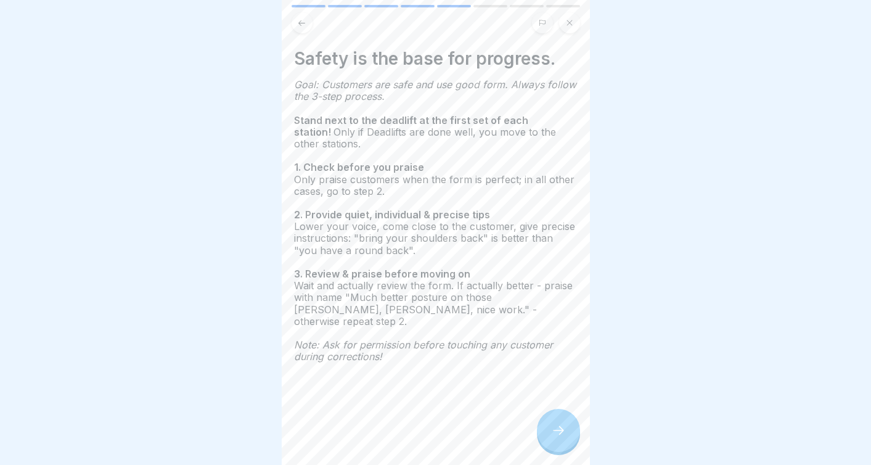
drag, startPoint x: 547, startPoint y: 428, endPoint x: 547, endPoint y: 365, distance: 62.9
click at [547, 365] on div "Tryout Prep 8 Steps Mock Workout Learn how to organize, correct, and motivate y…" at bounding box center [436, 232] width 308 height 465
click at [551, 445] on div at bounding box center [558, 430] width 43 height 43
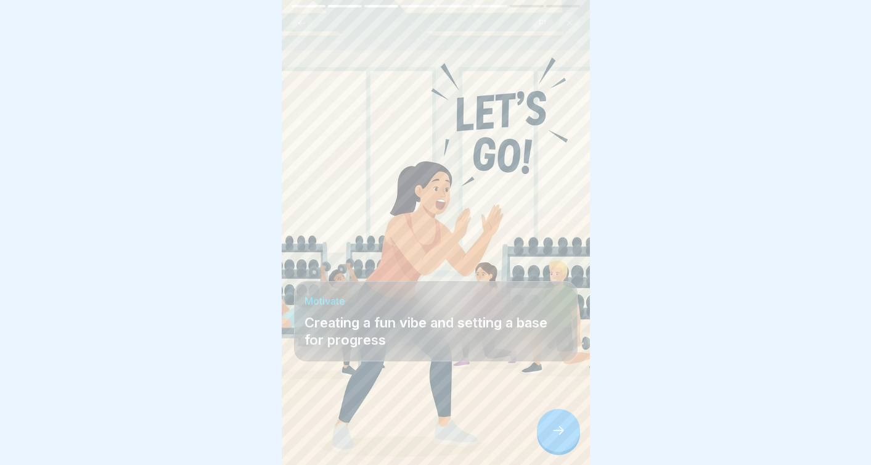
click at [551, 445] on div at bounding box center [558, 430] width 43 height 43
